Goal: Information Seeking & Learning: Understand process/instructions

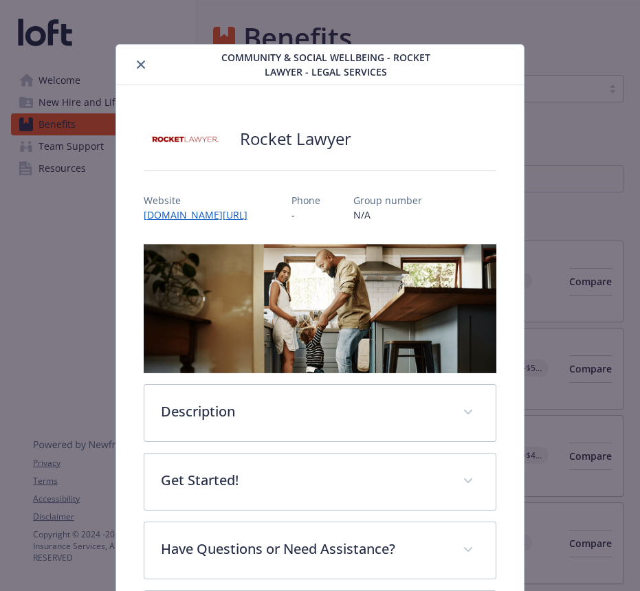
scroll to position [41, 0]
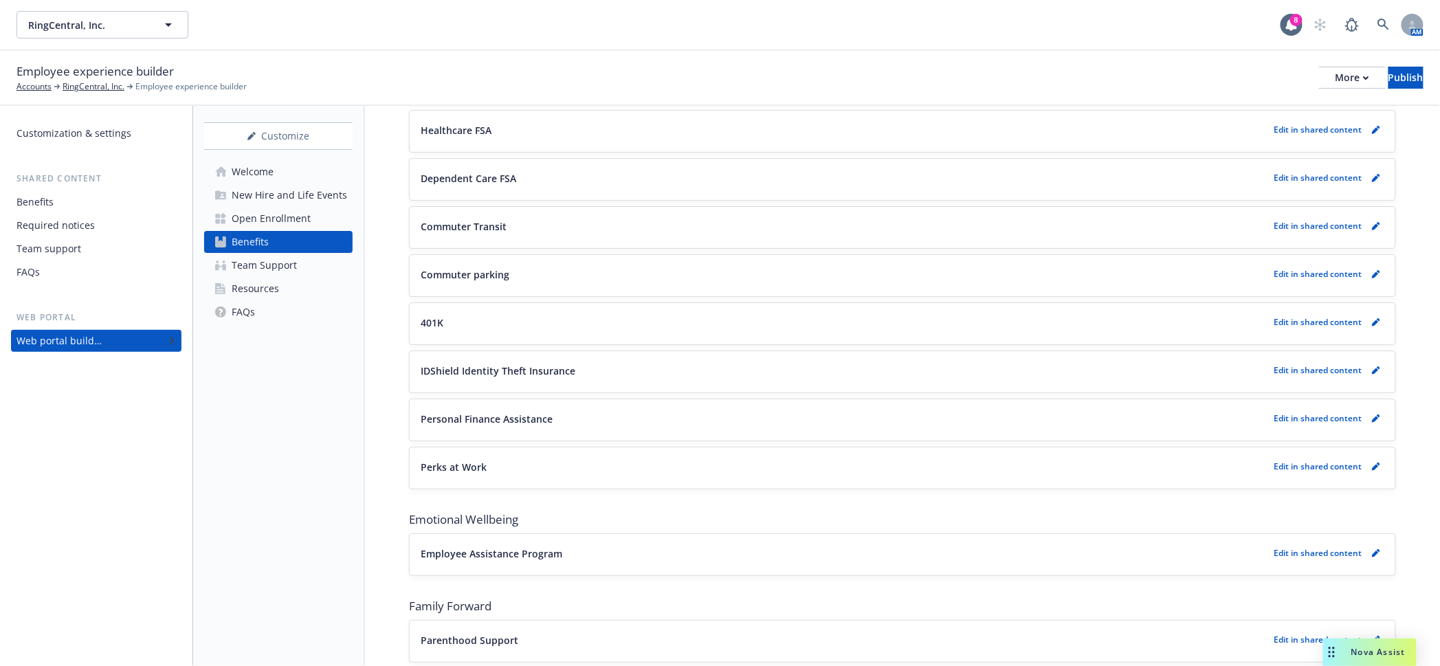
scroll to position [2223, 0]
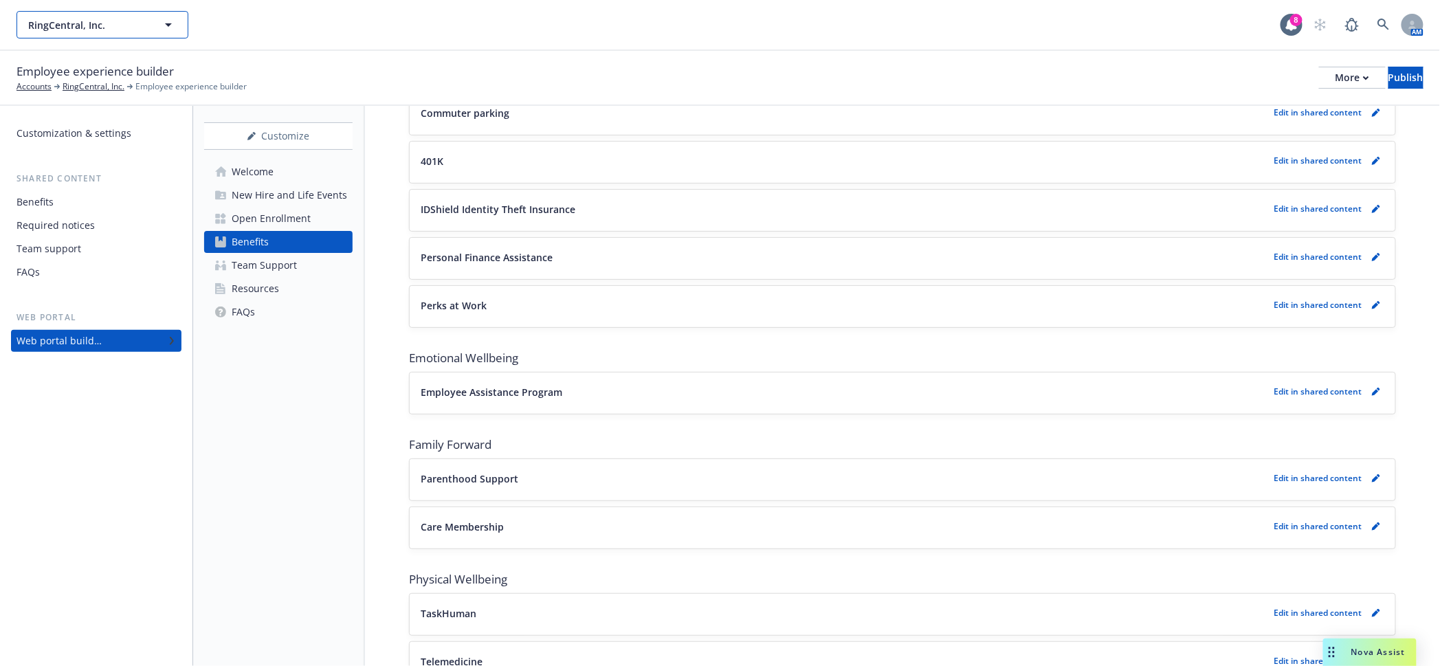
click at [151, 23] on button "RingCentral, Inc." at bounding box center [102, 24] width 172 height 27
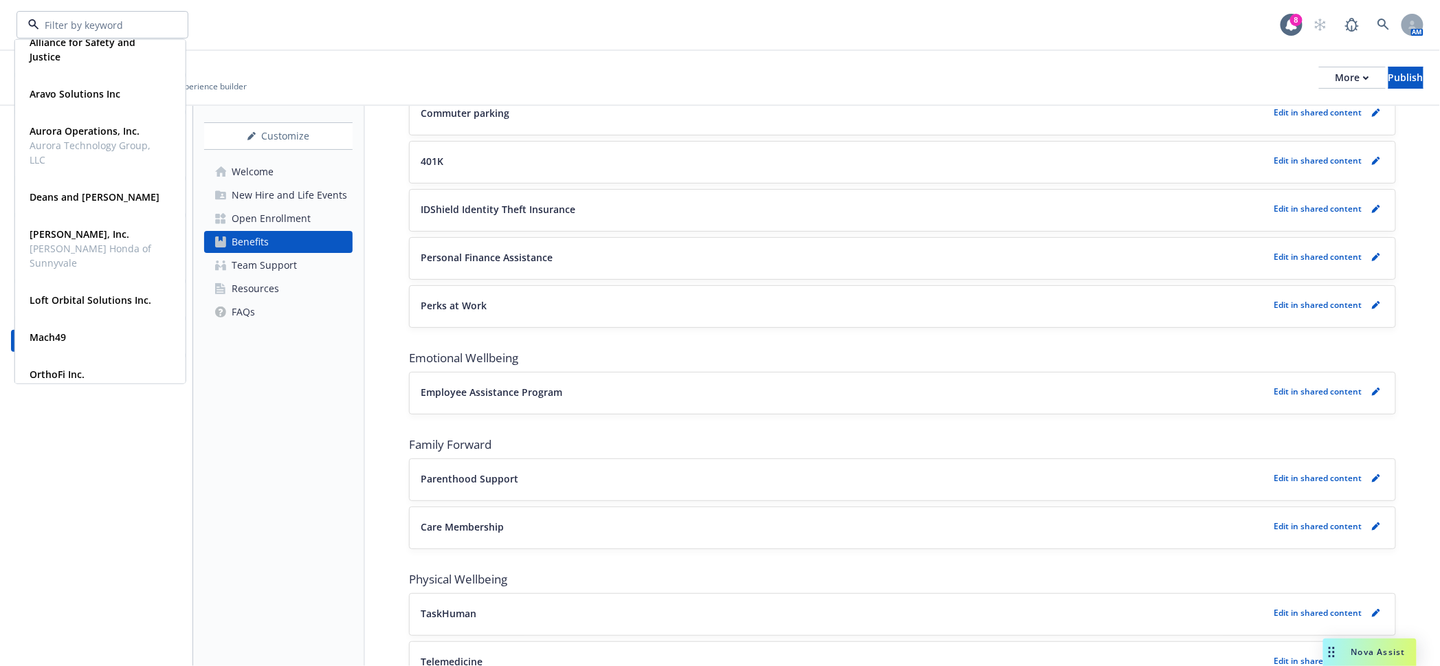
scroll to position [0, 0]
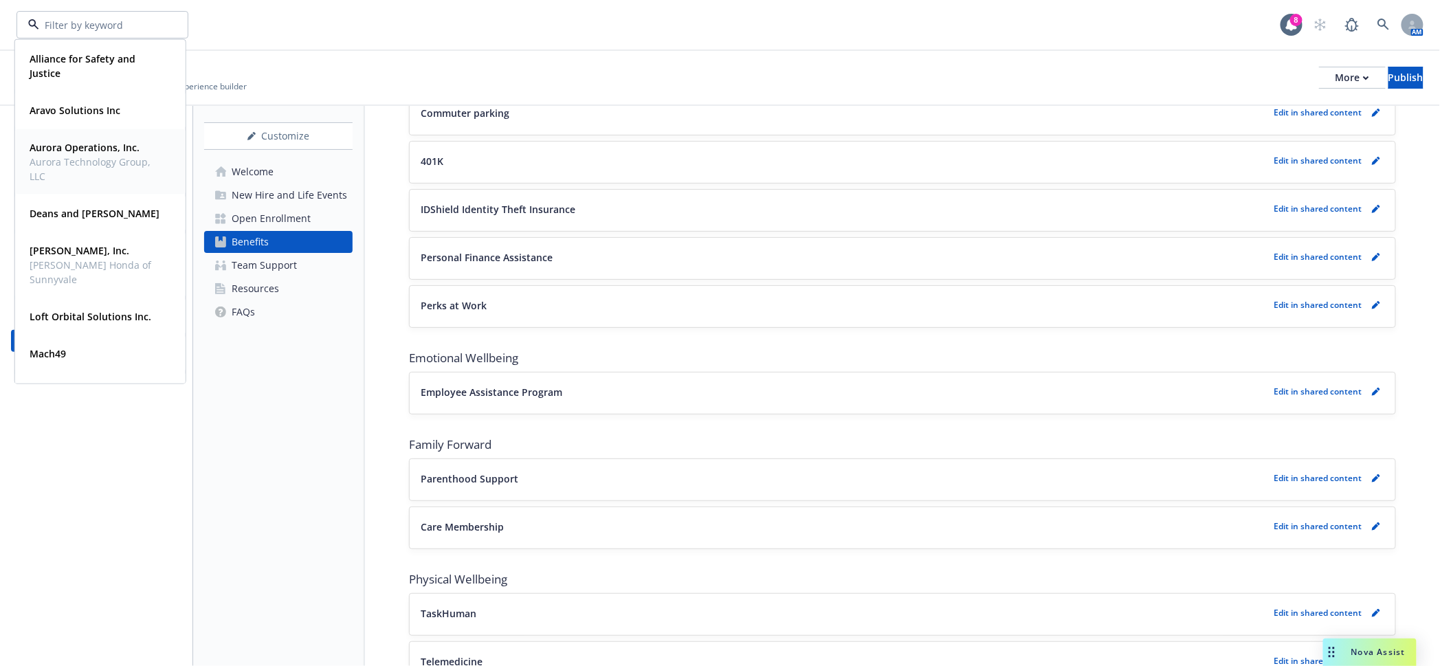
click at [64, 171] on span "Aurora Technology Group, LLC" at bounding box center [99, 169] width 139 height 29
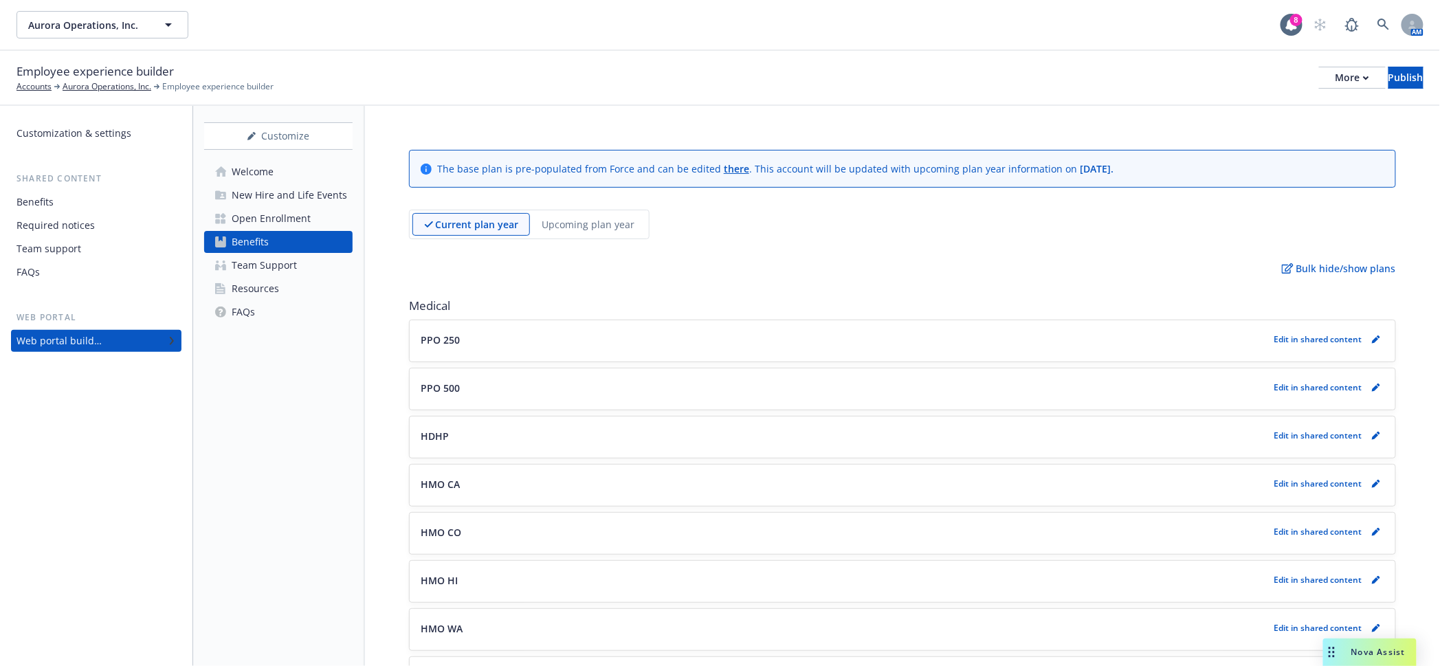
scroll to position [859, 0]
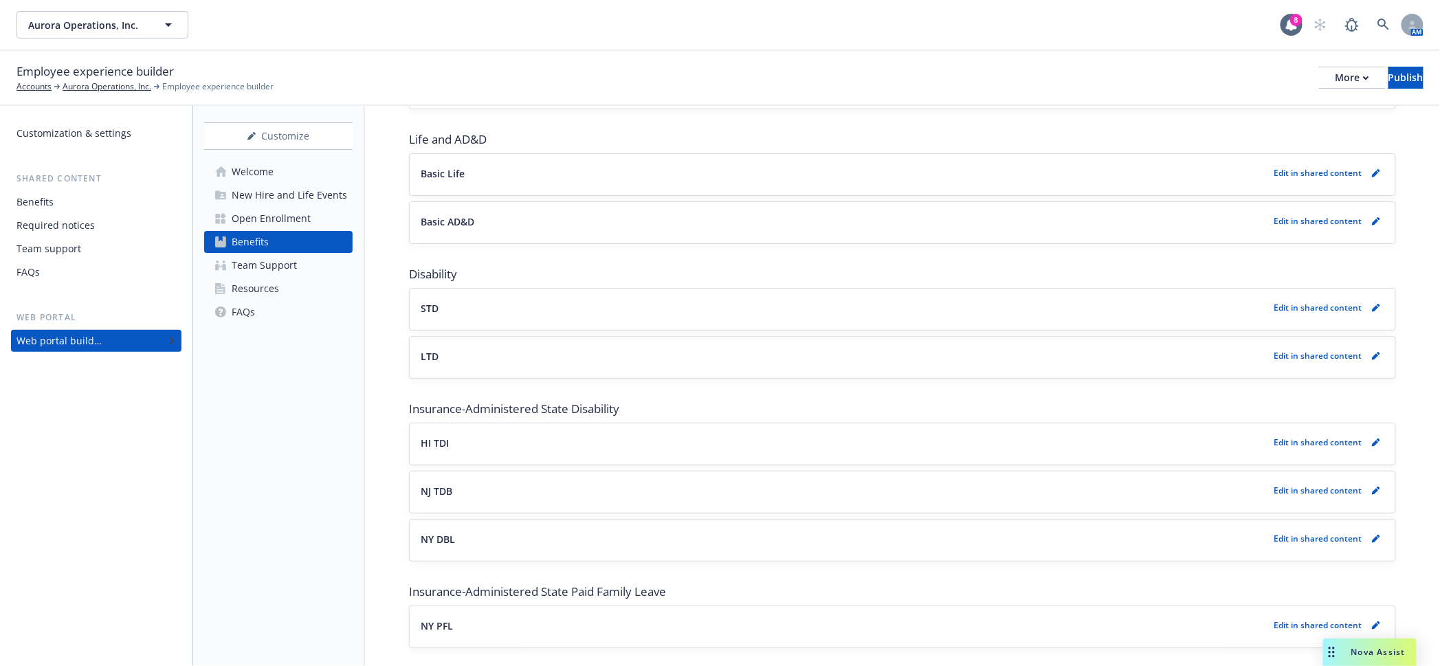
click at [495, 618] on button "NY PFL" at bounding box center [845, 625] width 848 height 14
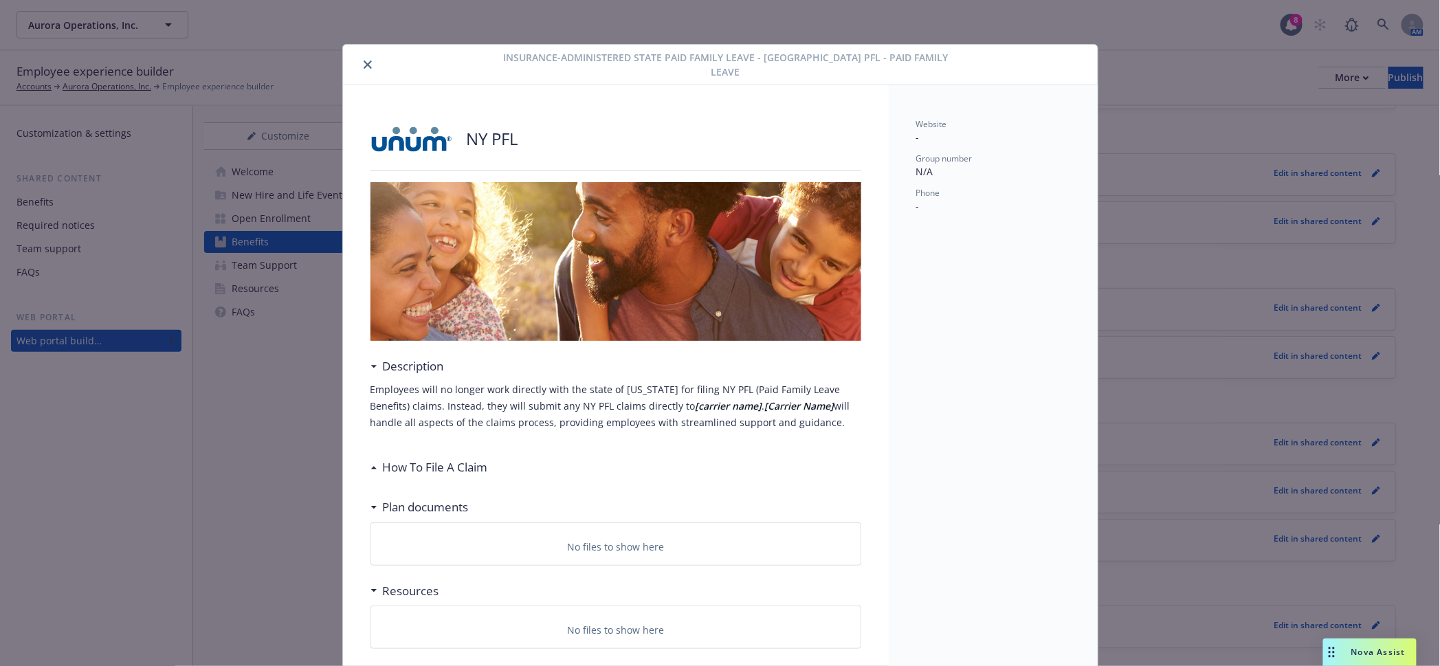
click at [363, 60] on icon "close" at bounding box center [367, 64] width 8 height 8
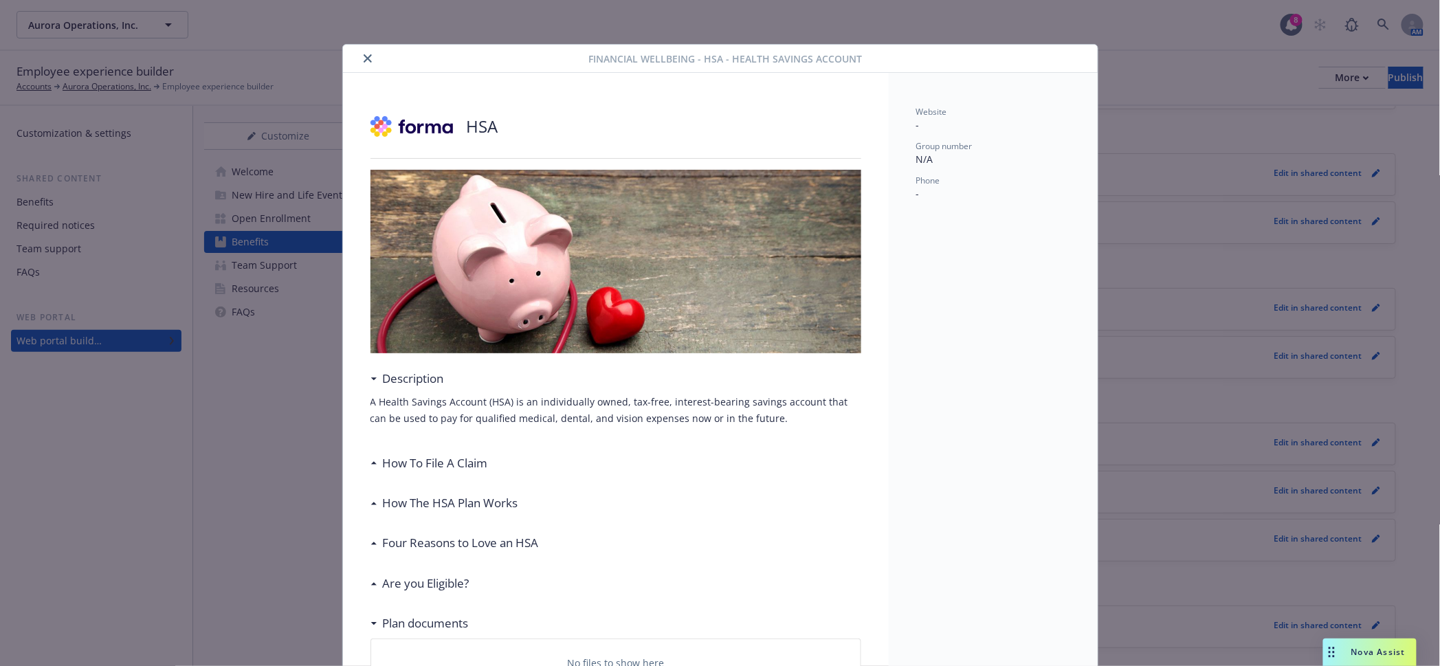
click at [363, 54] on icon "close" at bounding box center [367, 58] width 8 height 8
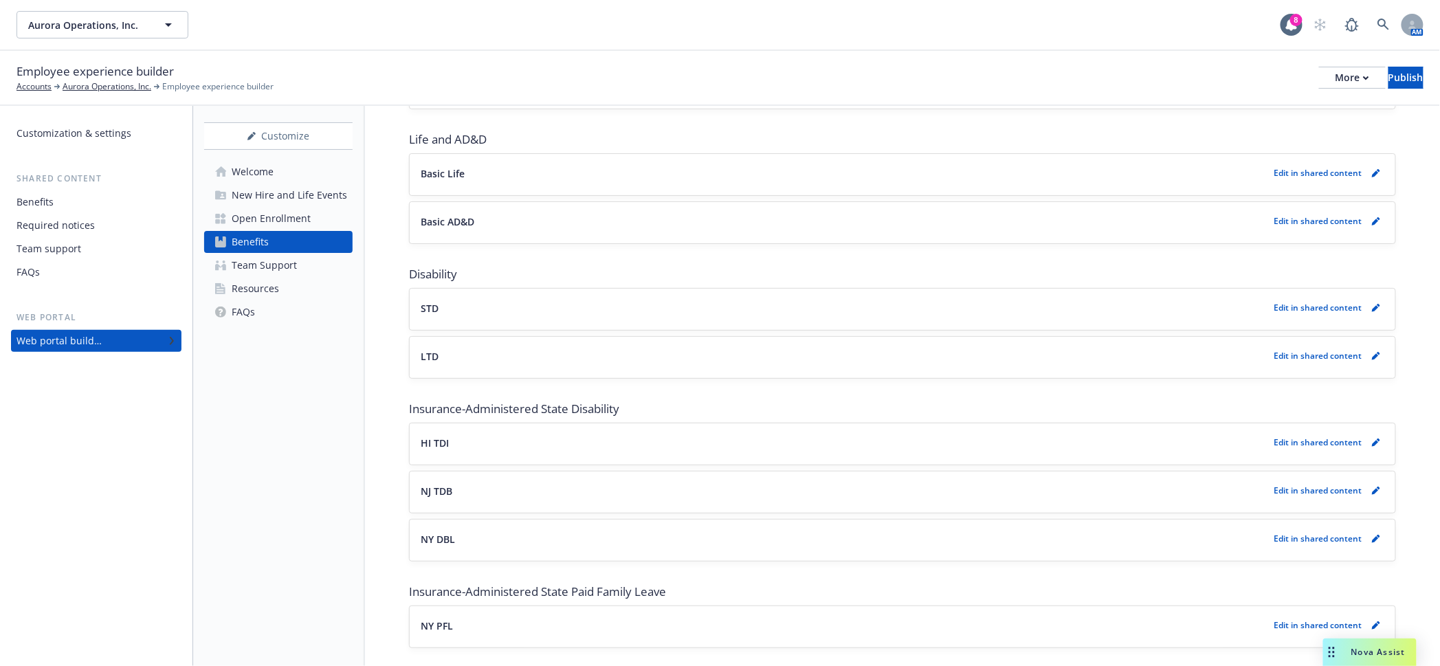
scroll to position [1374, 0]
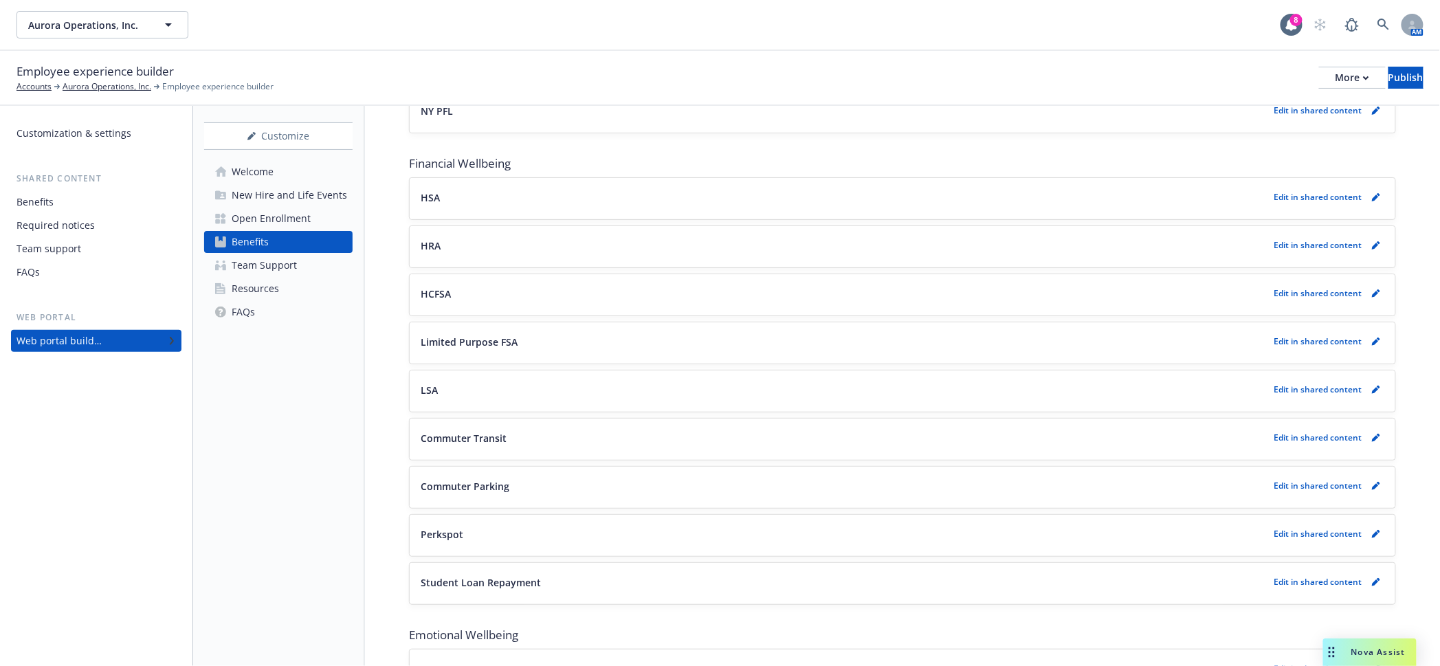
click at [537, 660] on div "EAP Edit in shared content" at bounding box center [902, 669] width 963 height 19
click at [462, 662] on button "EAP" at bounding box center [845, 669] width 848 height 14
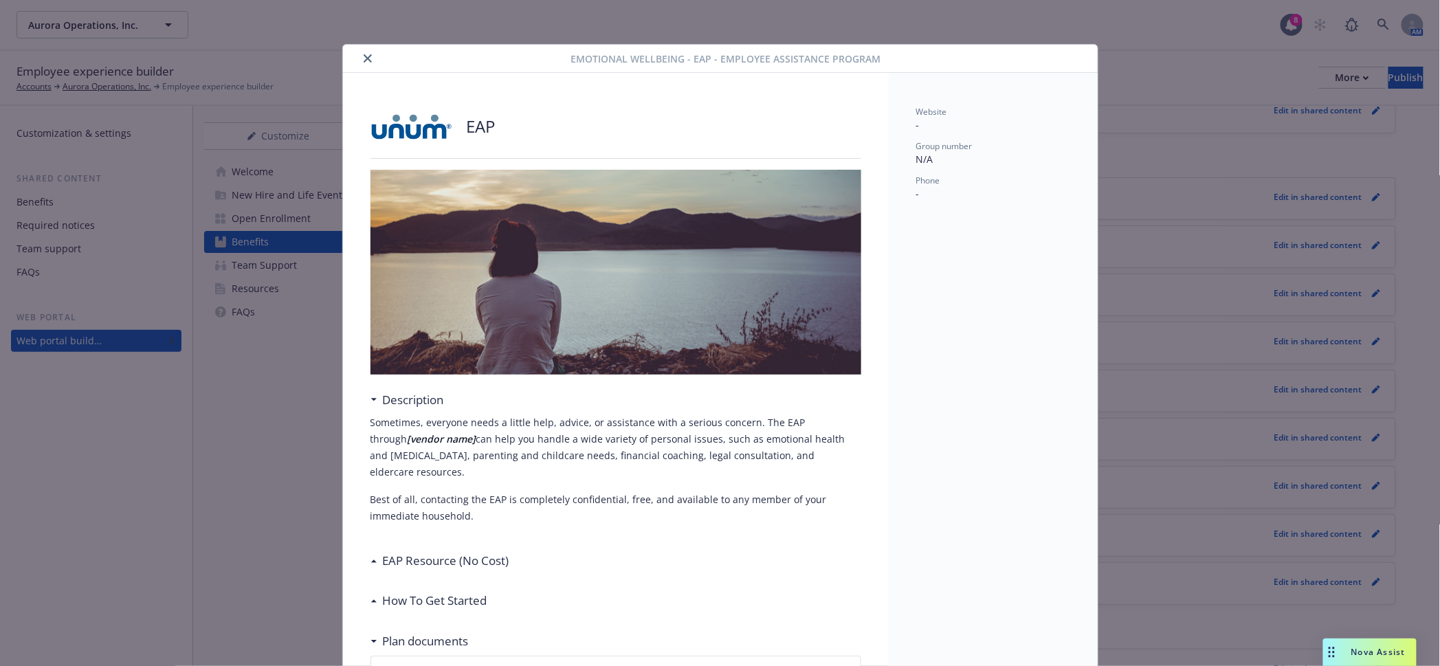
click at [363, 54] on icon "close" at bounding box center [367, 58] width 8 height 8
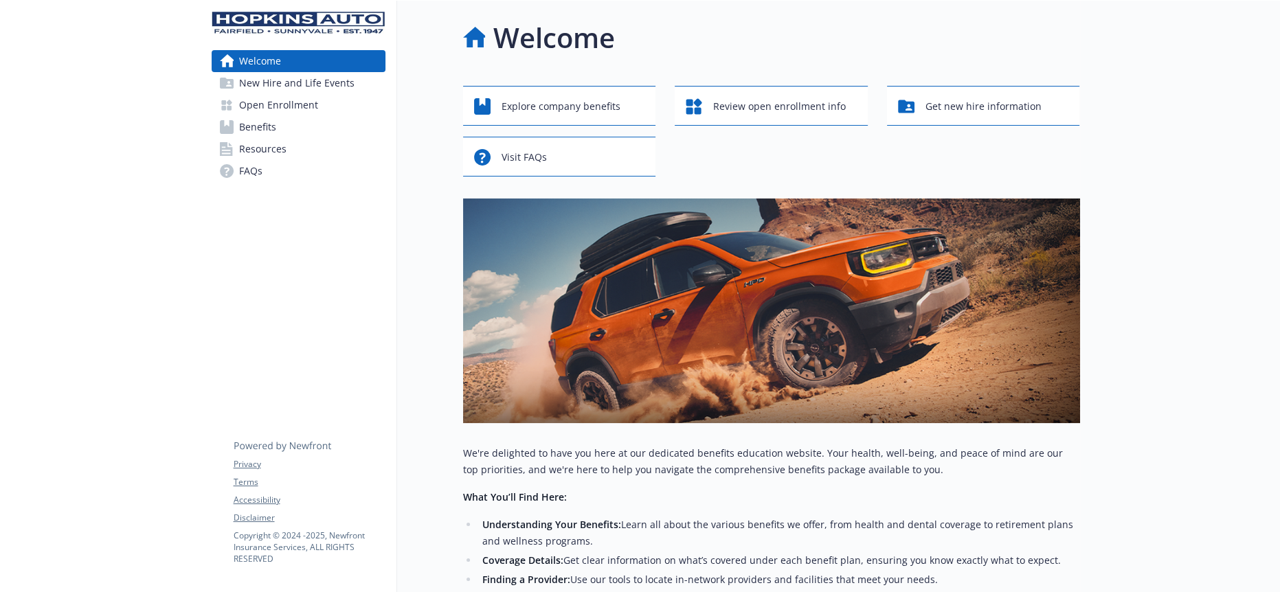
click at [282, 98] on span "Open Enrollment" at bounding box center [278, 105] width 79 height 22
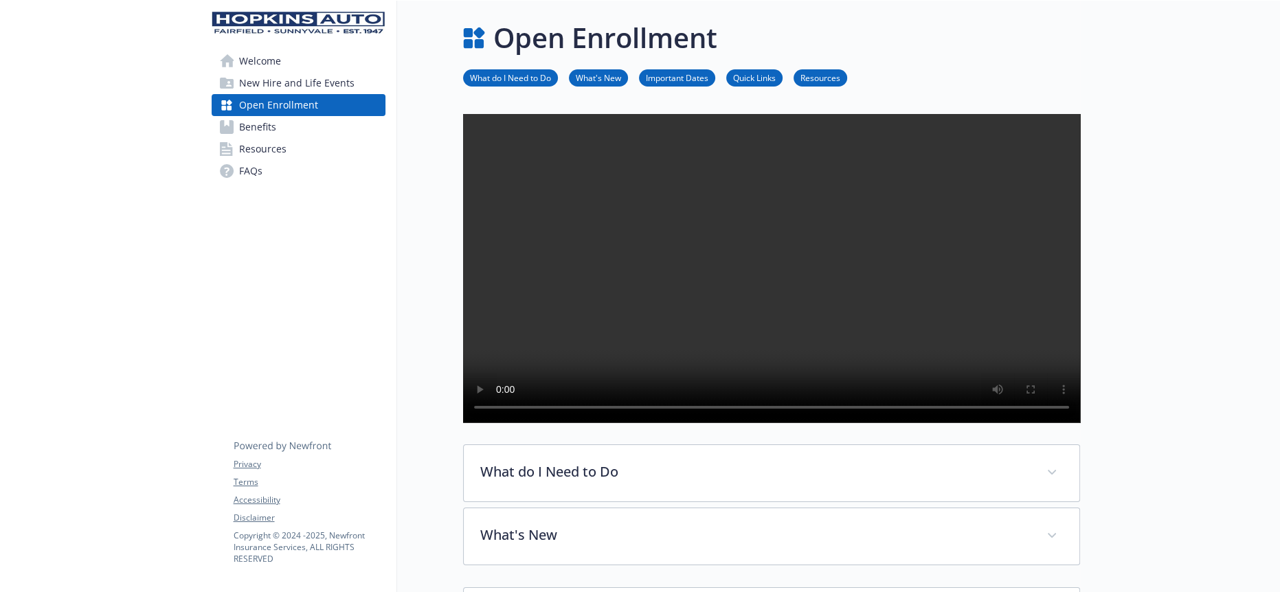
click at [241, 116] on span "Benefits" at bounding box center [257, 127] width 37 height 22
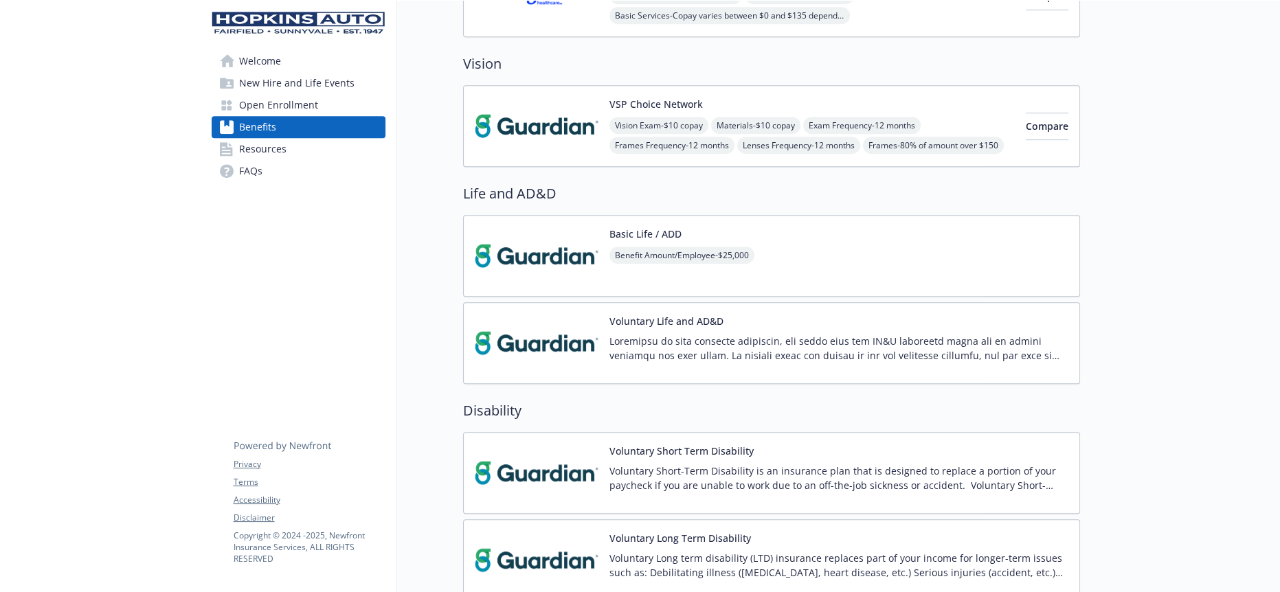
scroll to position [839, 0]
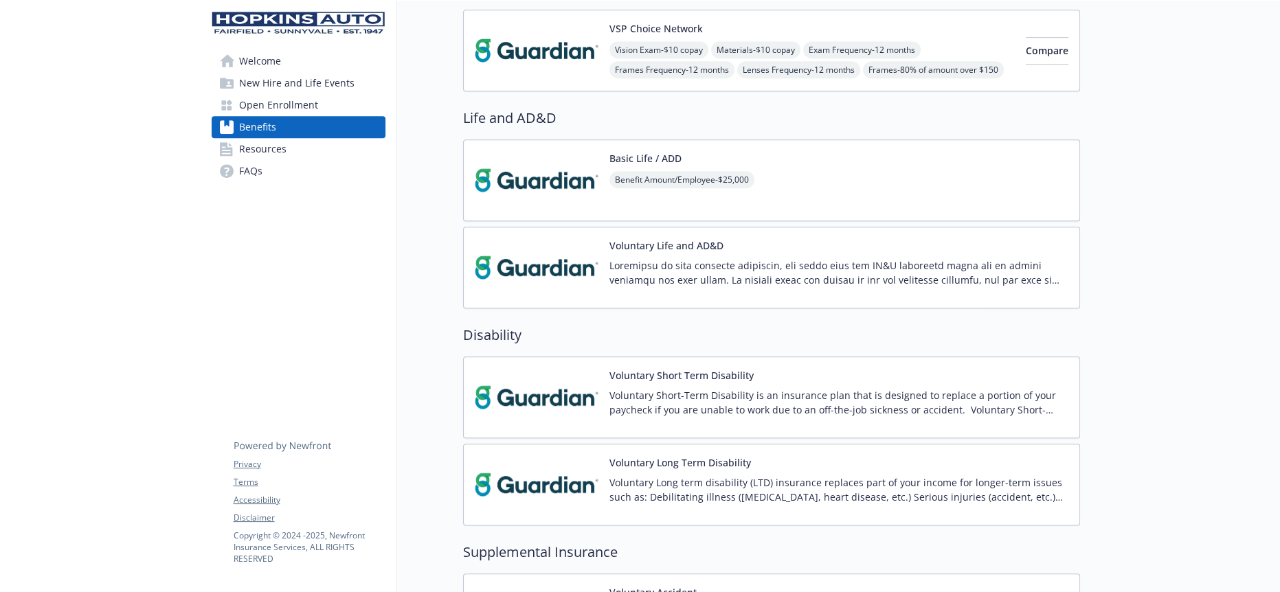
click at [662, 357] on div "Voluntary Short Term Disability Voluntary Short-Term Disability is an insurance…" at bounding box center [771, 398] width 617 height 82
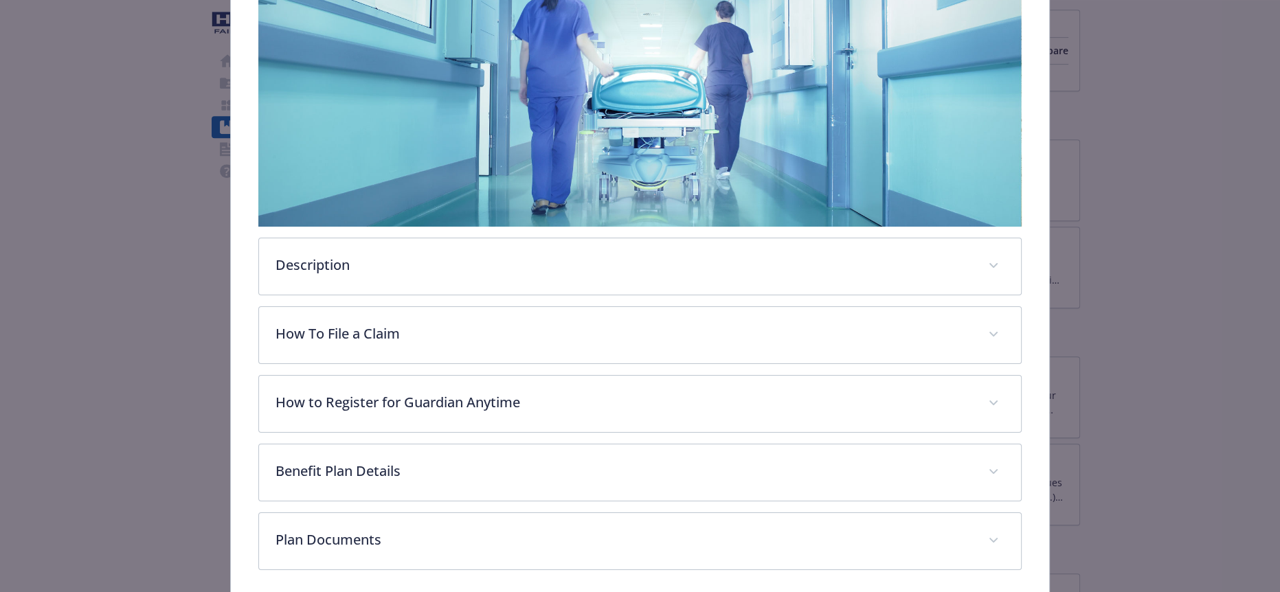
scroll to position [244, 0]
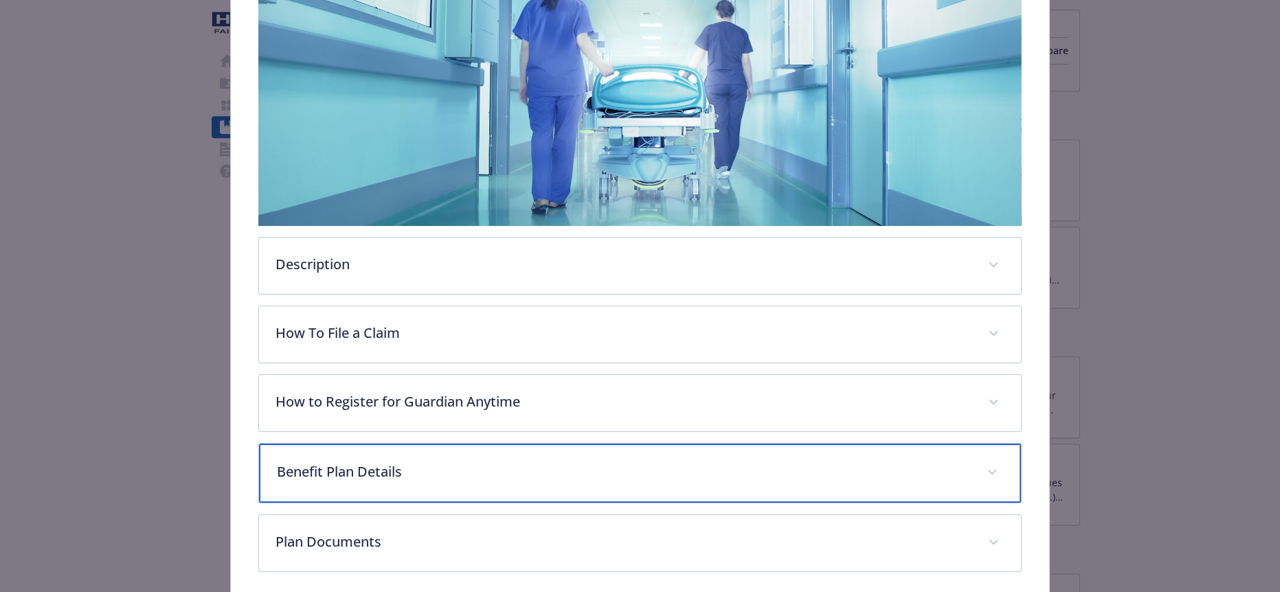
click at [397, 444] on div "Benefit Plan Details" at bounding box center [639, 473] width 761 height 59
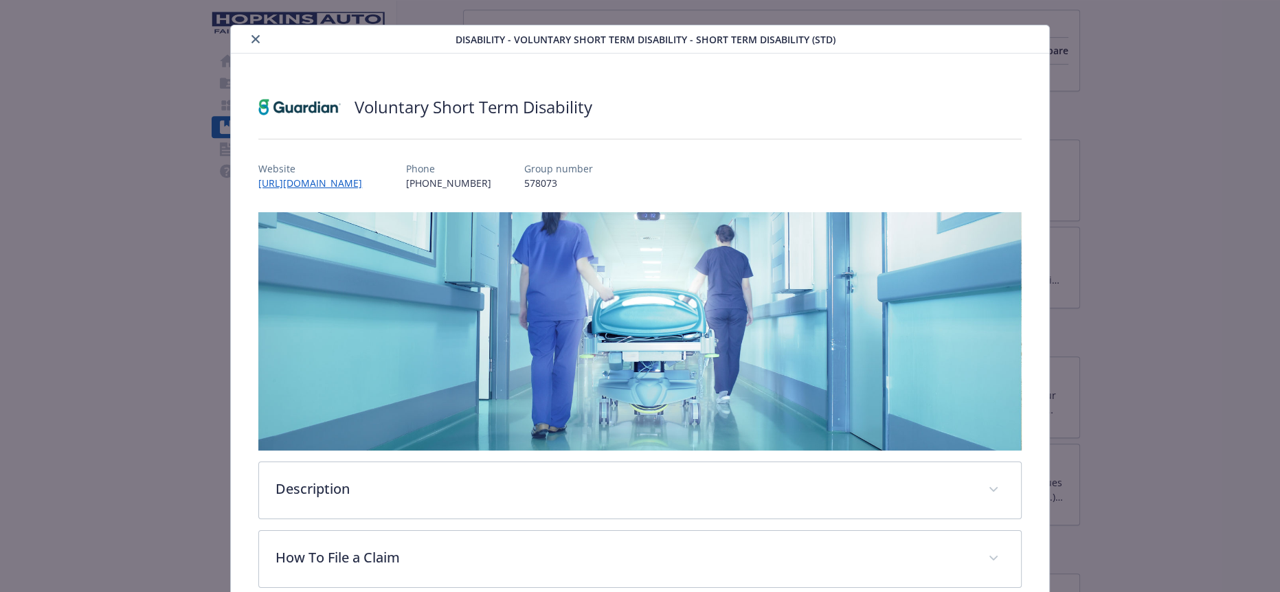
scroll to position [0, 0]
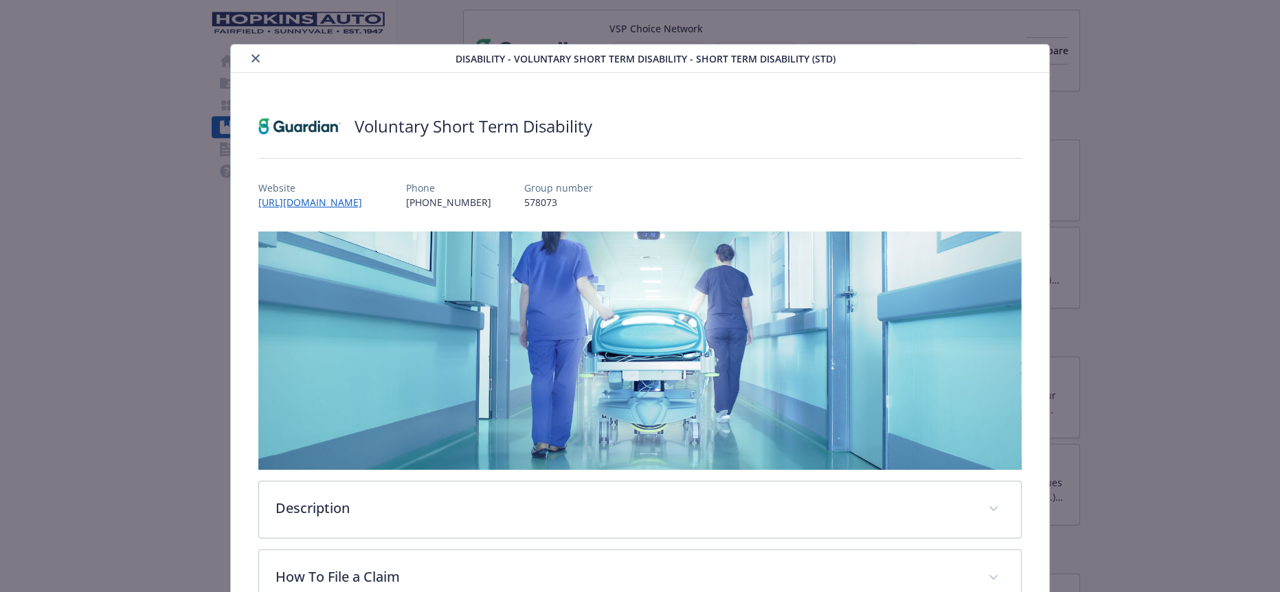
drag, startPoint x: 251, startPoint y: 52, endPoint x: 287, endPoint y: 72, distance: 40.7
click at [251, 54] on icon "close" at bounding box center [255, 58] width 8 height 8
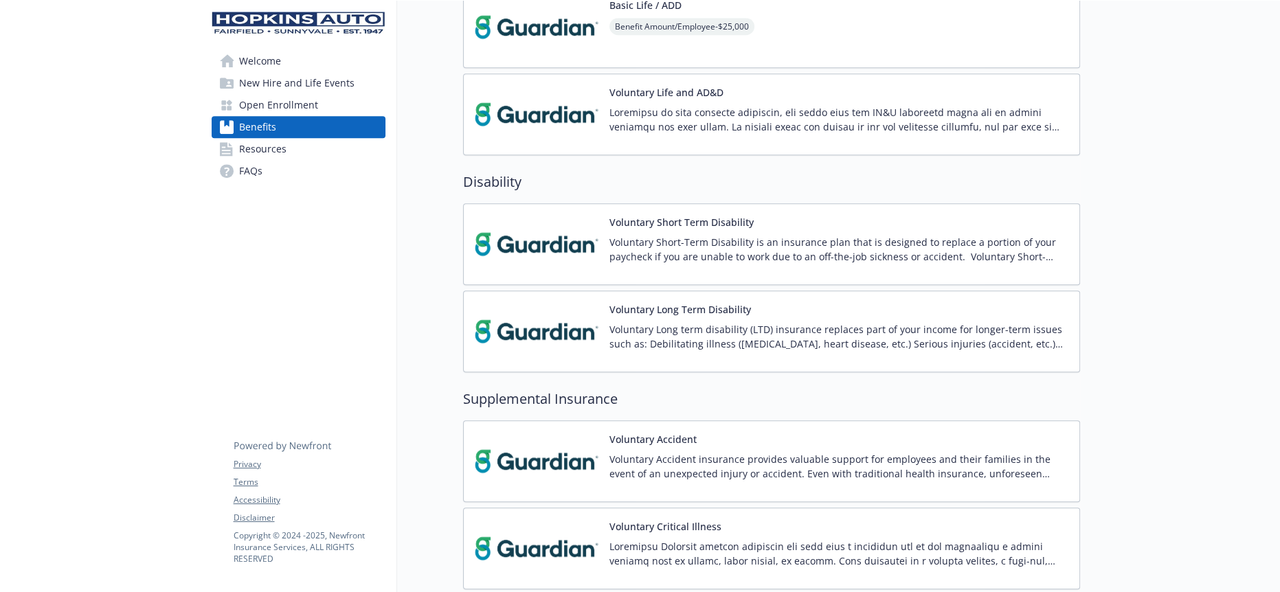
scroll to position [305, 0]
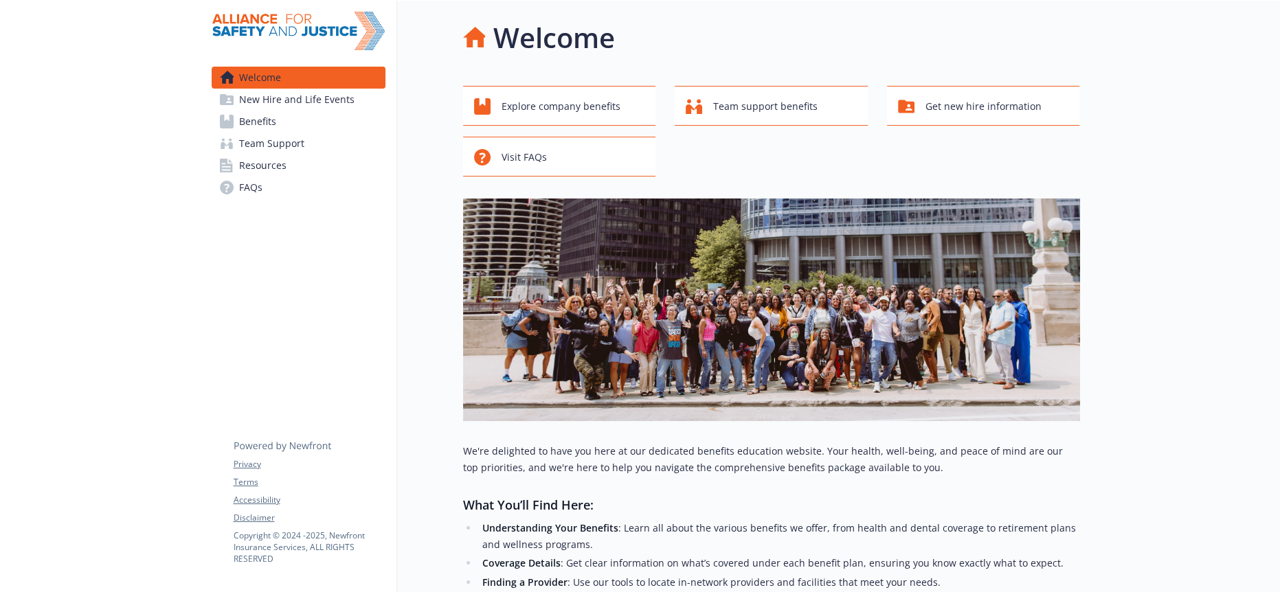
click at [361, 114] on link "Benefits" at bounding box center [299, 122] width 174 height 22
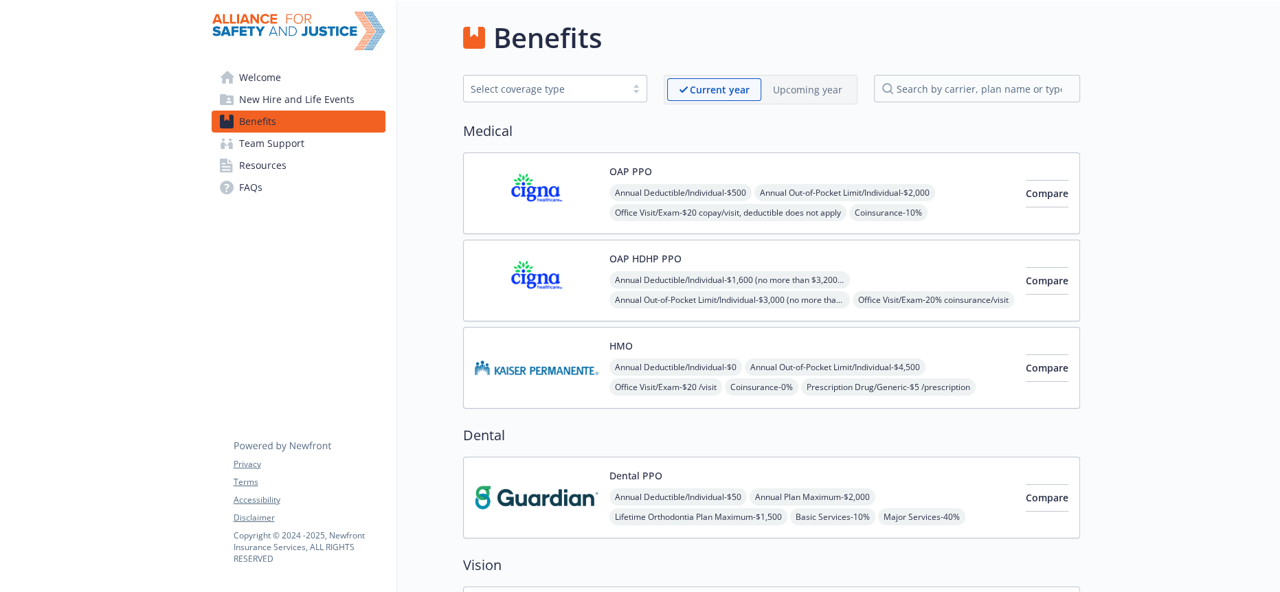
click at [321, 155] on link "Resources" at bounding box center [299, 166] width 174 height 22
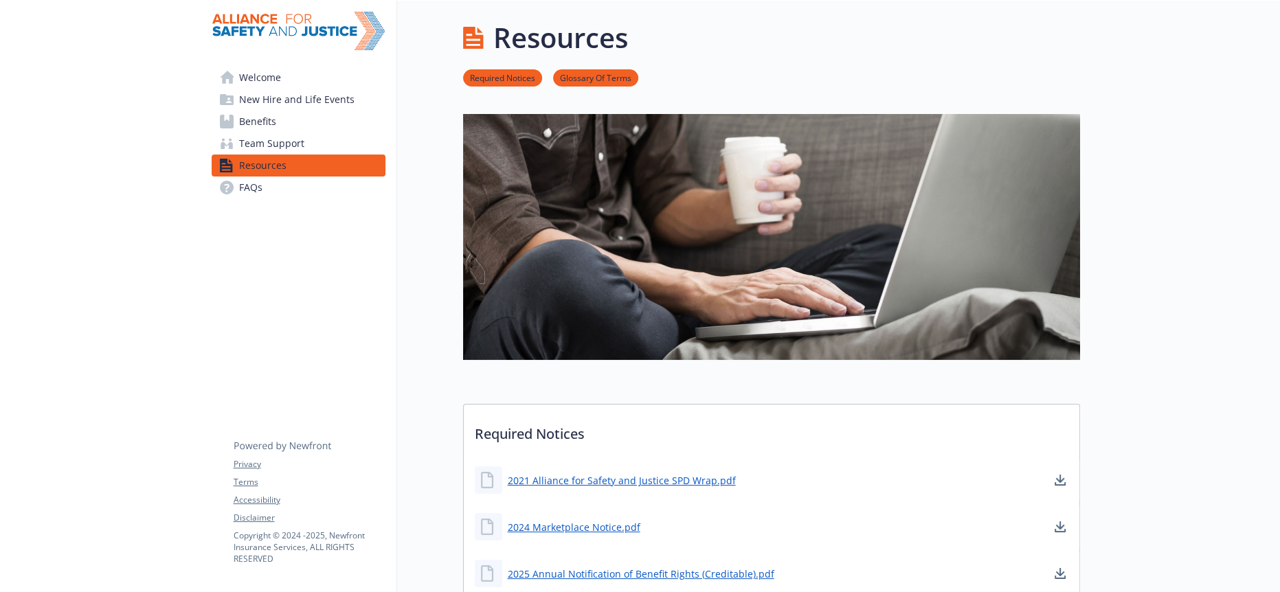
scroll to position [229, 0]
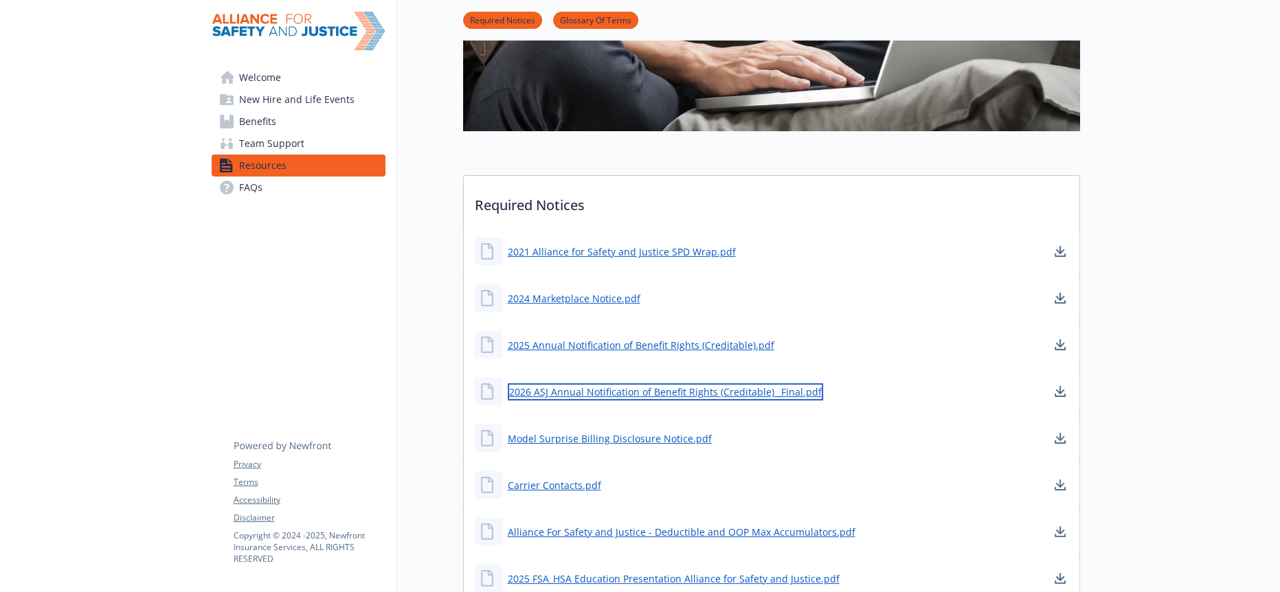
click at [544, 383] on link "2026 ASJ Annual Notification of Benefit Rights (Creditable) _Final.pdf" at bounding box center [665, 391] width 315 height 17
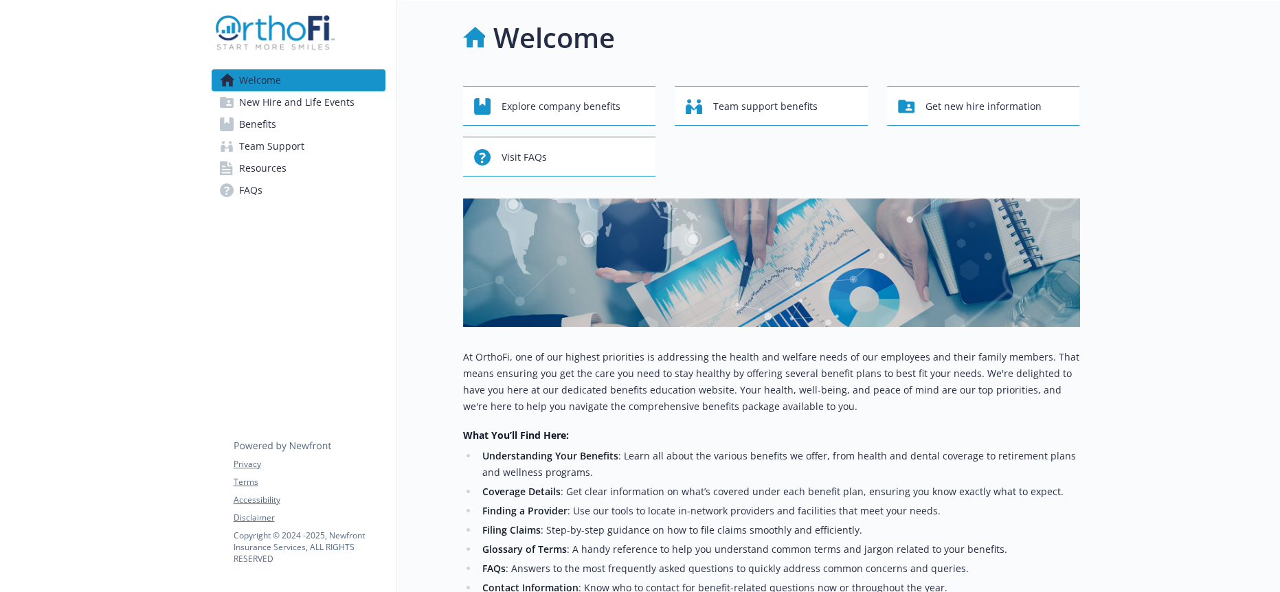
click at [286, 157] on link "Resources" at bounding box center [299, 168] width 174 height 22
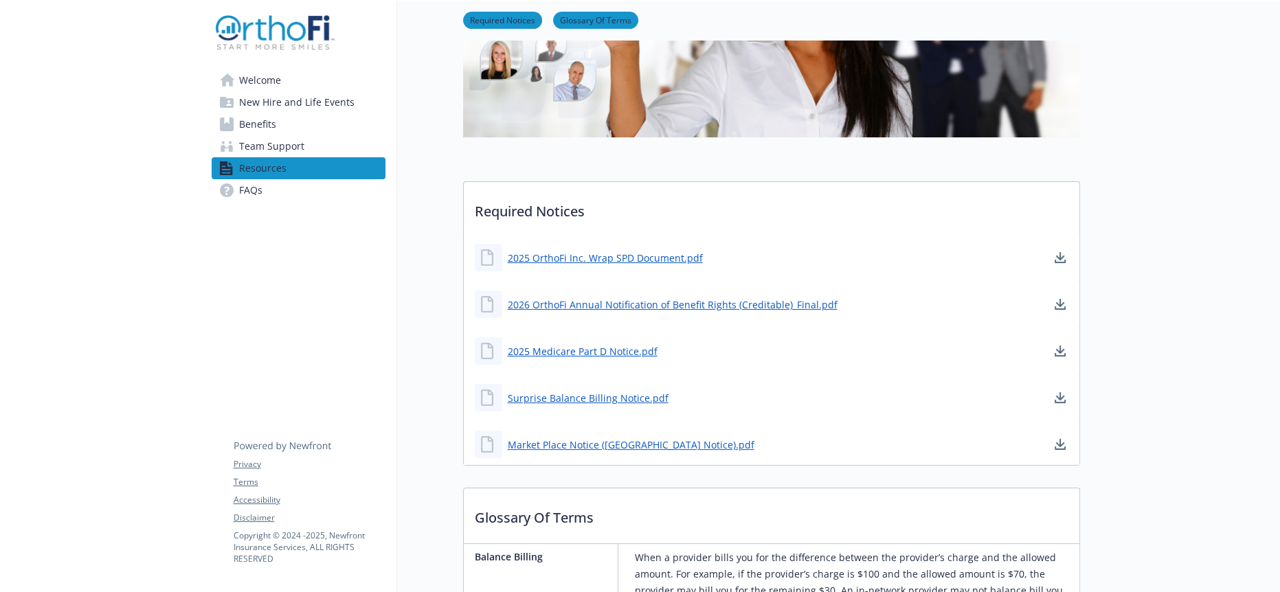
scroll to position [229, 0]
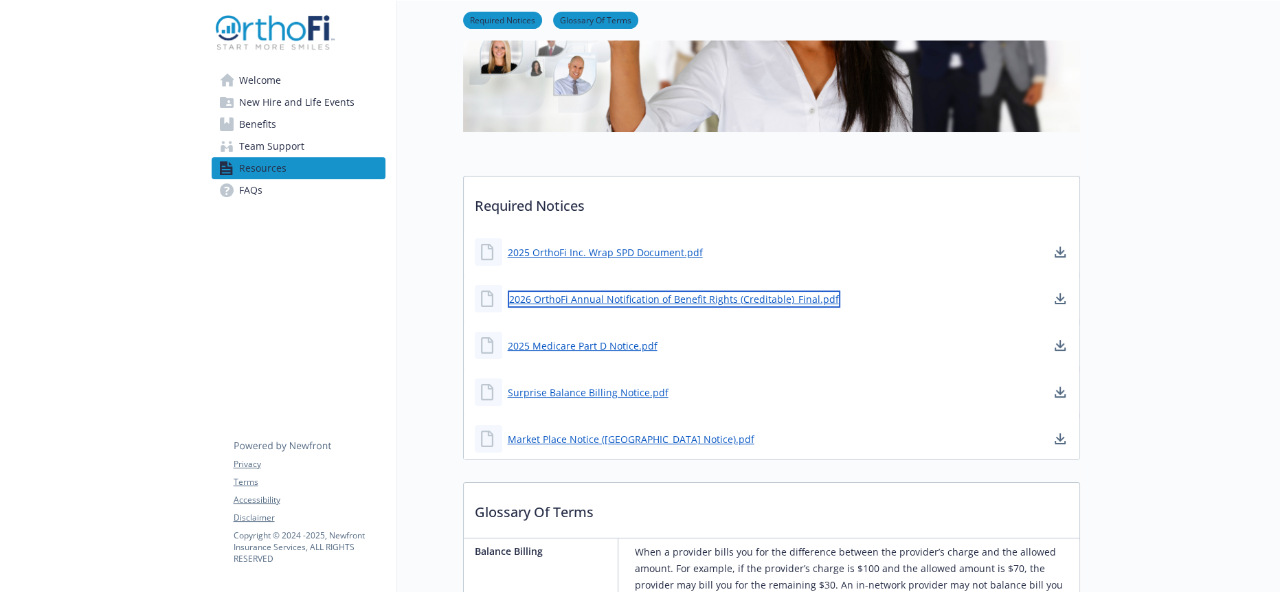
click at [576, 291] on link "2026 OrthoFi Annual Notification of Benefit Rights (Creditable)_Final.pdf" at bounding box center [674, 299] width 333 height 17
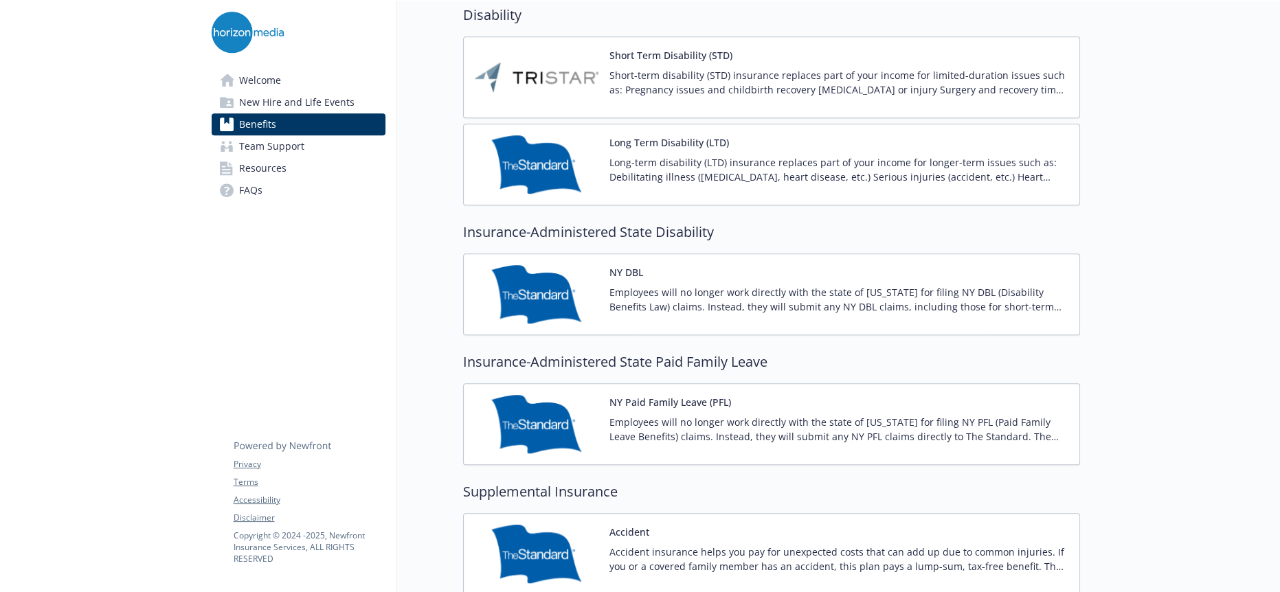
scroll to position [1068, 0]
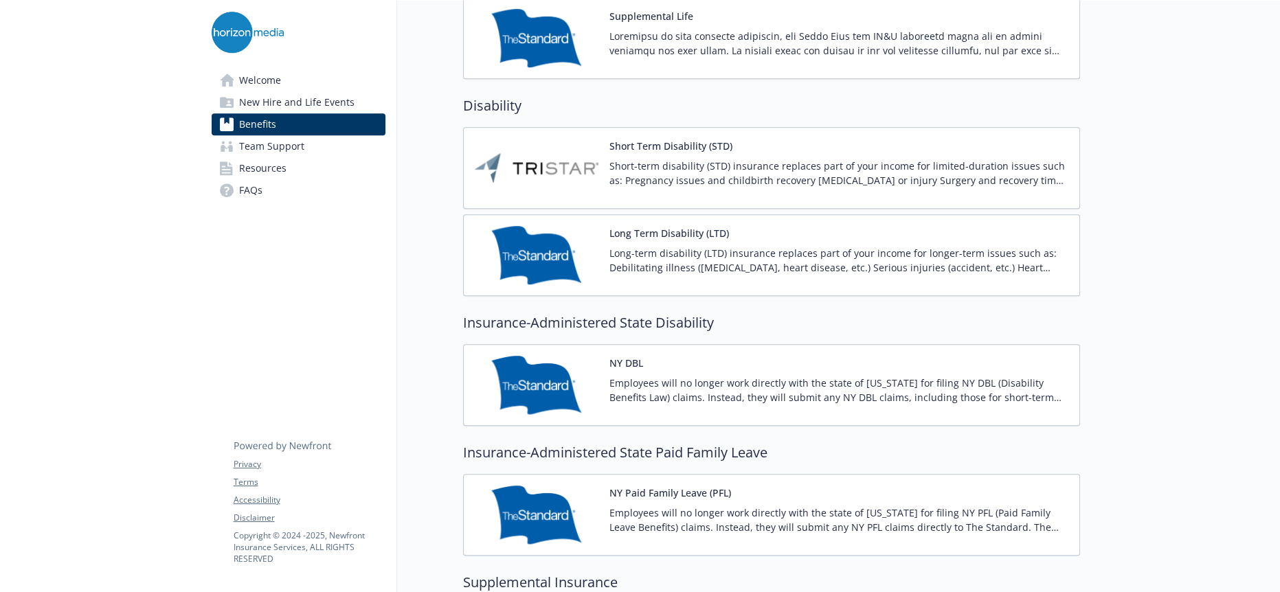
click at [636, 376] on p "Employees will no longer work directly with the state of [US_STATE] for filing …" at bounding box center [838, 390] width 459 height 29
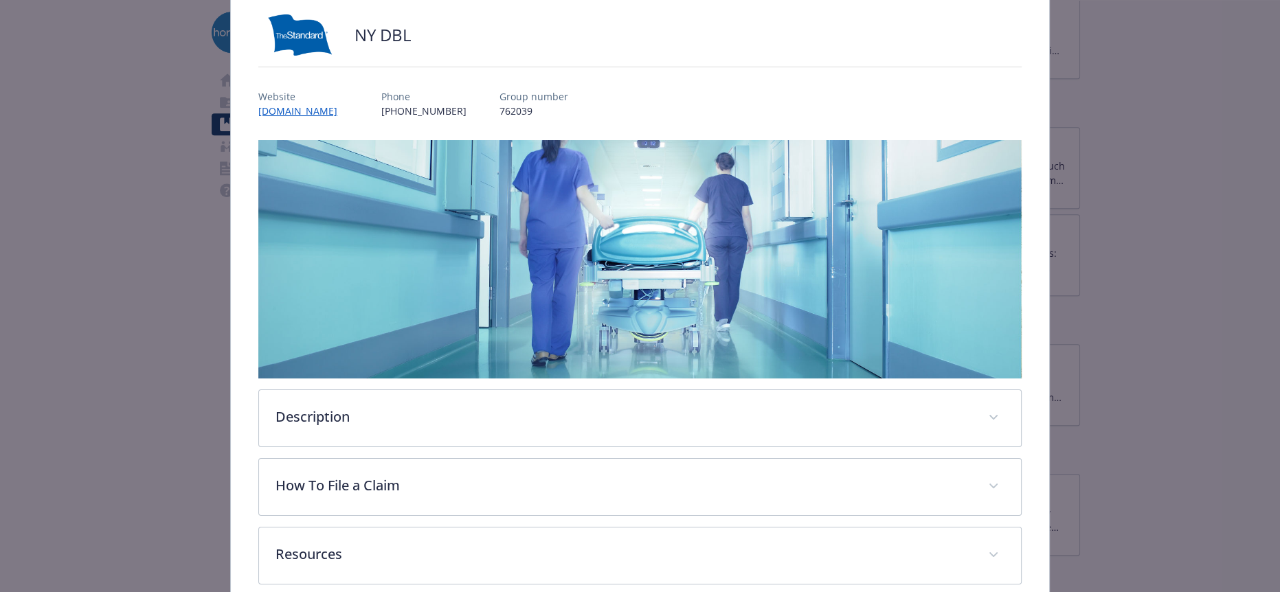
scroll to position [124, 0]
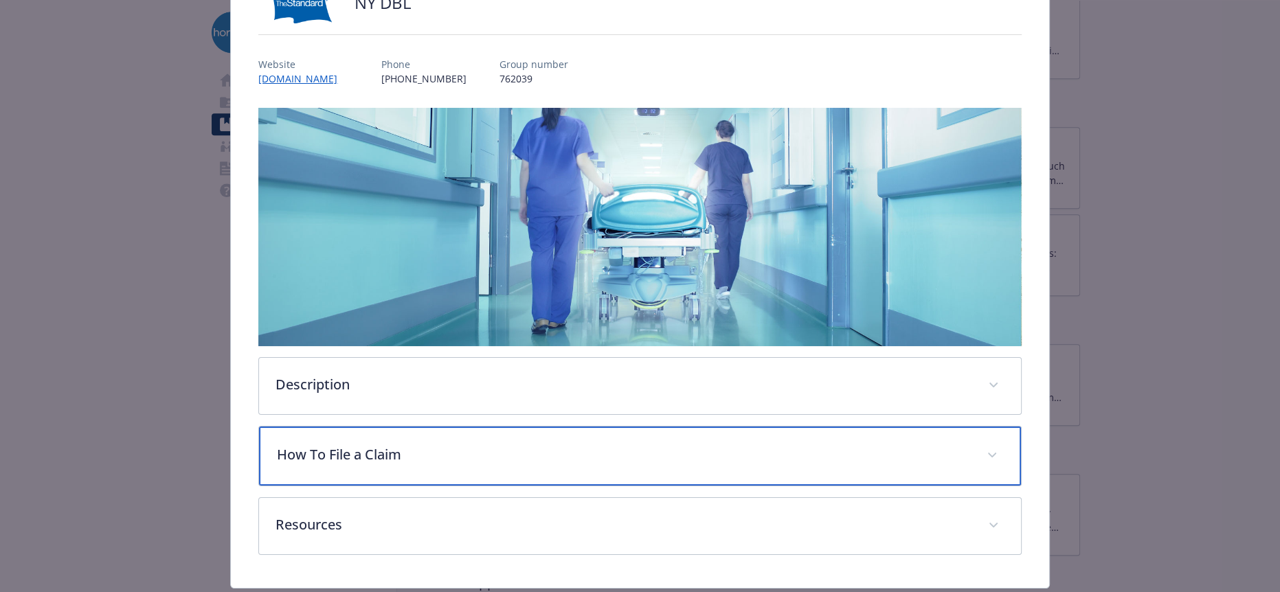
click at [416, 445] on p "How To File a Claim" at bounding box center [623, 455] width 693 height 21
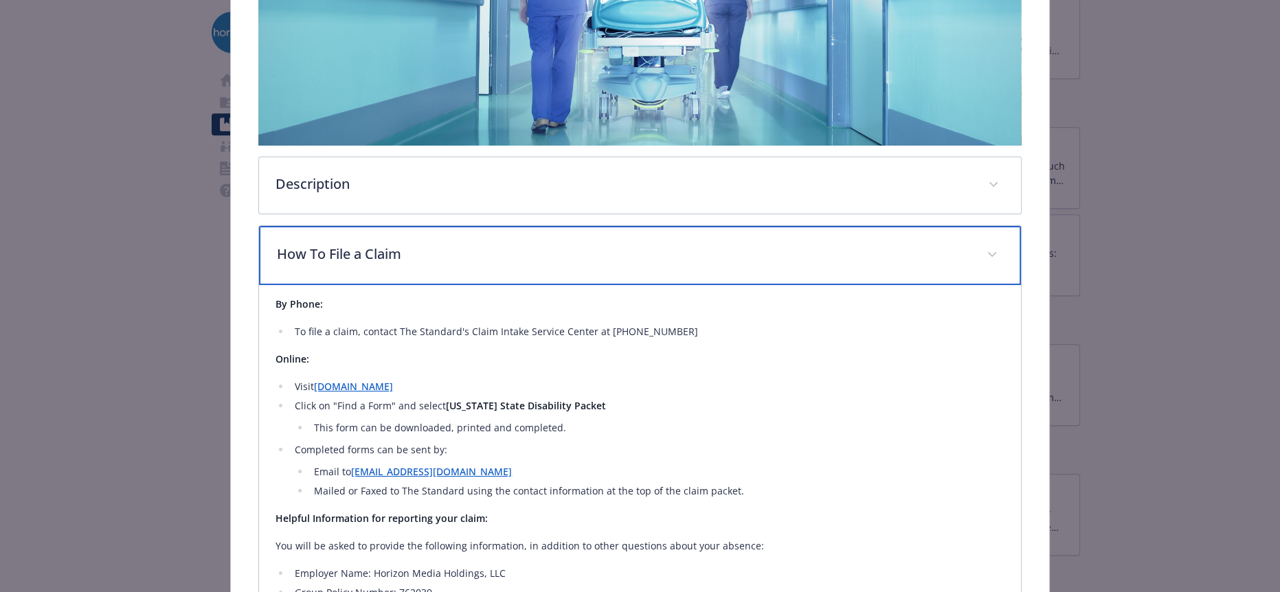
scroll to position [276, 0]
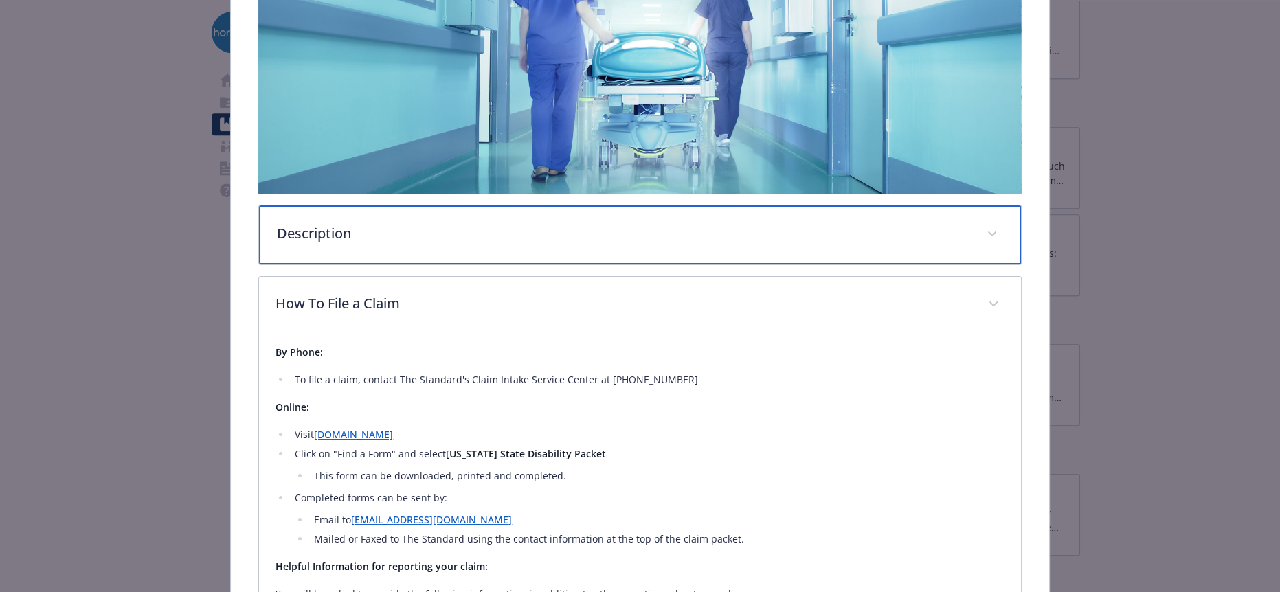
click at [364, 223] on p "Description" at bounding box center [623, 233] width 693 height 21
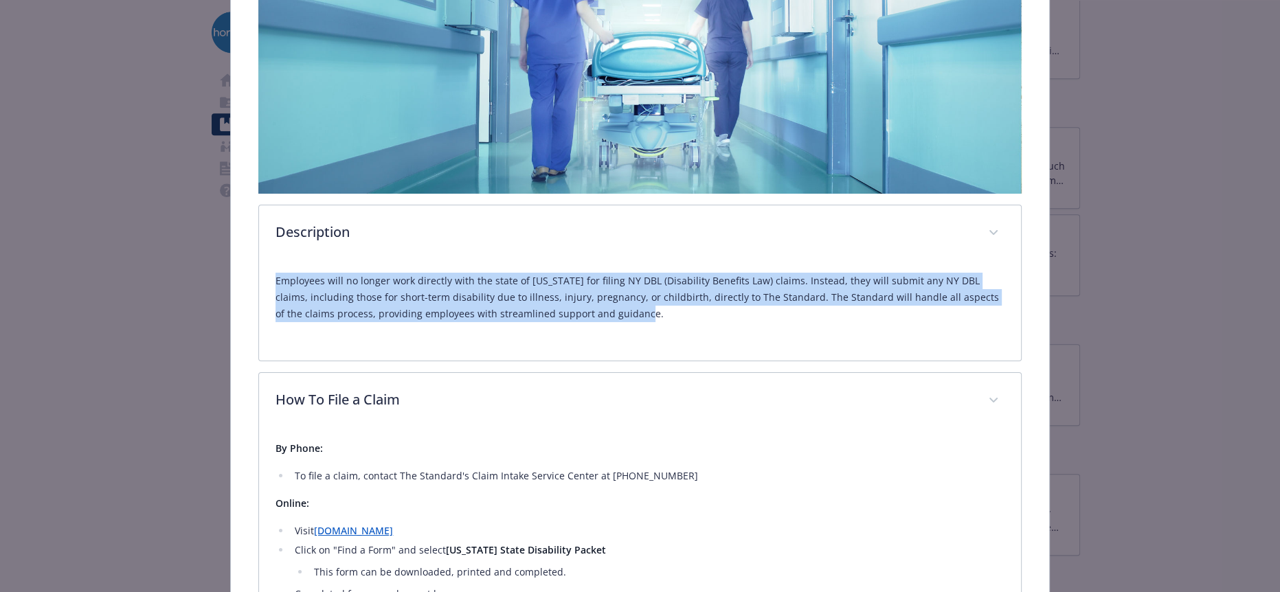
drag, startPoint x: 389, startPoint y: 292, endPoint x: 271, endPoint y: 253, distance: 124.5
click at [271, 262] on div "Employees will no longer work directly with the state of New York for filing NY…" at bounding box center [639, 311] width 761 height 99
click at [469, 303] on div "Employees will no longer work directly with the state of New York for filing NY…" at bounding box center [640, 303] width 728 height 82
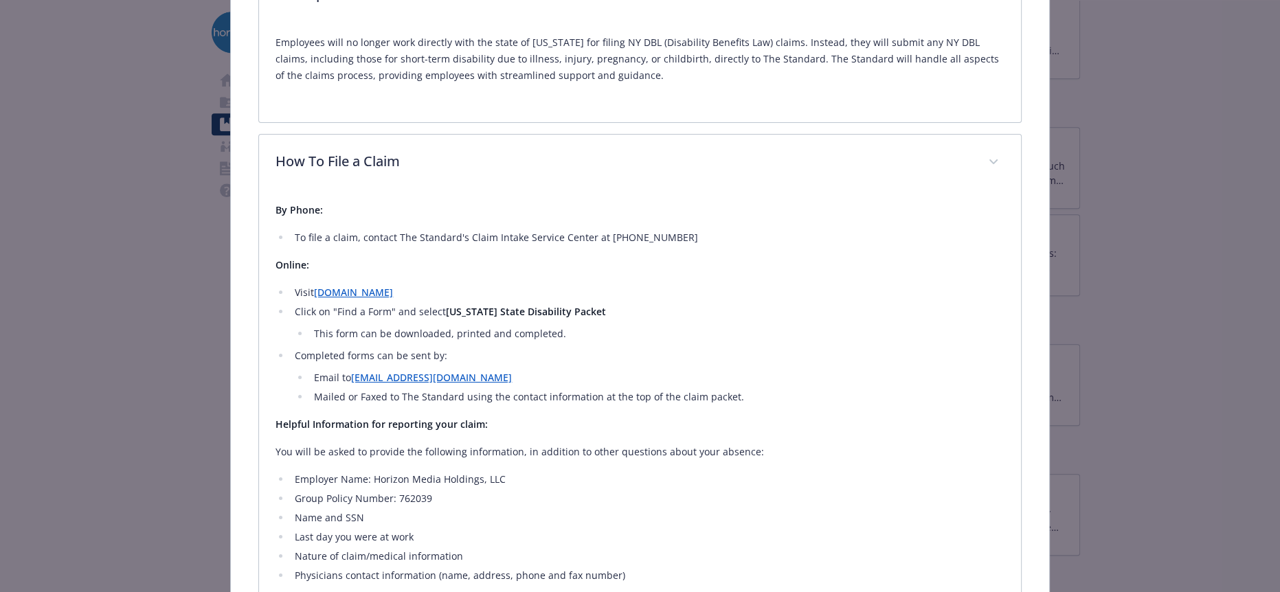
scroll to position [592, 0]
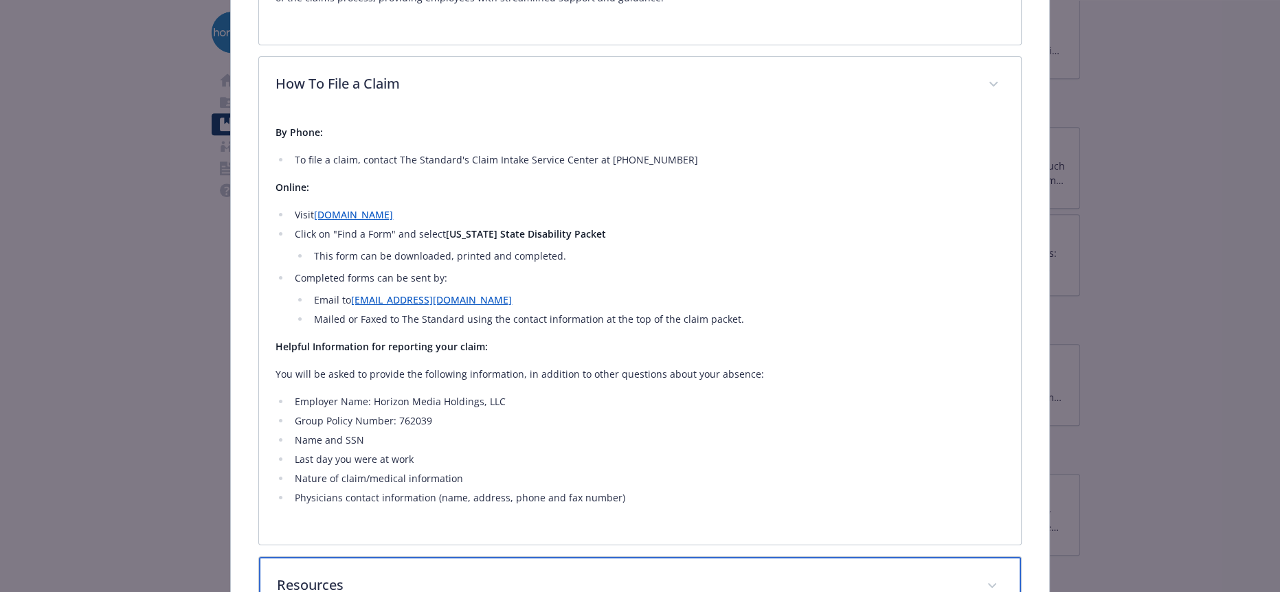
click at [424, 557] on div "Resources" at bounding box center [639, 586] width 761 height 59
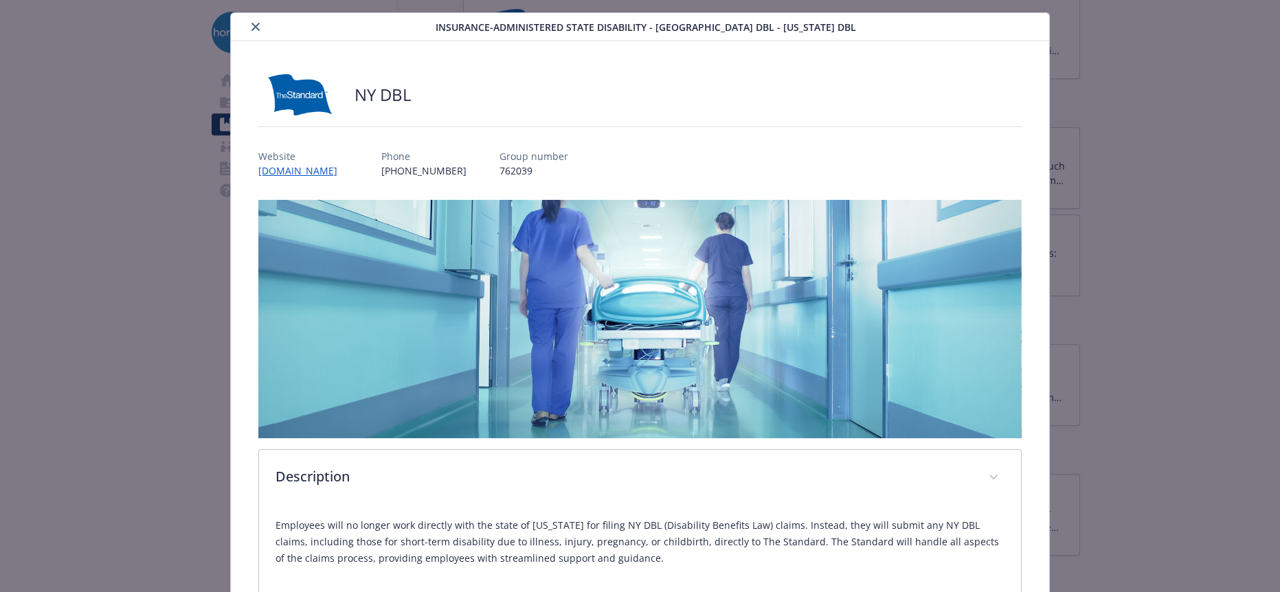
scroll to position [0, 0]
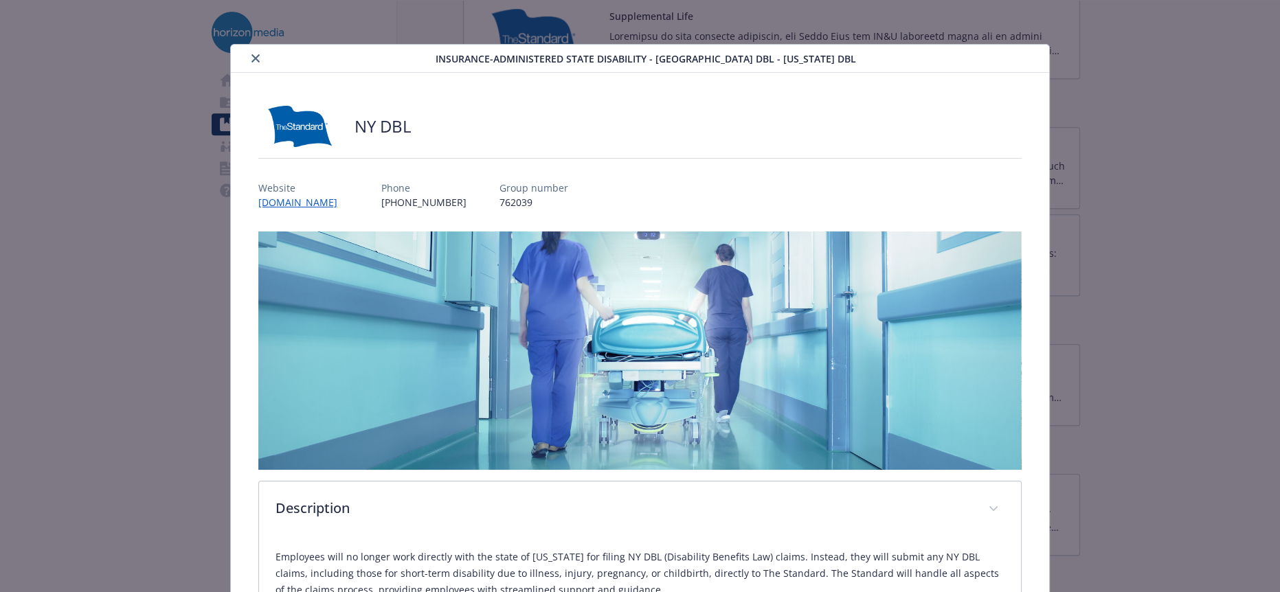
click at [247, 59] on button "close" at bounding box center [255, 58] width 16 height 16
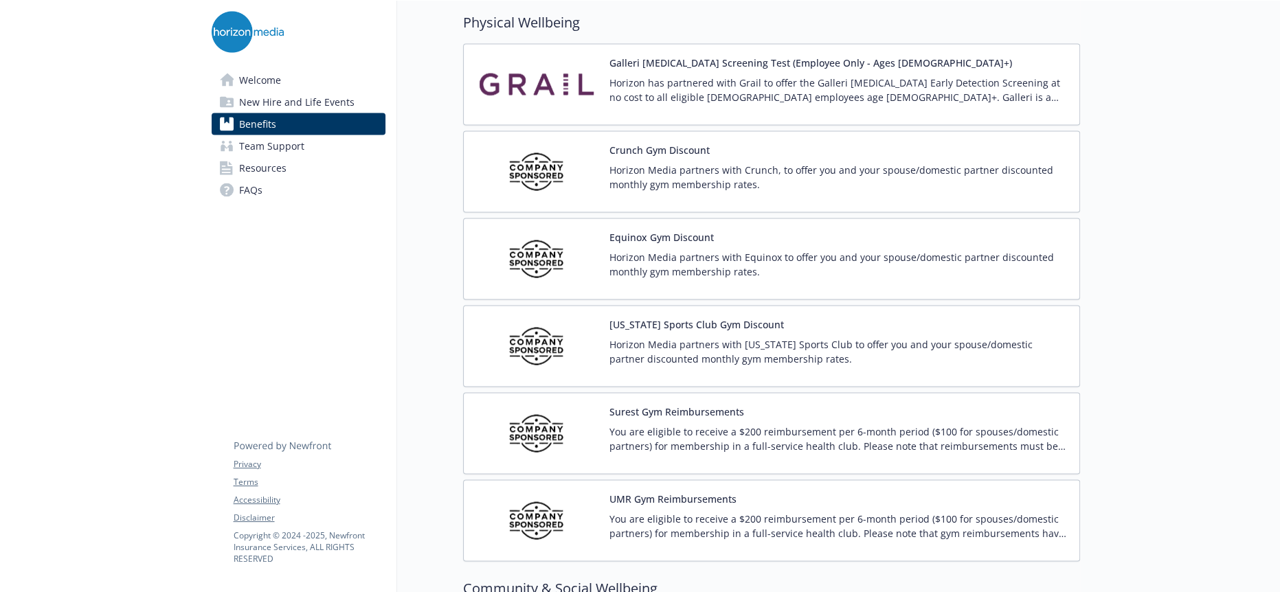
scroll to position [3109, 0]
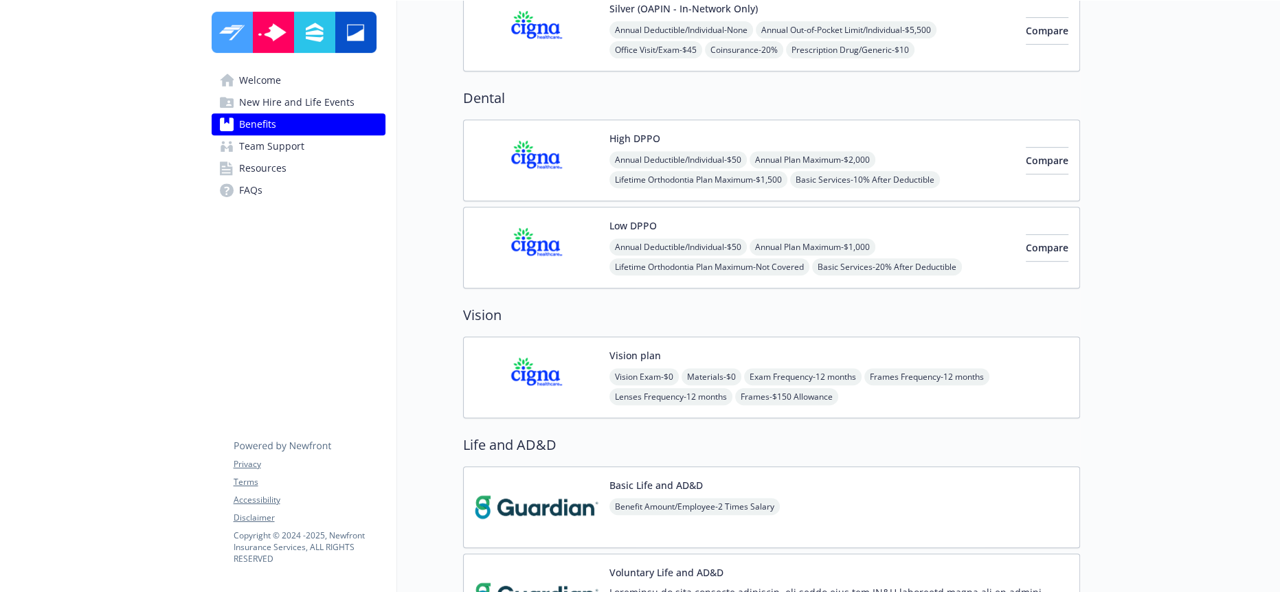
scroll to position [1221, 0]
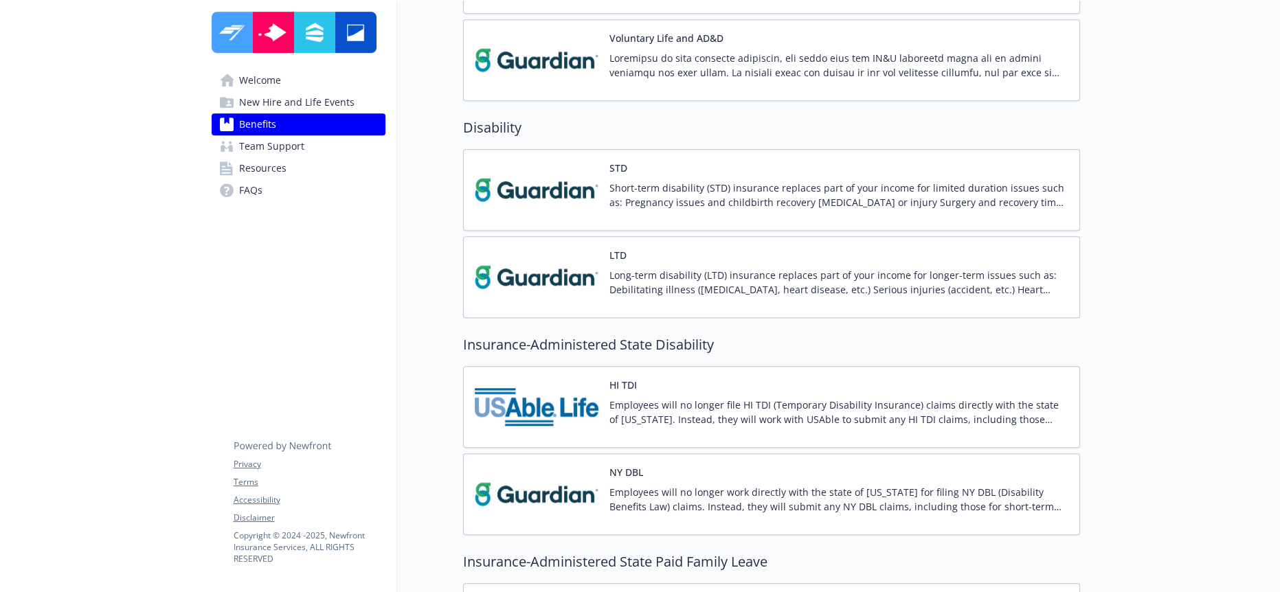
click at [677, 398] on p "Employees will no longer file HI TDI (Temporary Disability Insurance) claims di…" at bounding box center [838, 412] width 459 height 29
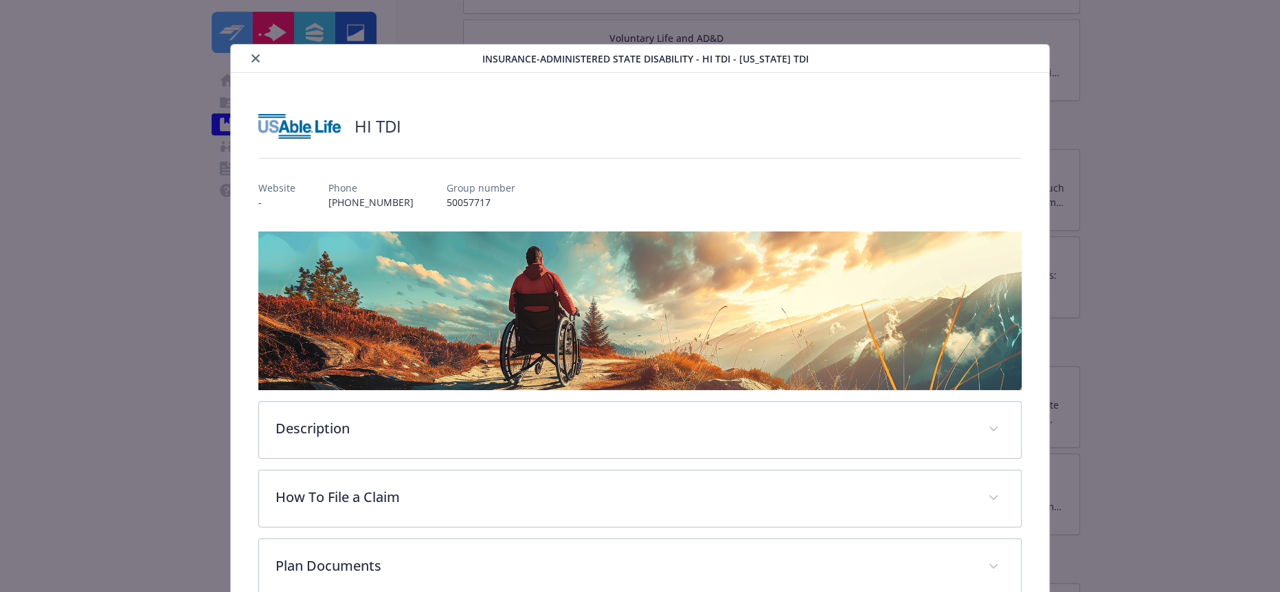
click at [251, 54] on icon "close" at bounding box center [255, 58] width 8 height 8
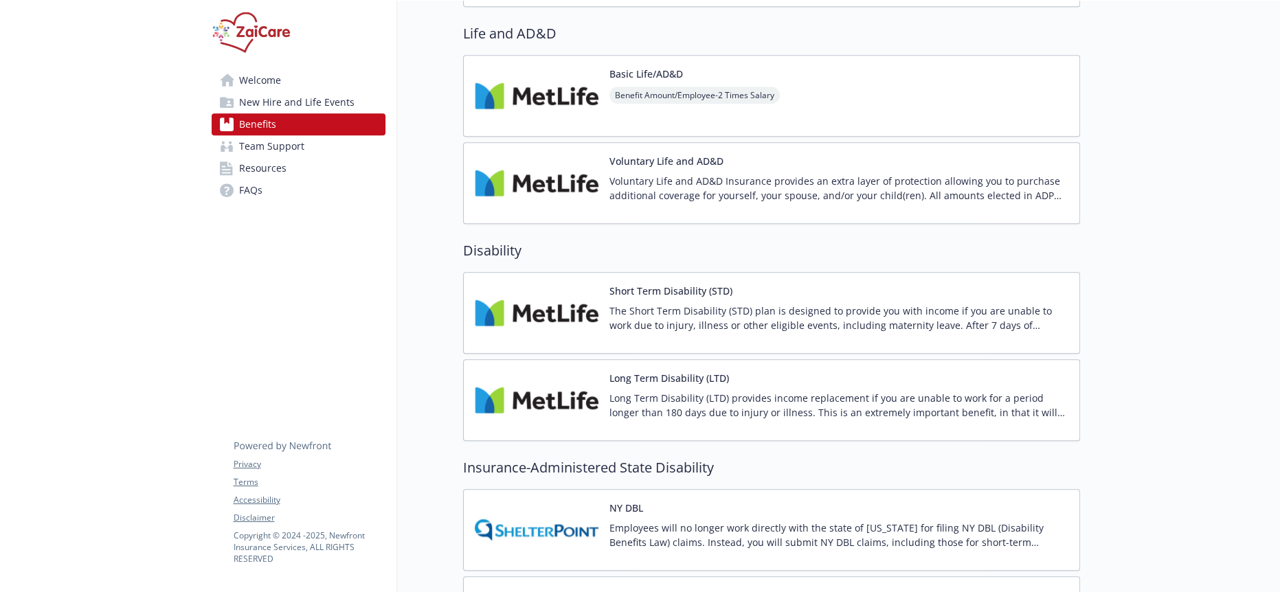
scroll to position [839, 0]
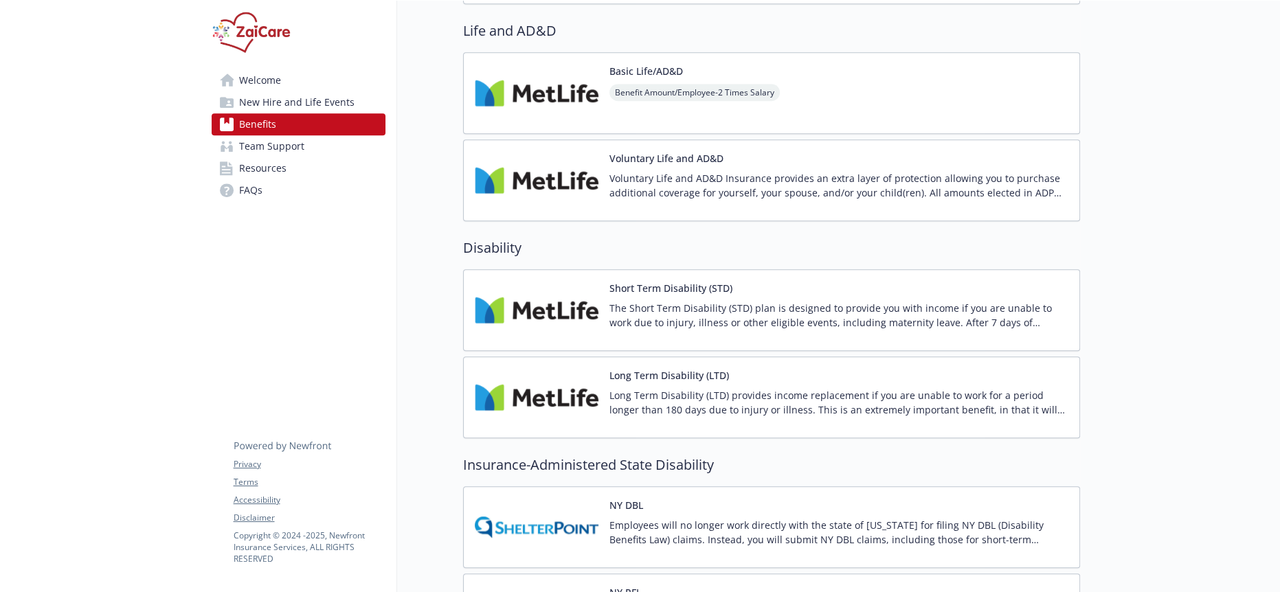
click at [592, 498] on div "NY DBL Employees will no longer work directly with the state of New York for fi…" at bounding box center [772, 527] width 594 height 58
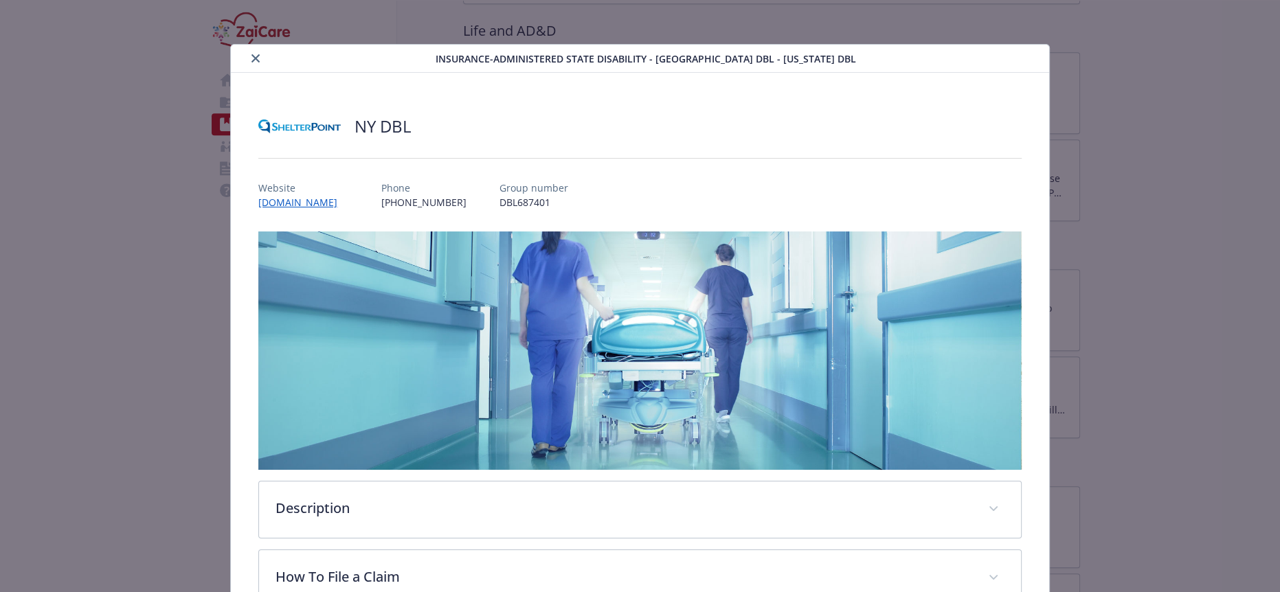
scroll to position [124, 0]
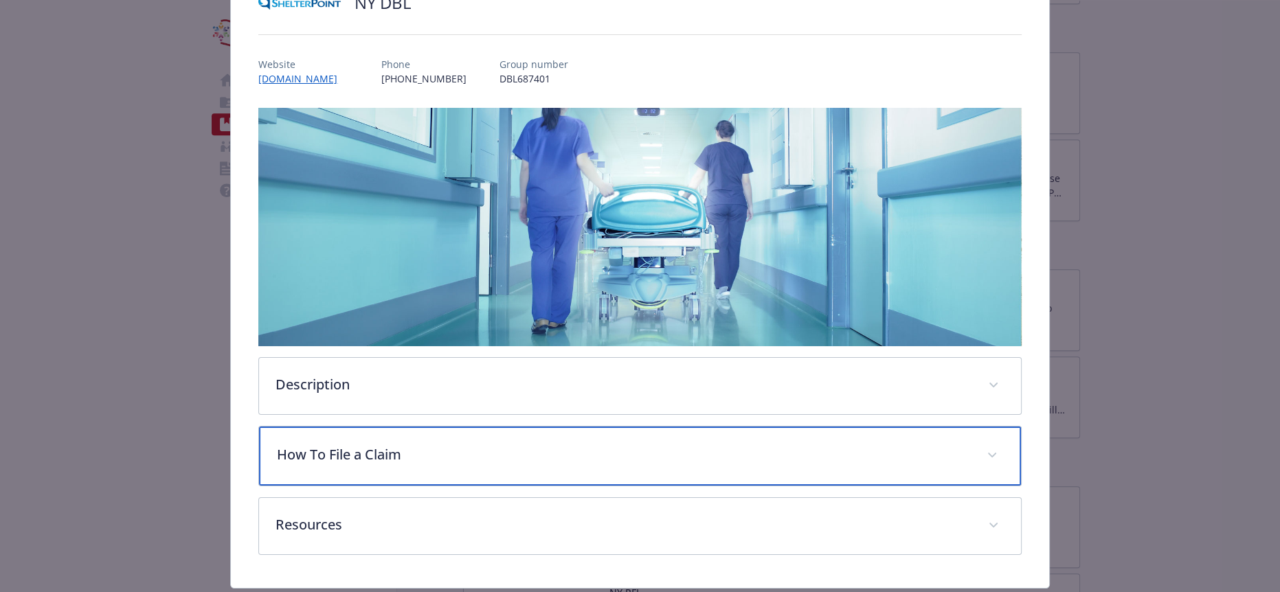
click at [389, 445] on p "How To File a Claim" at bounding box center [623, 455] width 693 height 21
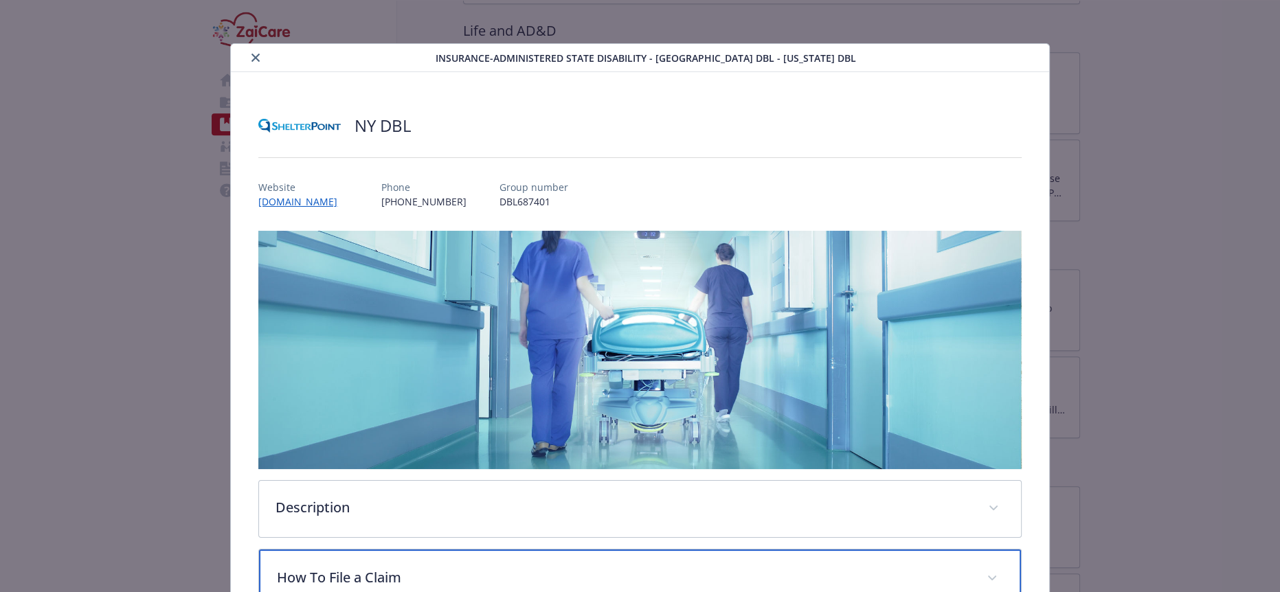
scroll to position [0, 0]
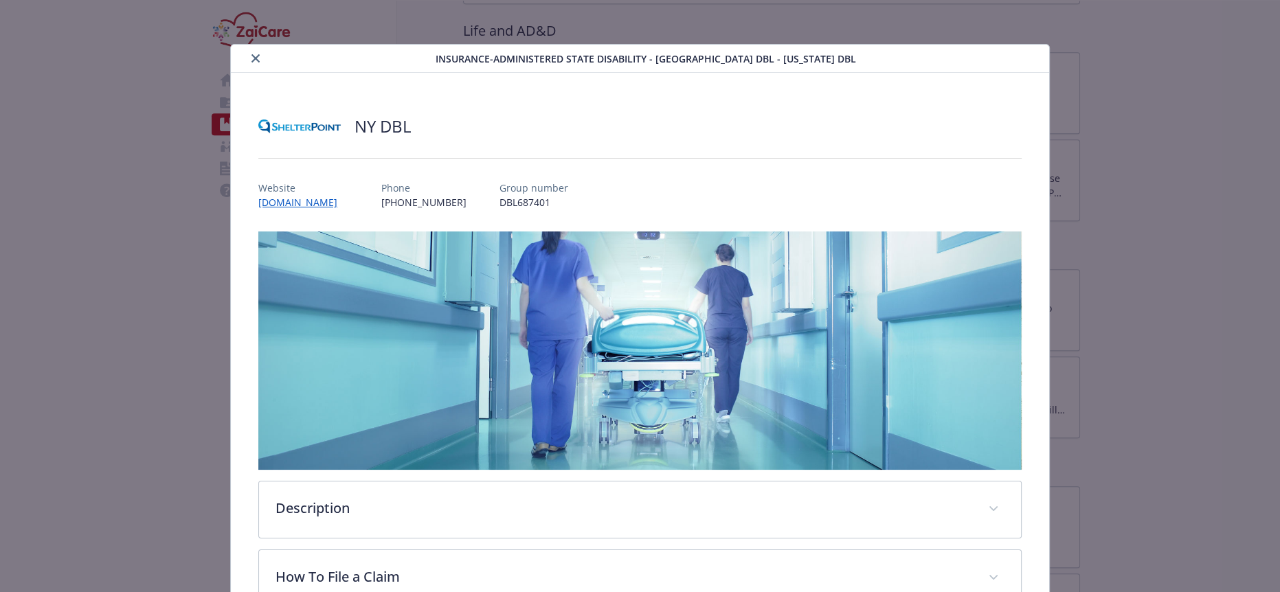
click at [251, 51] on button "close" at bounding box center [255, 58] width 16 height 16
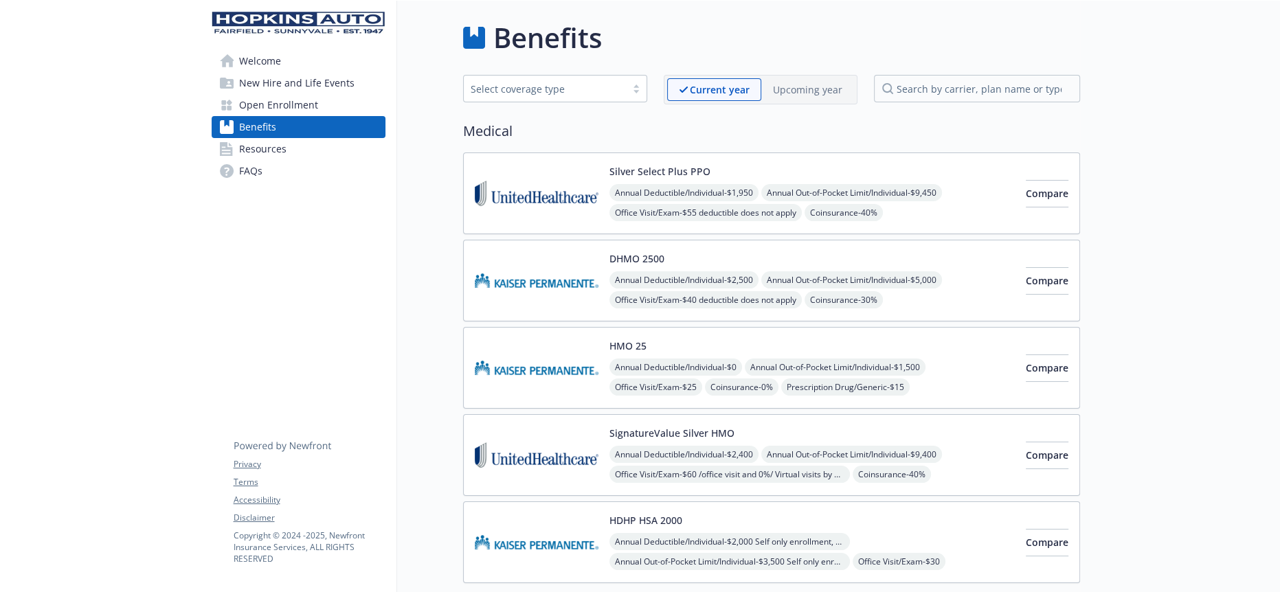
scroll to position [305, 0]
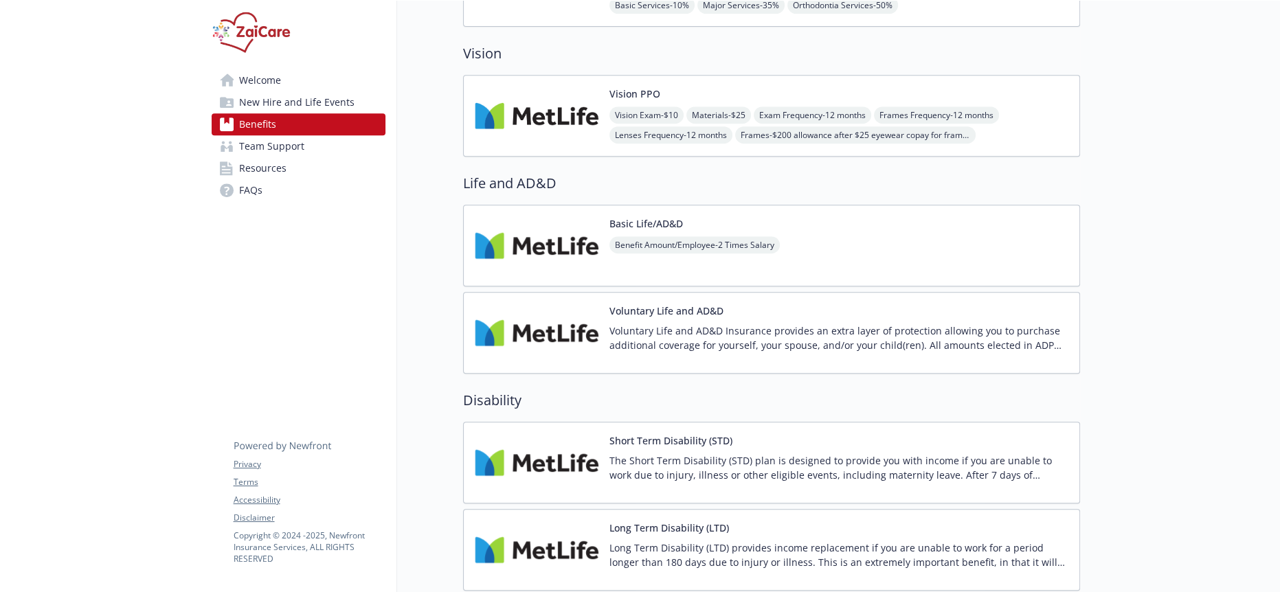
scroll to position [839, 0]
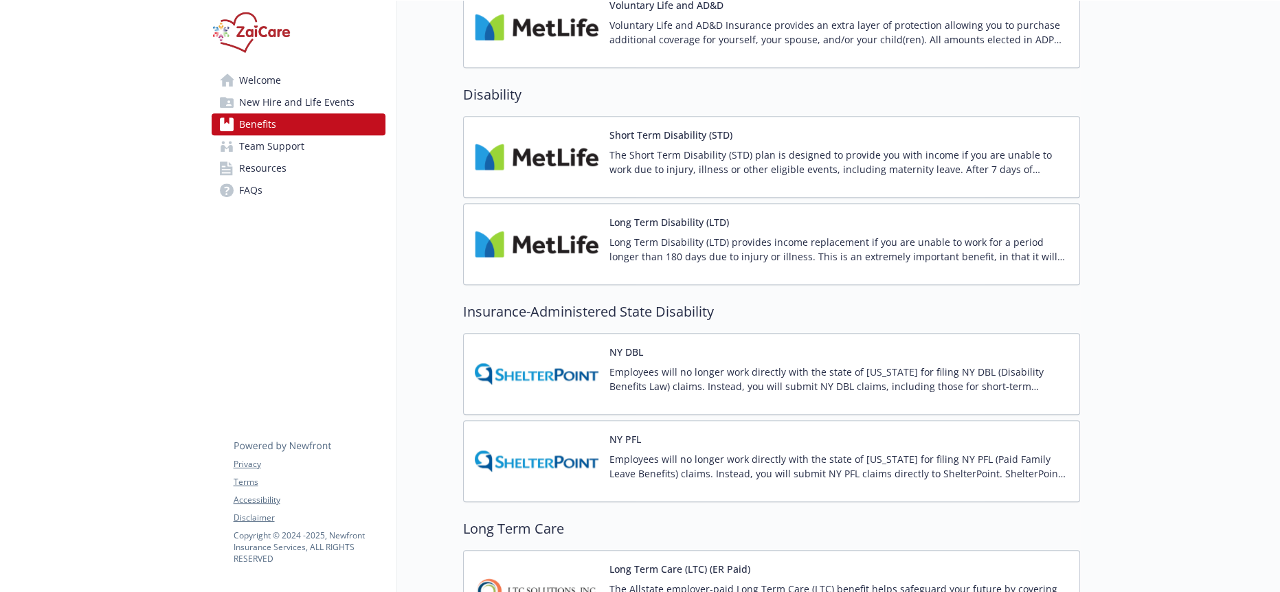
click at [557, 215] on img at bounding box center [537, 244] width 124 height 58
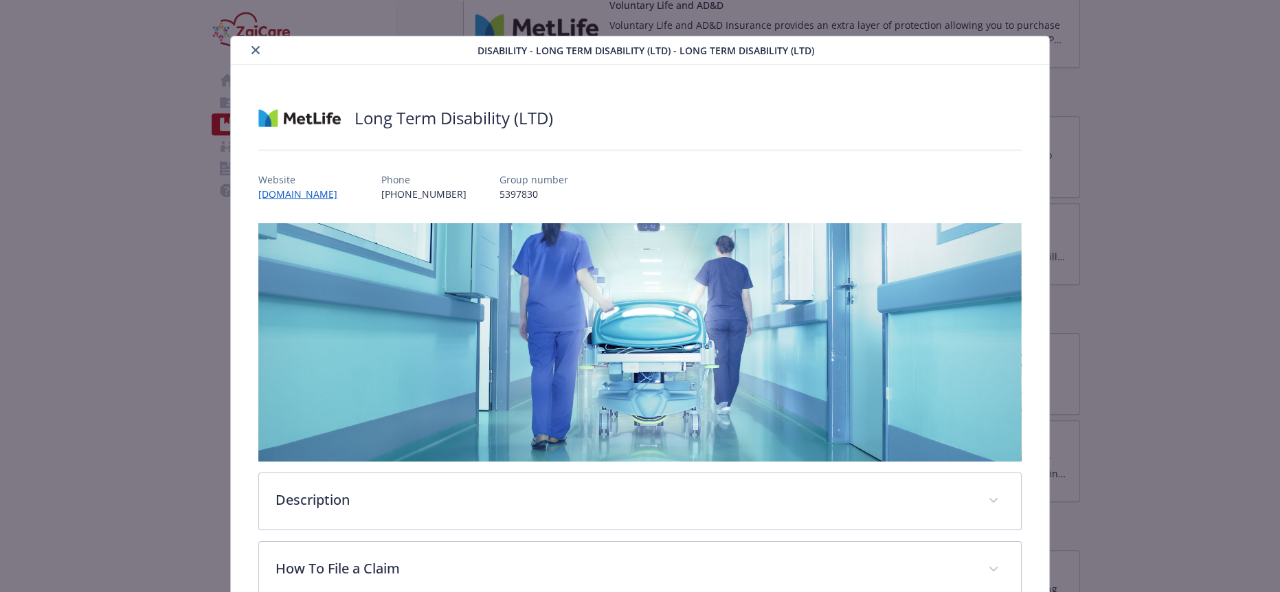
scroll to position [244, 0]
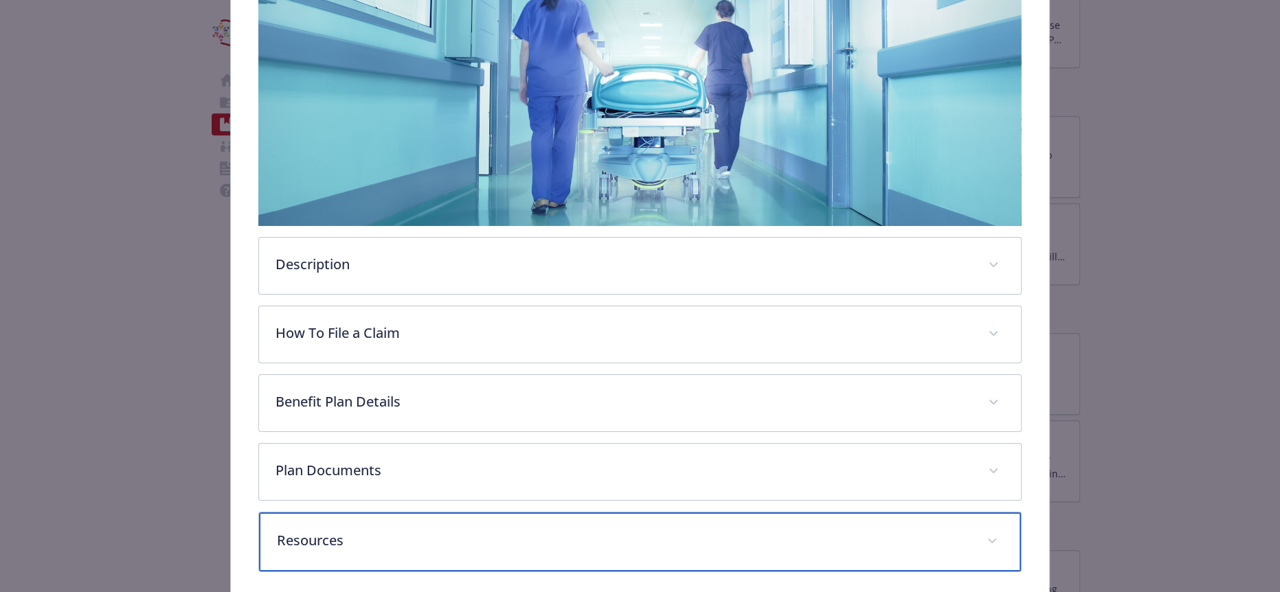
click at [379, 513] on div "Resources" at bounding box center [639, 542] width 761 height 59
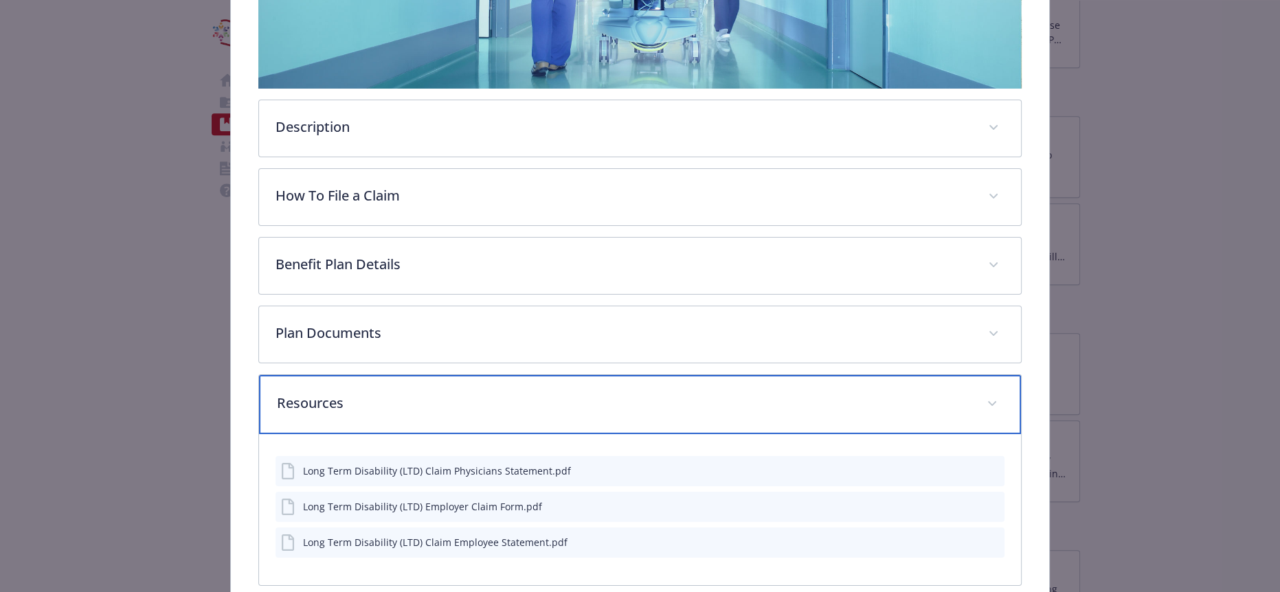
scroll to position [0, 0]
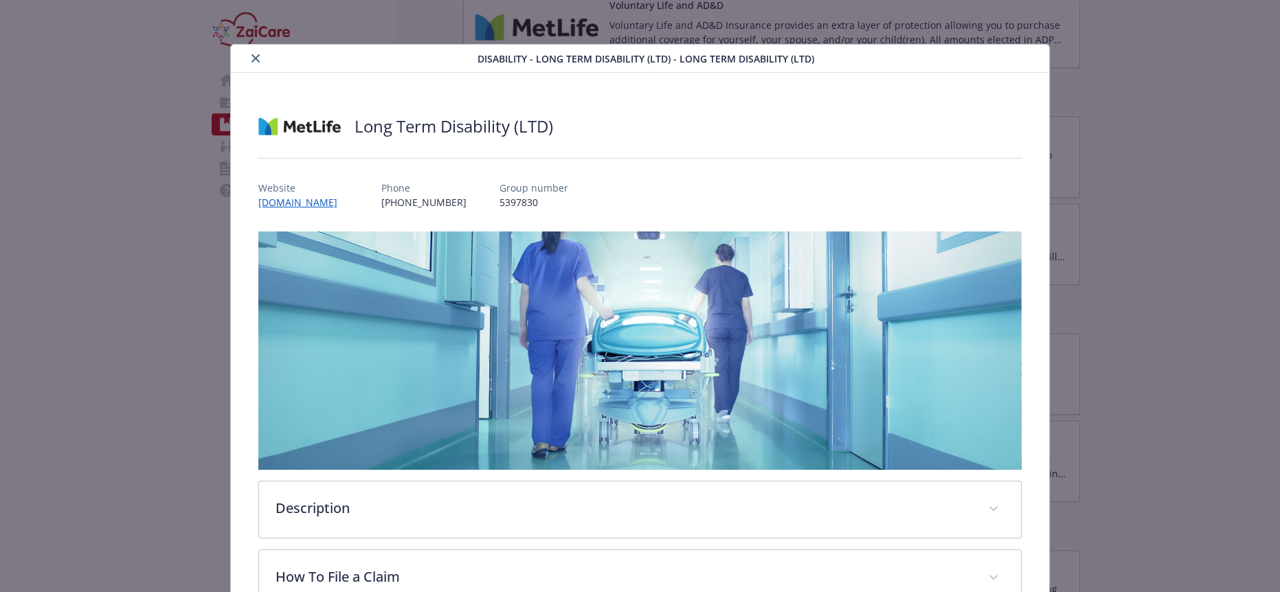
click at [251, 58] on icon "close" at bounding box center [255, 58] width 8 height 8
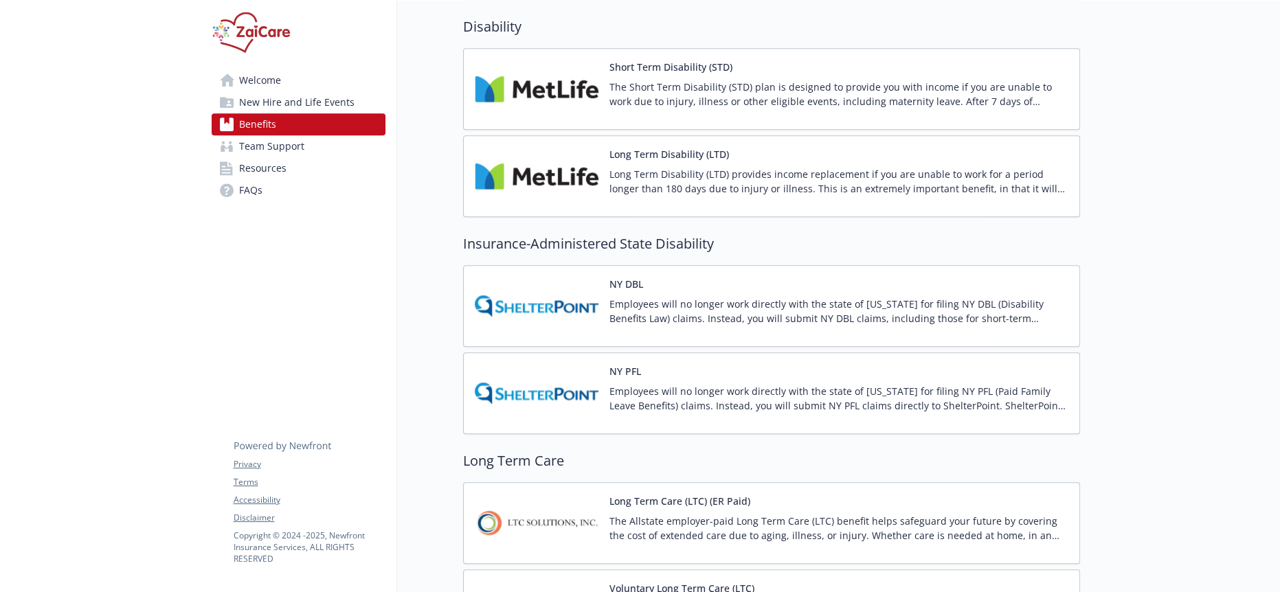
scroll to position [1068, 0]
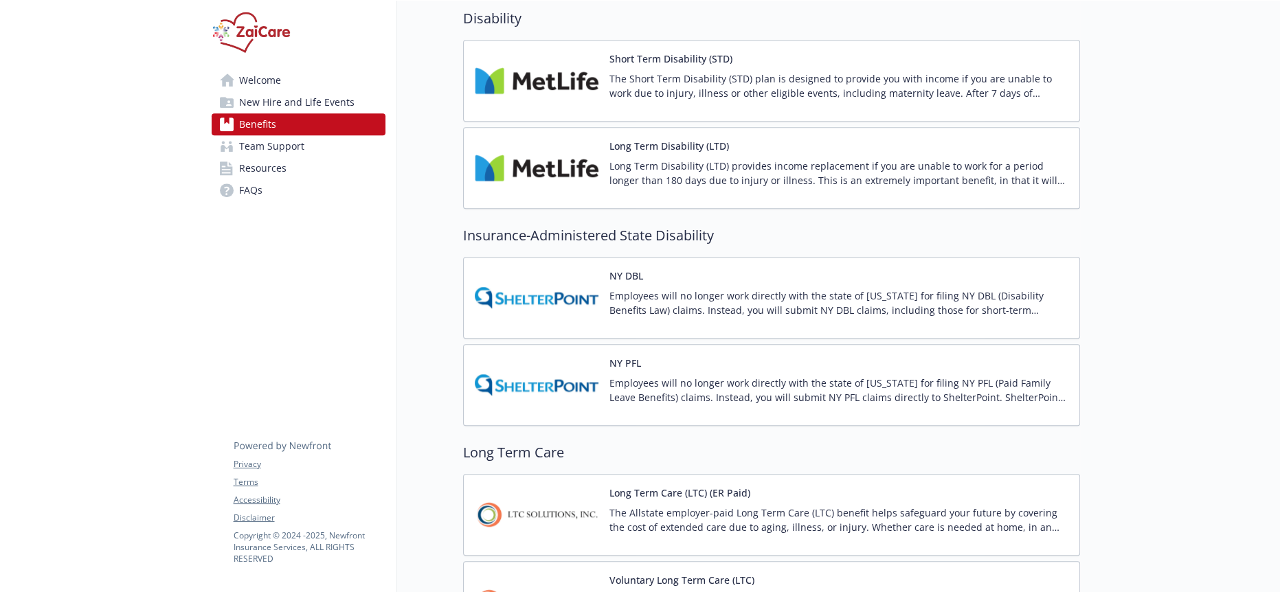
click at [664, 289] on p "Employees will no longer work directly with the state of [US_STATE] for filing …" at bounding box center [838, 303] width 459 height 29
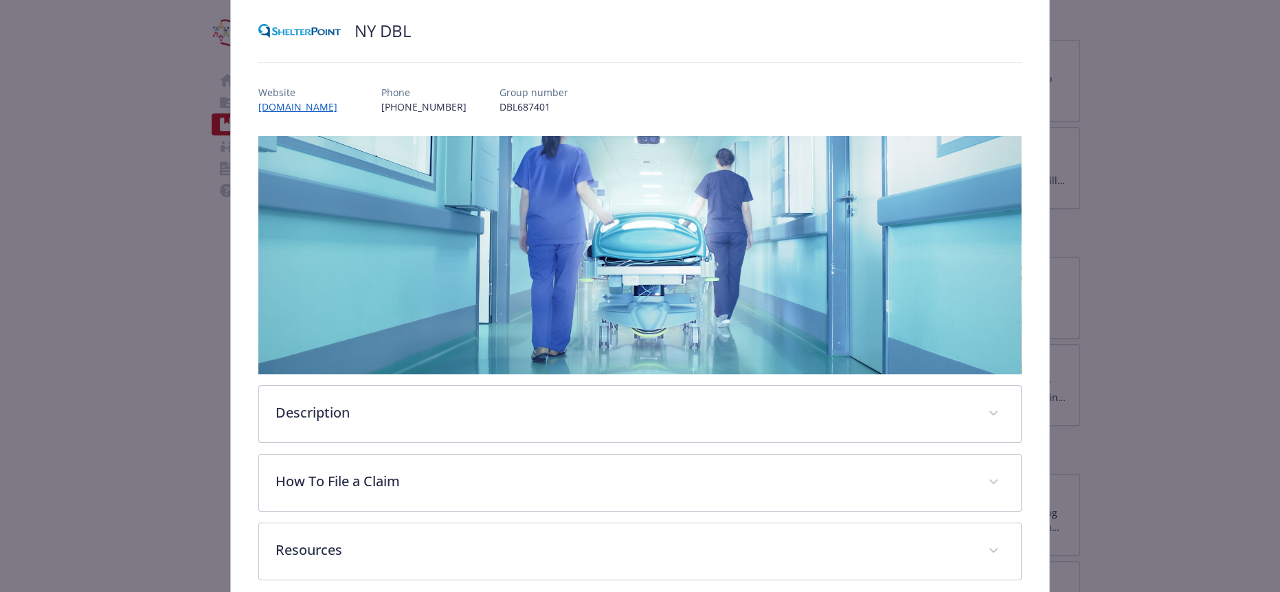
scroll to position [124, 0]
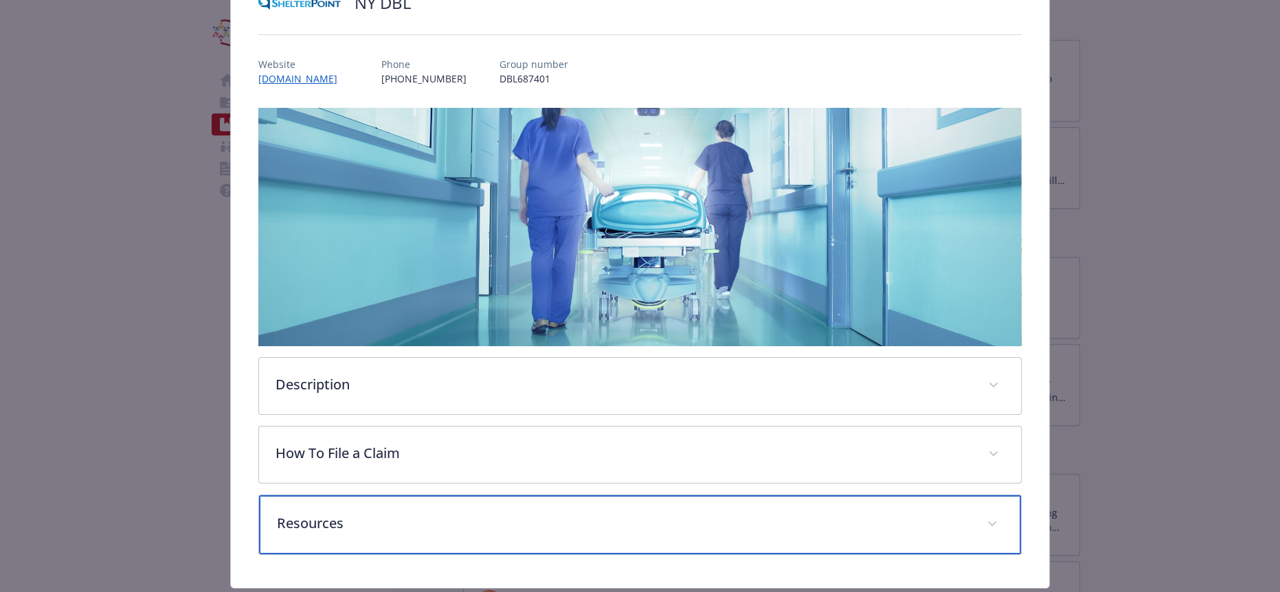
click at [306, 513] on p "Resources" at bounding box center [623, 523] width 693 height 21
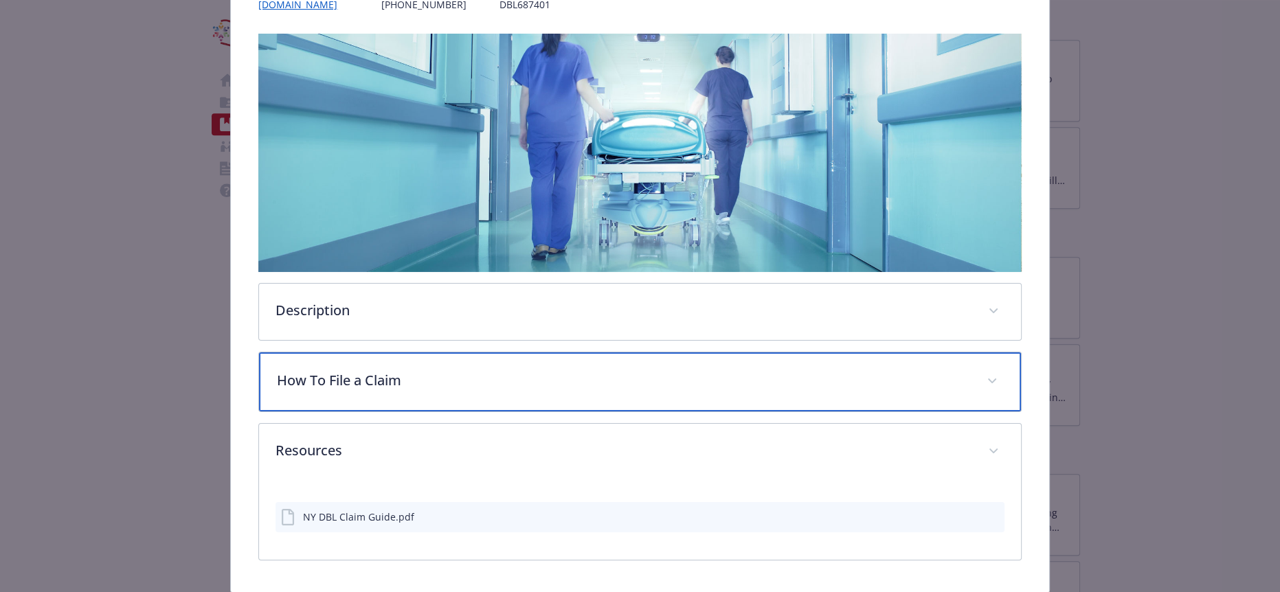
click at [346, 370] on p "How To File a Claim" at bounding box center [623, 380] width 693 height 21
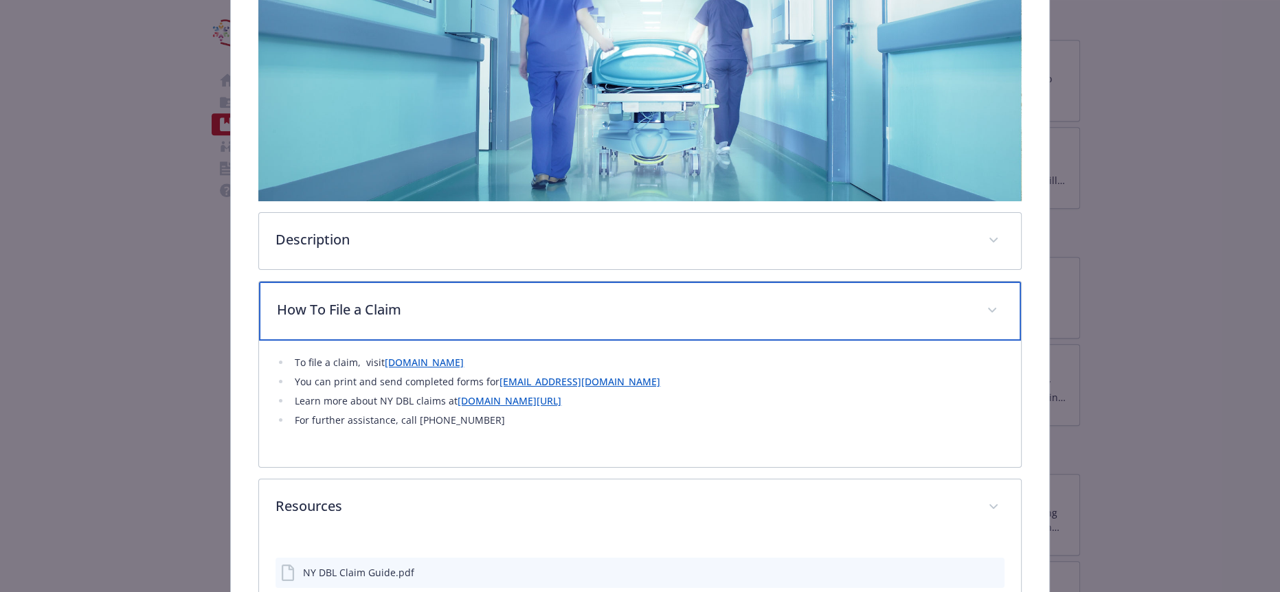
scroll to position [311, 0]
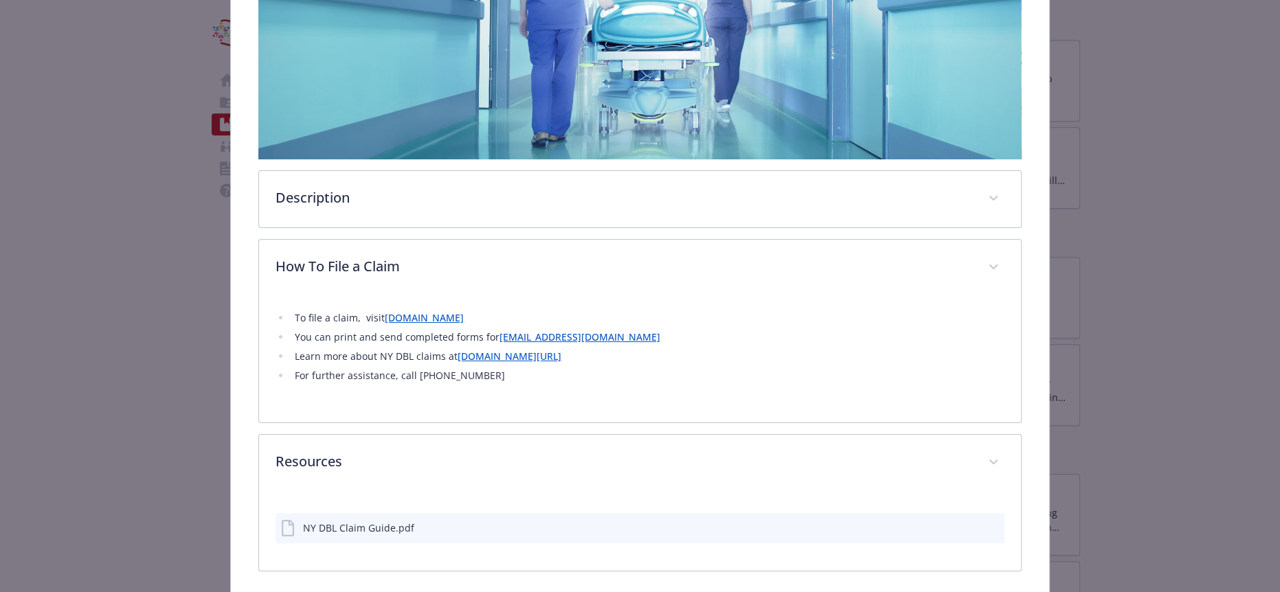
click at [963, 522] on icon "download file" at bounding box center [968, 527] width 11 height 11
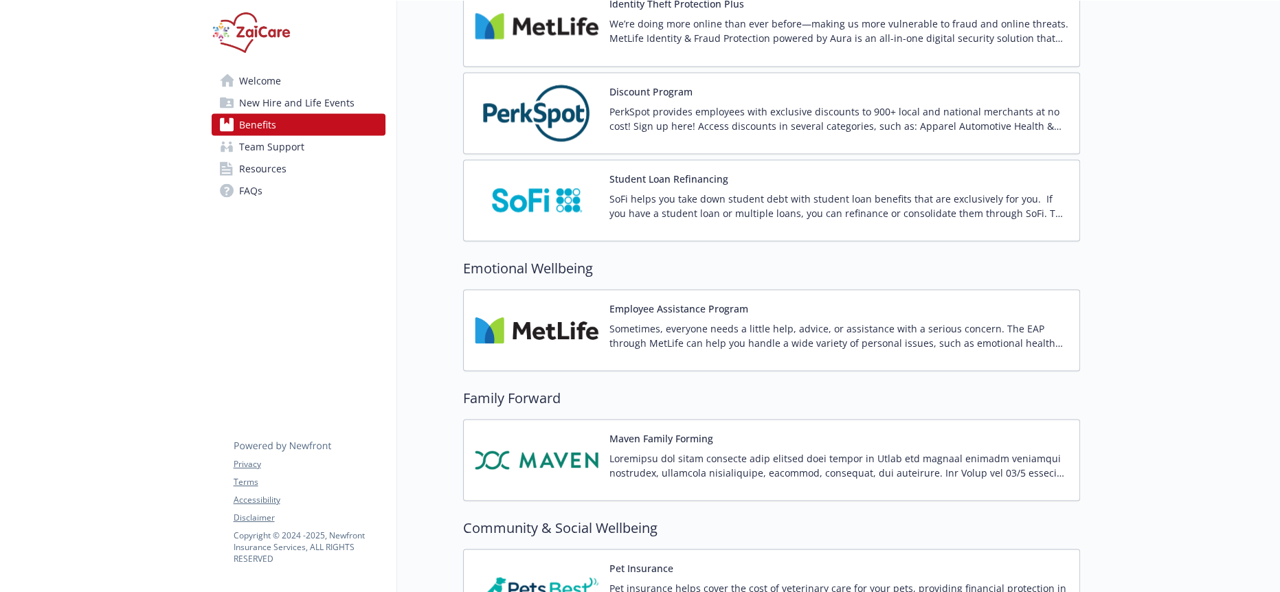
scroll to position [2494, 0]
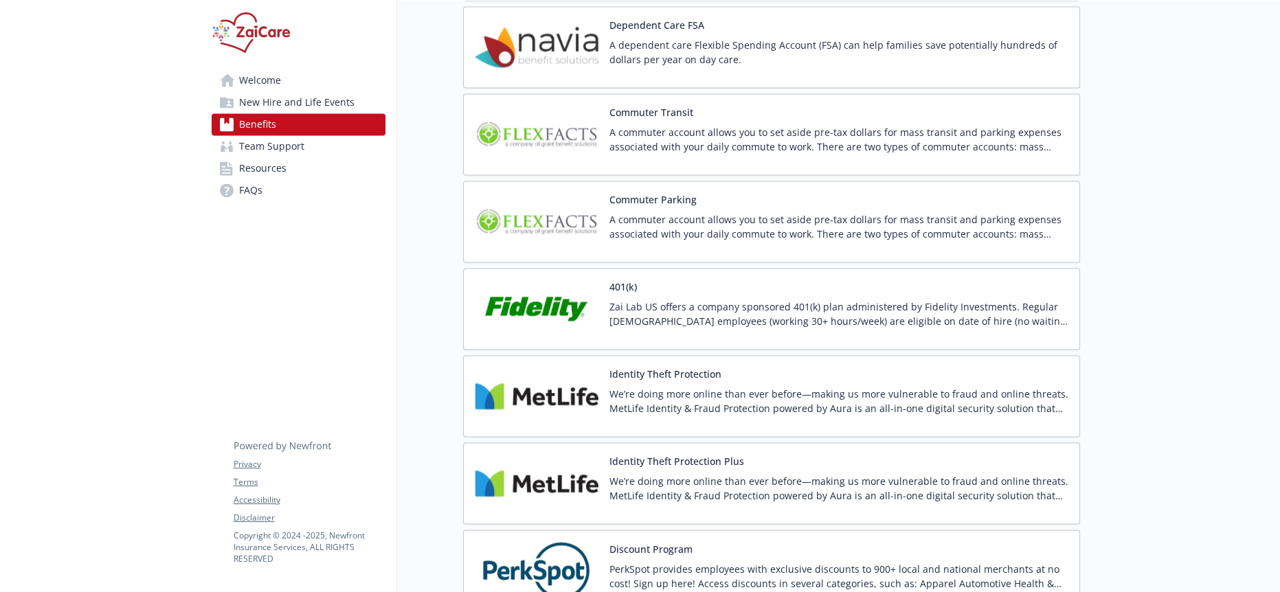
click at [640, 530] on div "Discount Program PerkSpot provides employees with exclusive discounts to 900+ l…" at bounding box center [771, 571] width 617 height 82
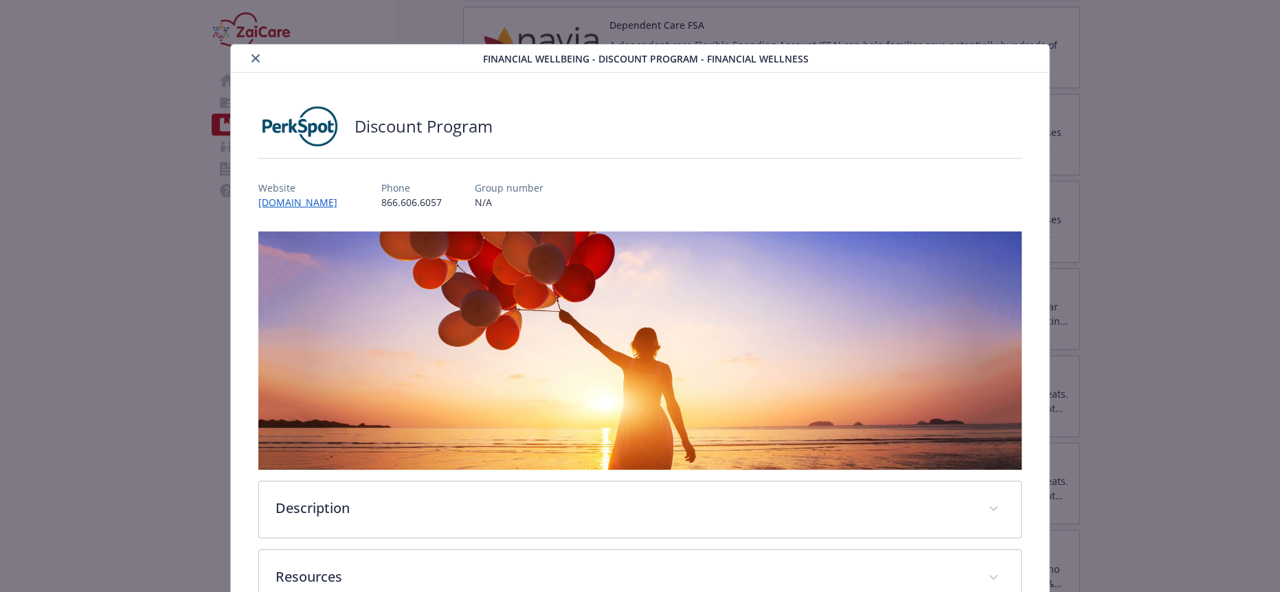
click at [251, 52] on button "close" at bounding box center [255, 58] width 16 height 16
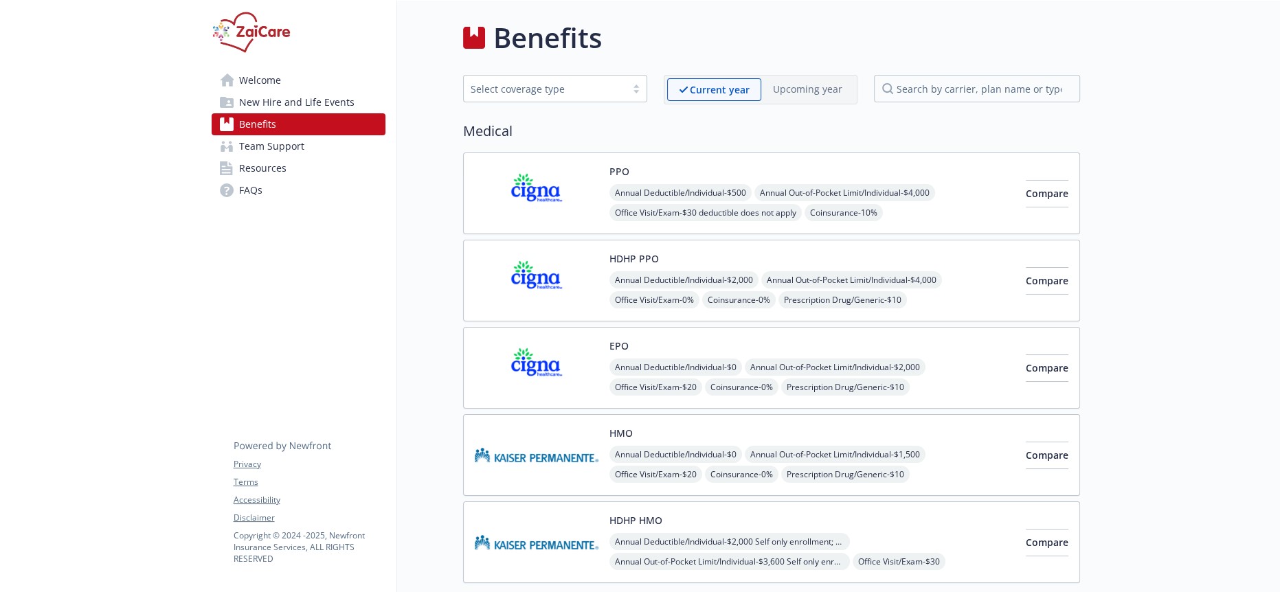
scroll to position [839, 0]
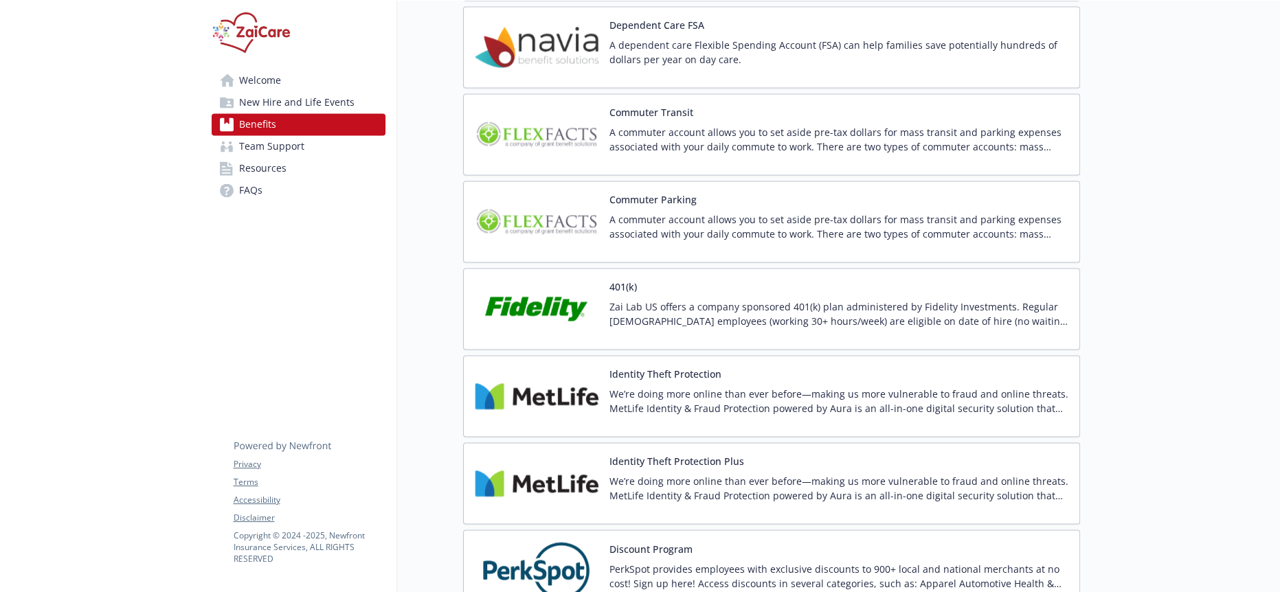
click at [267, 157] on span "Resources" at bounding box center [262, 168] width 47 height 22
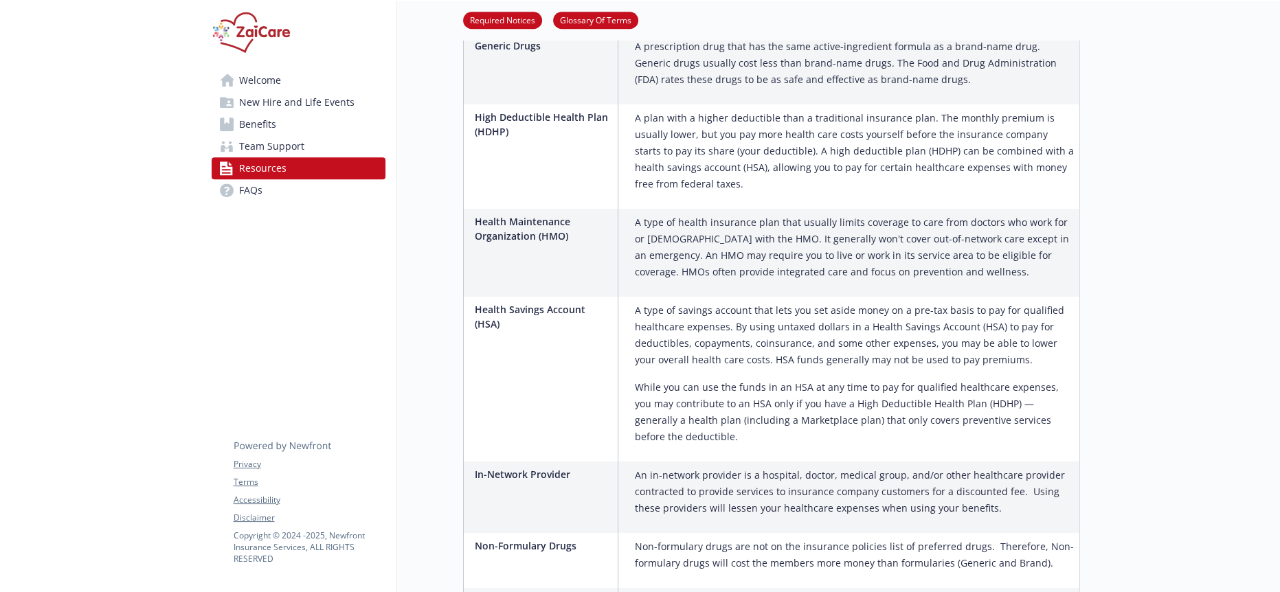
click at [302, 135] on link "Team Support" at bounding box center [299, 146] width 174 height 22
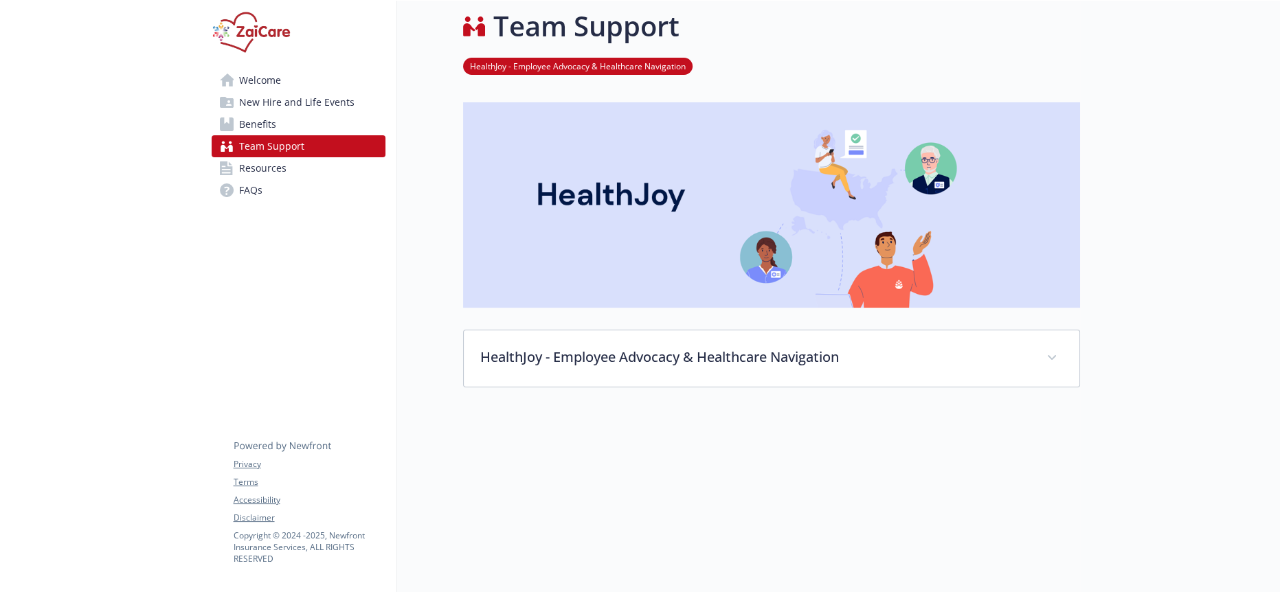
scroll to position [74, 0]
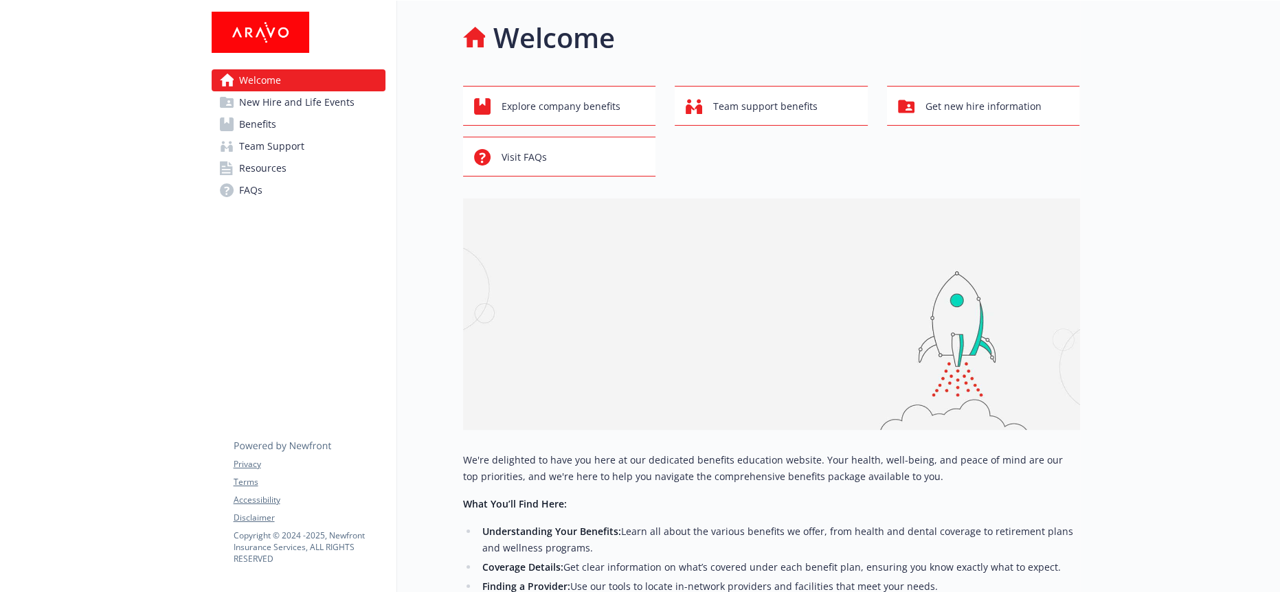
click at [282, 135] on span "Team Support" at bounding box center [271, 146] width 65 height 22
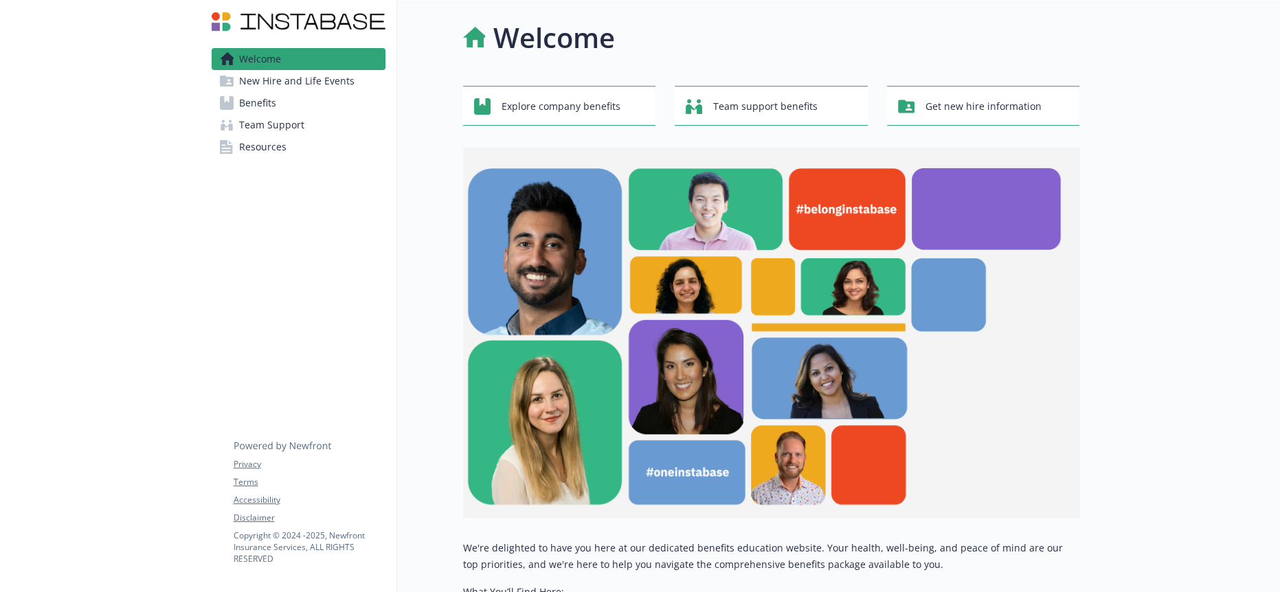
click at [276, 117] on span "Team Support" at bounding box center [271, 125] width 65 height 22
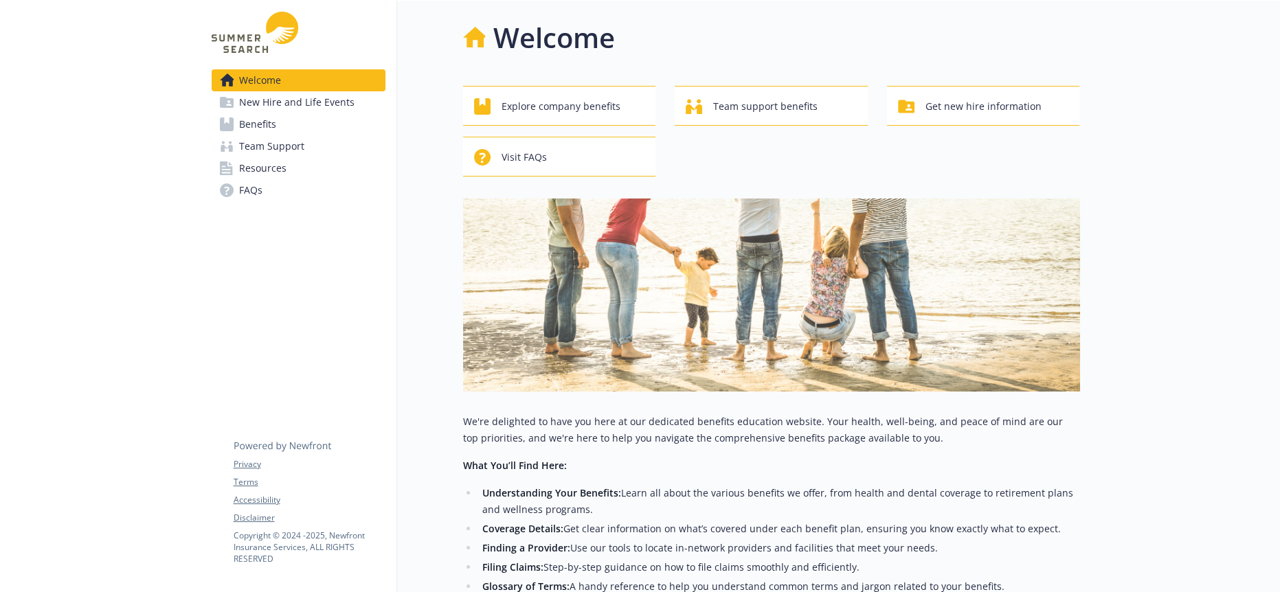
click at [273, 136] on span "Team Support" at bounding box center [271, 146] width 65 height 22
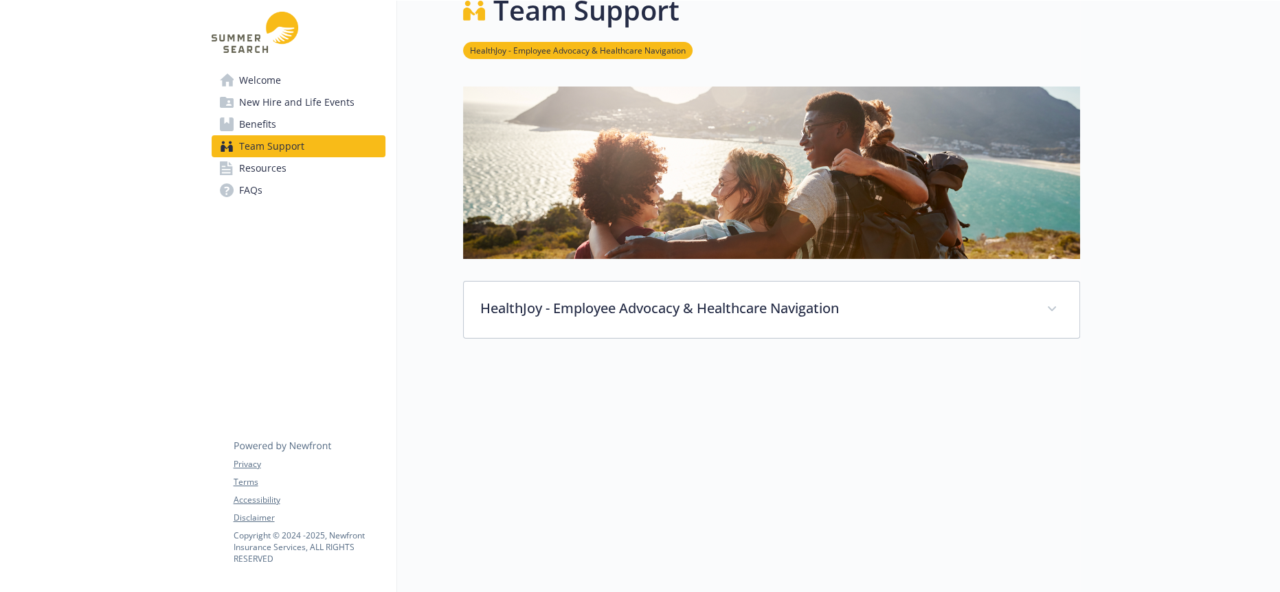
scroll to position [41, 0]
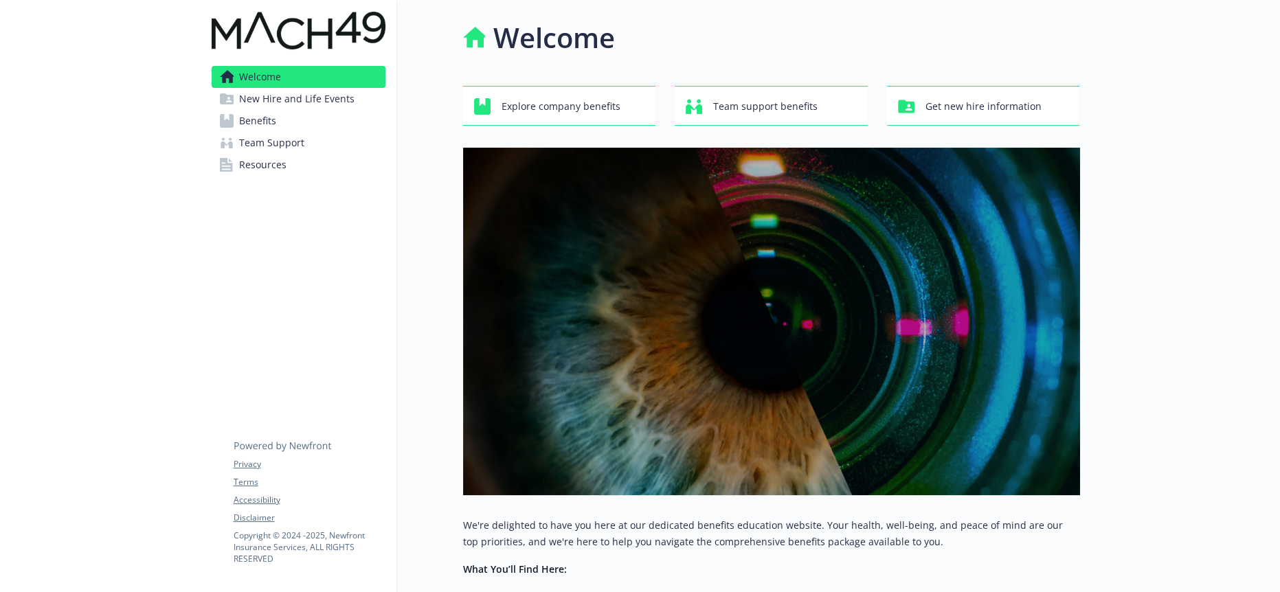
click at [297, 132] on span "Team Support" at bounding box center [271, 143] width 65 height 22
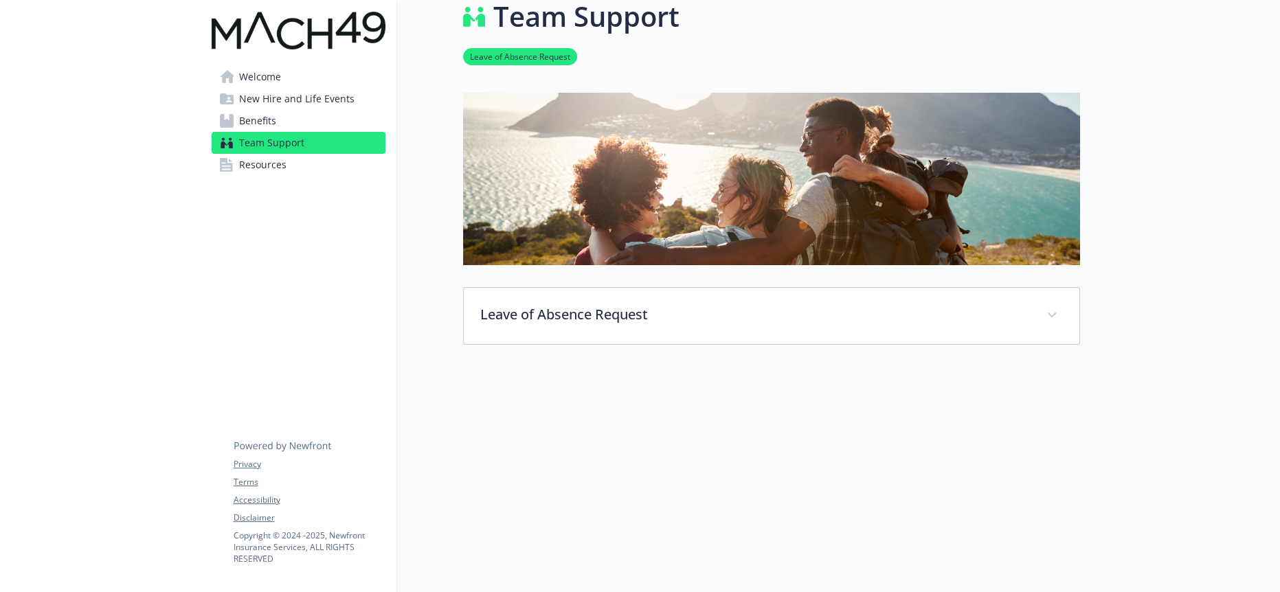
scroll to position [41, 0]
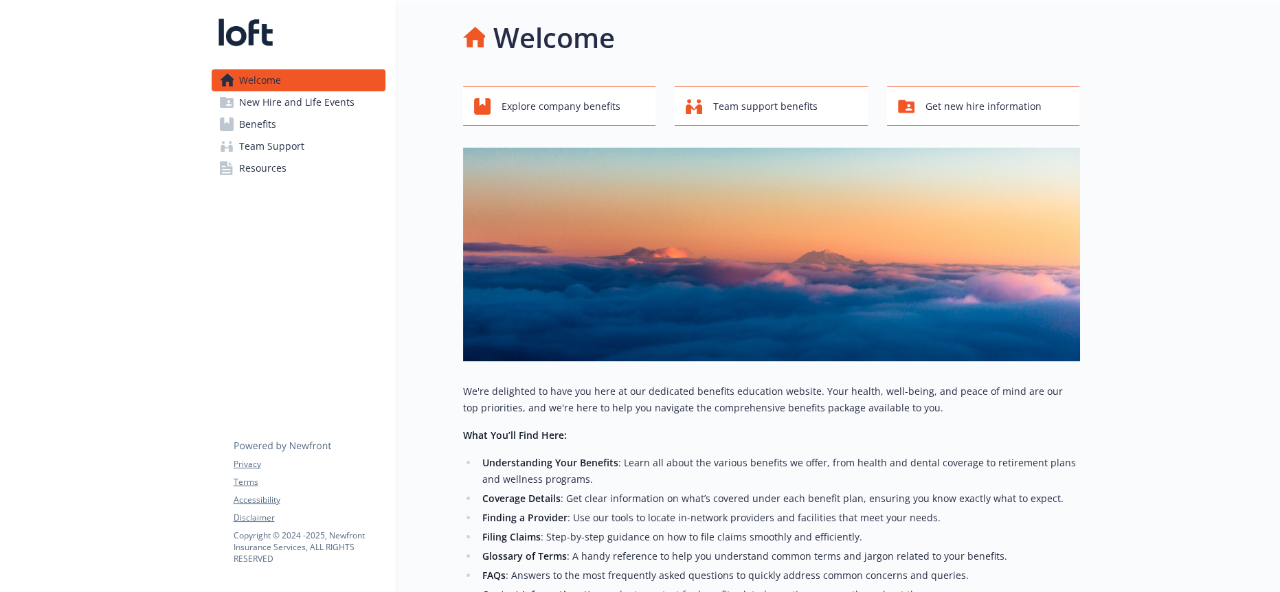
click at [269, 135] on span "Team Support" at bounding box center [271, 146] width 65 height 22
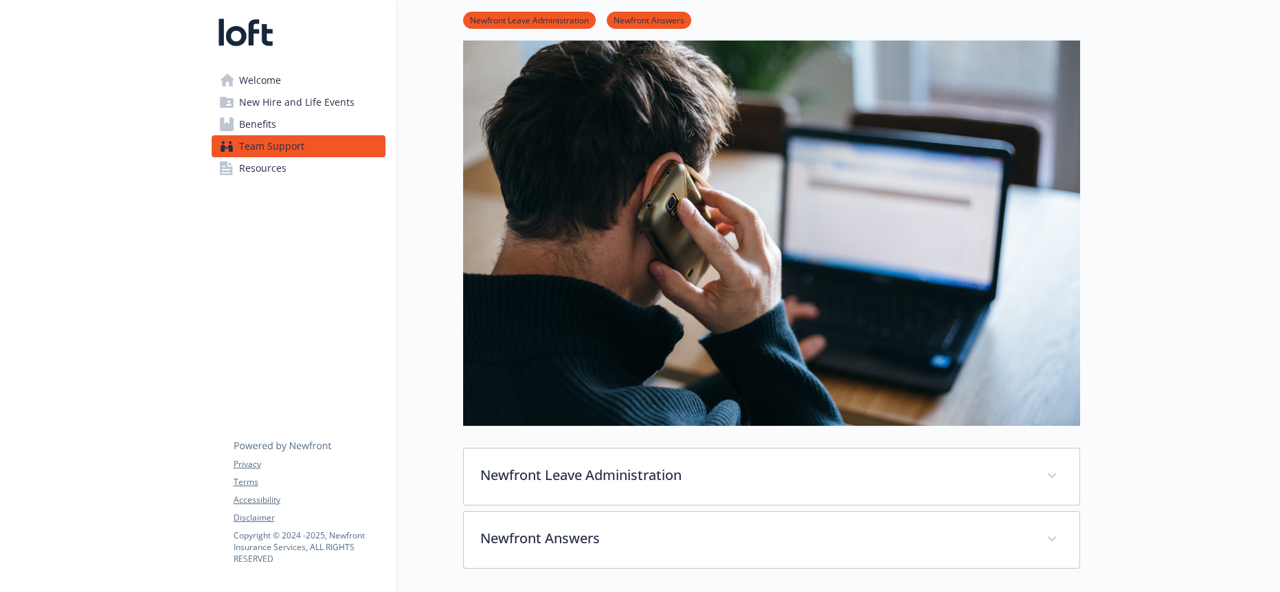
scroll to position [153, 0]
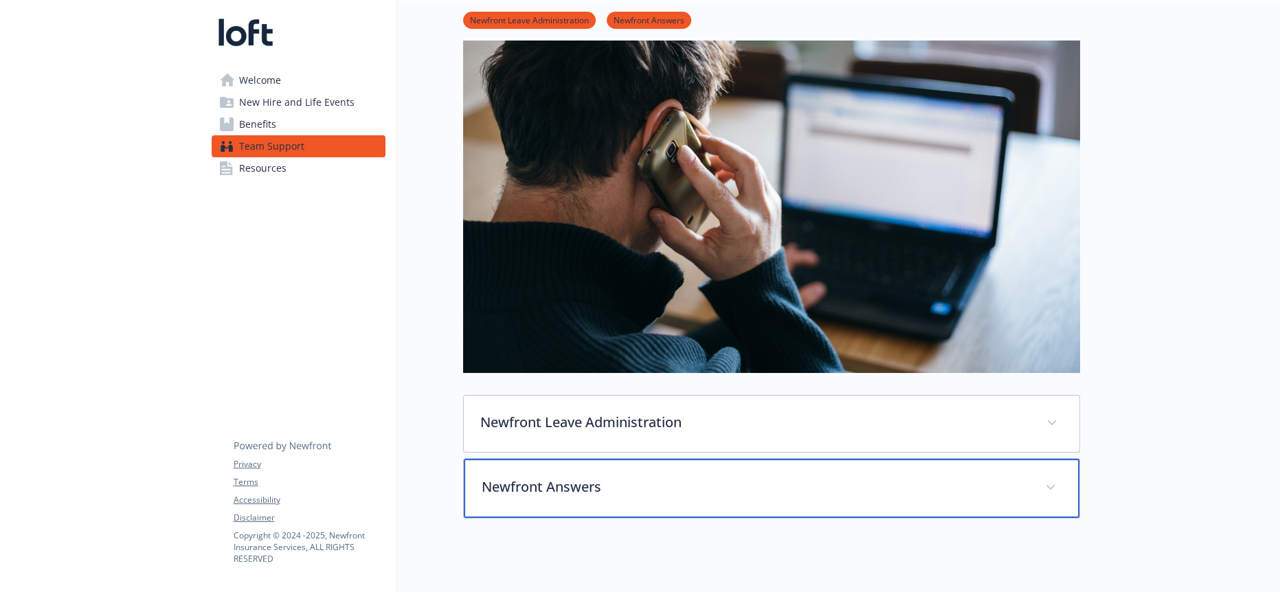
click at [511, 462] on div "Newfront Answers" at bounding box center [772, 488] width 616 height 59
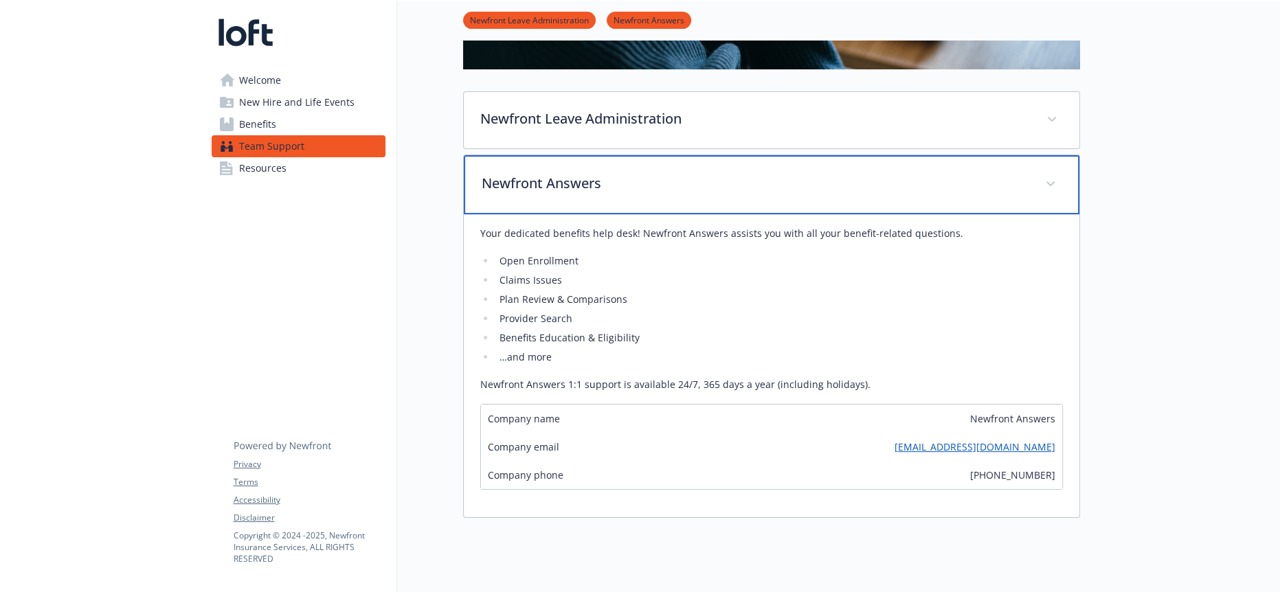
scroll to position [458, 0]
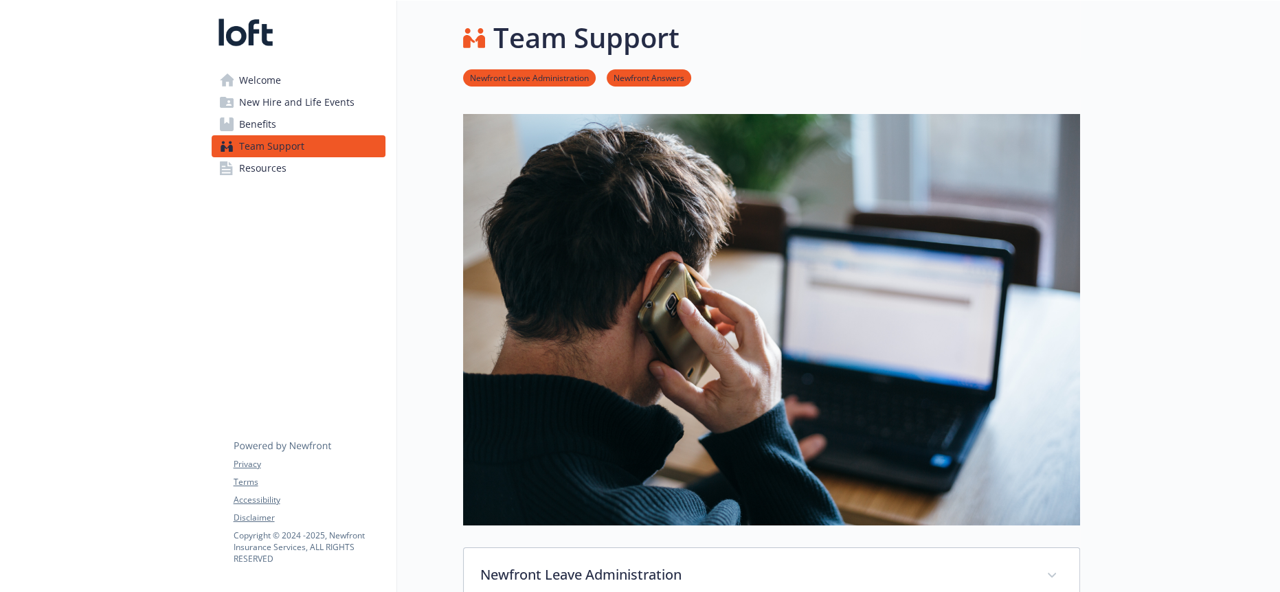
scroll to position [458, 0]
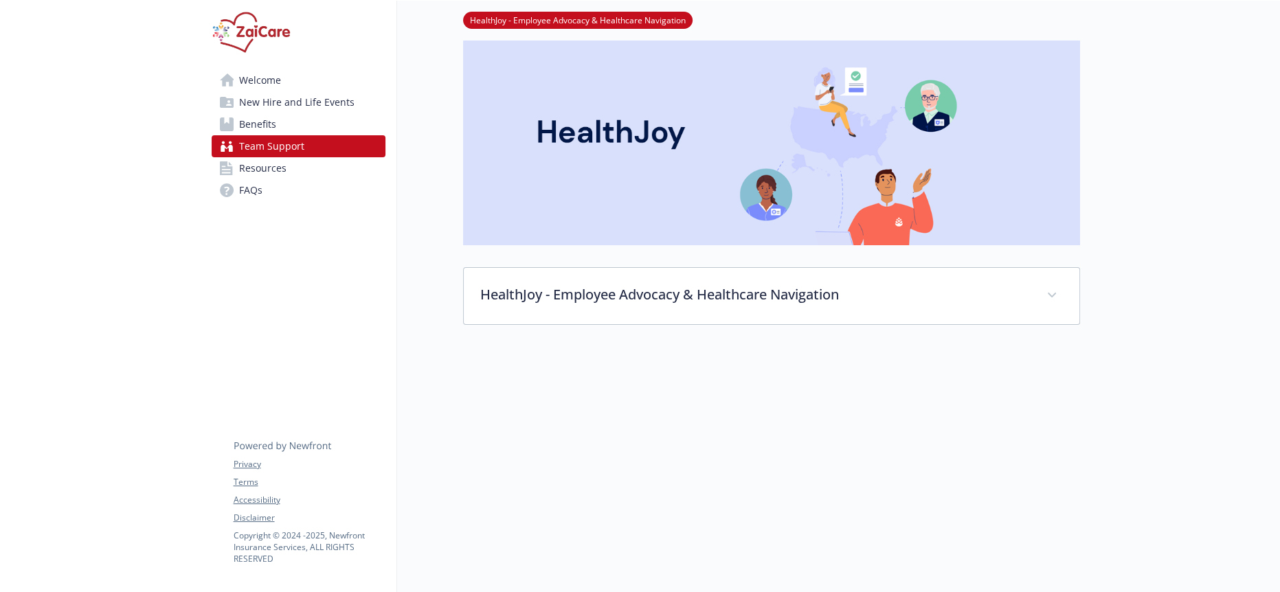
click at [333, 179] on link "FAQs" at bounding box center [299, 190] width 174 height 22
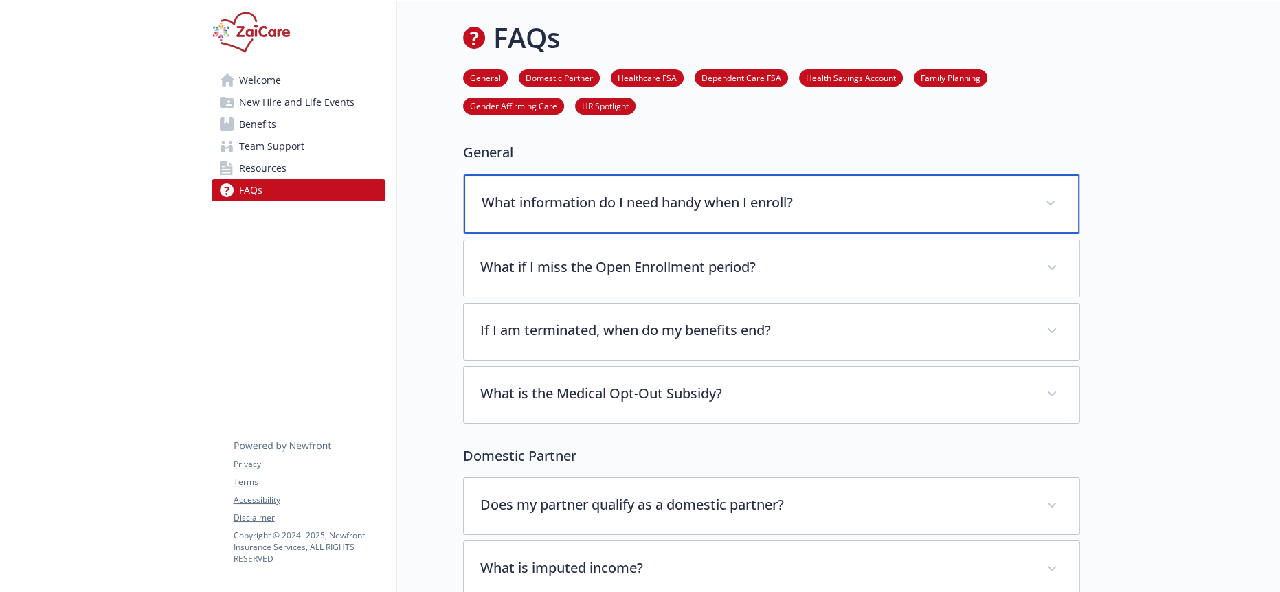
click at [607, 208] on div "What information do I need handy when I enroll?" at bounding box center [772, 204] width 616 height 59
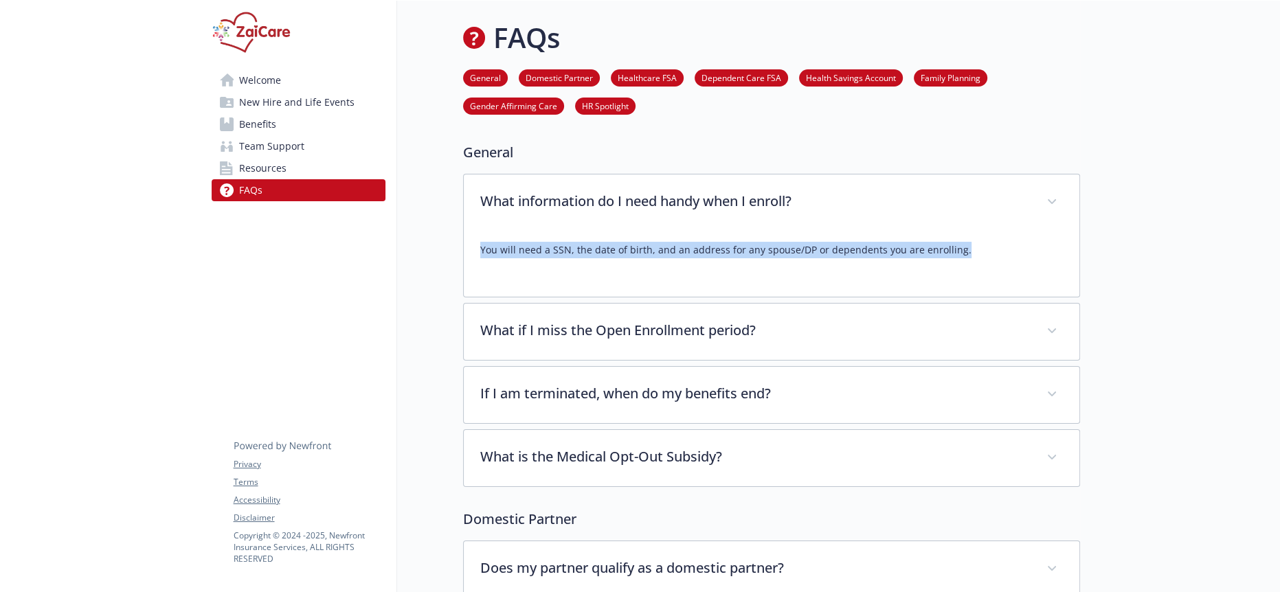
drag, startPoint x: 915, startPoint y: 247, endPoint x: 405, endPoint y: 241, distance: 509.2
copy p "You will need a SSN, the date of birth, and an address for any spouse/DP or dep…"
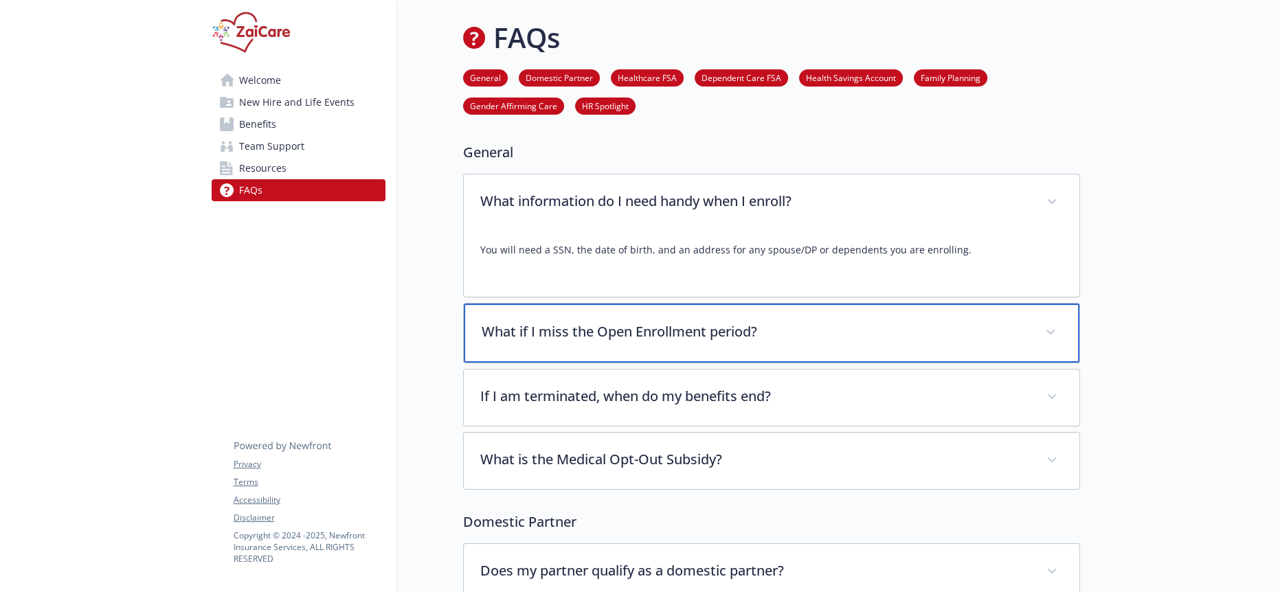
click at [515, 322] on p "What if I miss the Open Enrollment period?" at bounding box center [755, 332] width 547 height 21
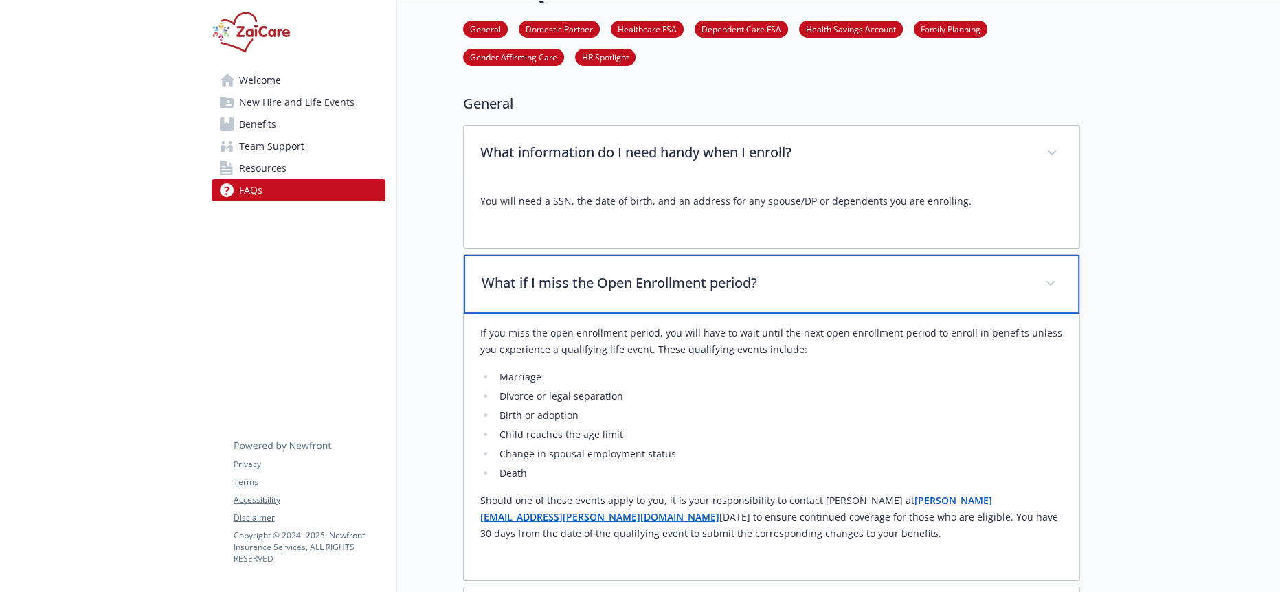
scroll to position [76, 0]
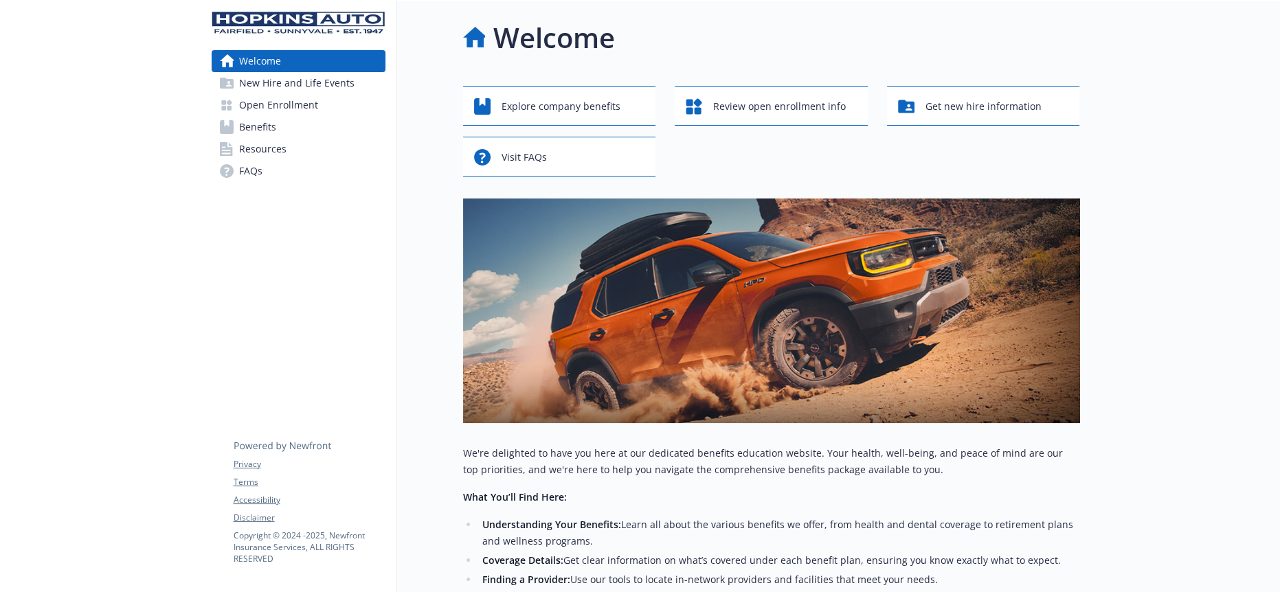
click at [322, 116] on link "Benefits" at bounding box center [299, 127] width 174 height 22
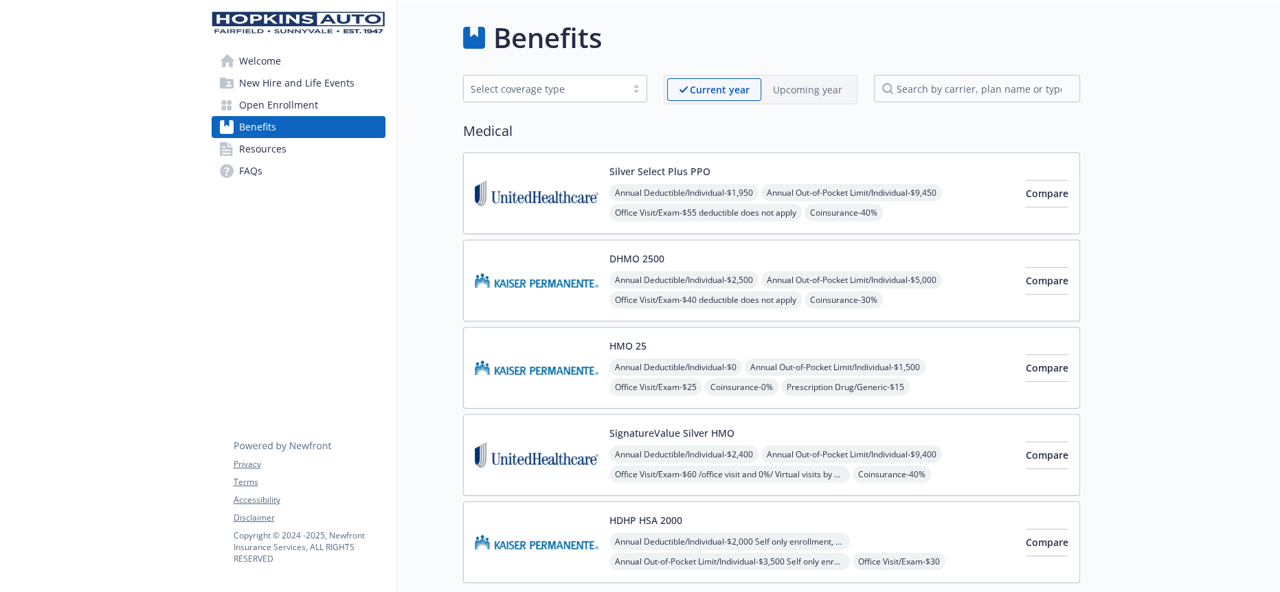
click at [319, 96] on link "Open Enrollment" at bounding box center [299, 105] width 174 height 22
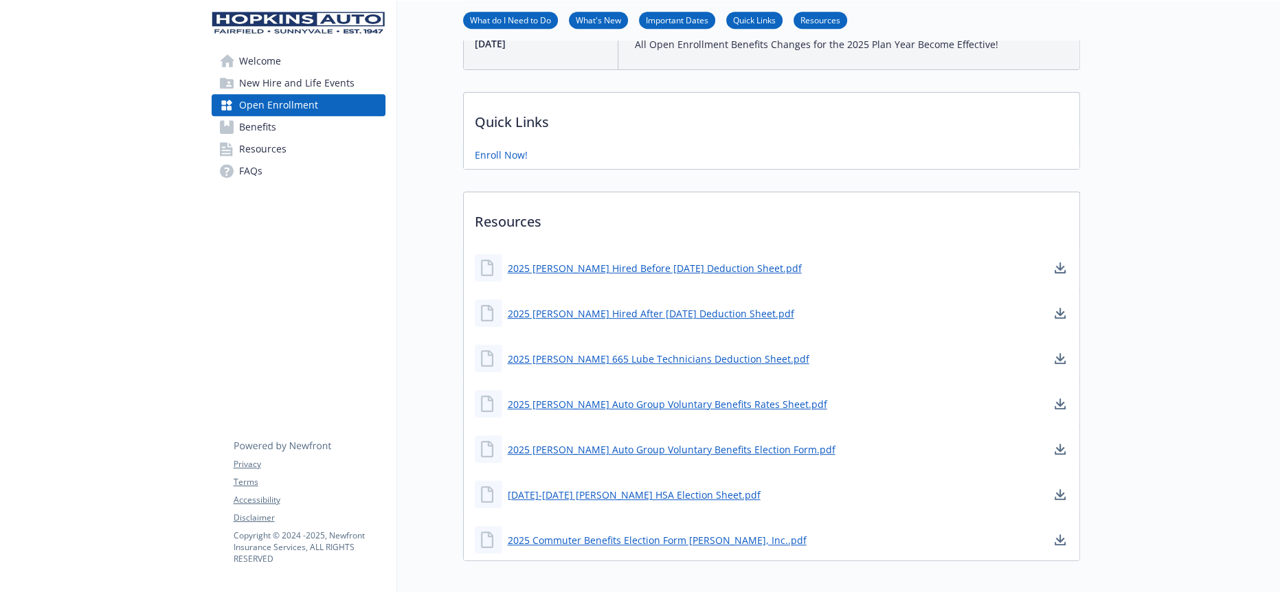
scroll to position [774, 0]
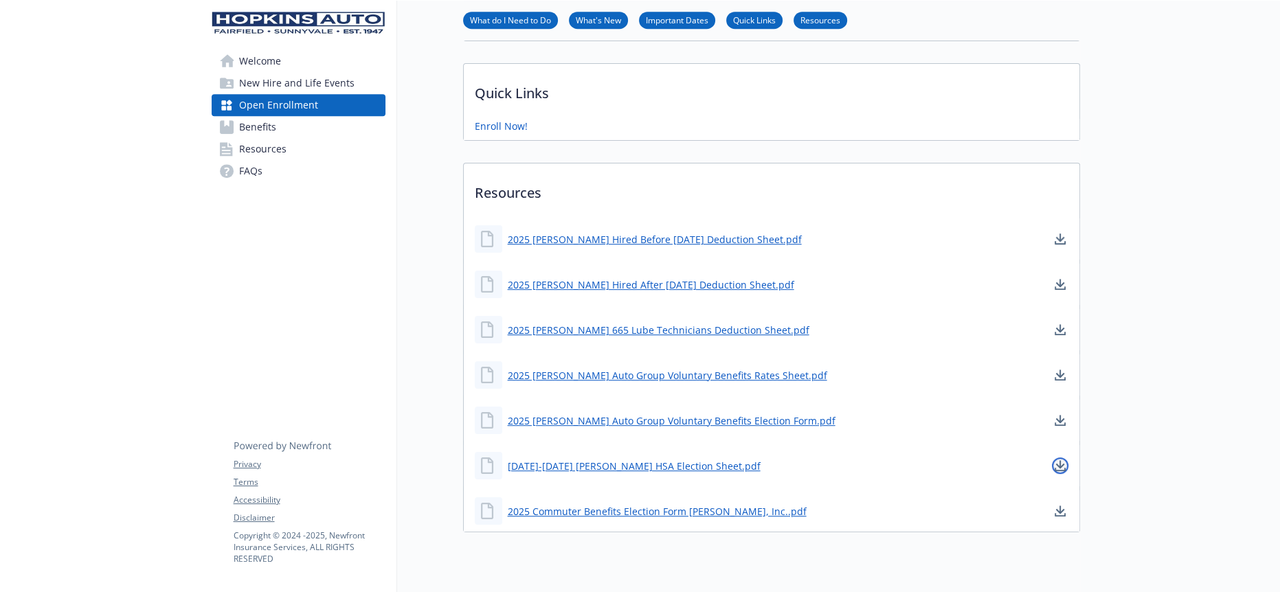
click at [1064, 460] on icon "download document" at bounding box center [1060, 465] width 11 height 11
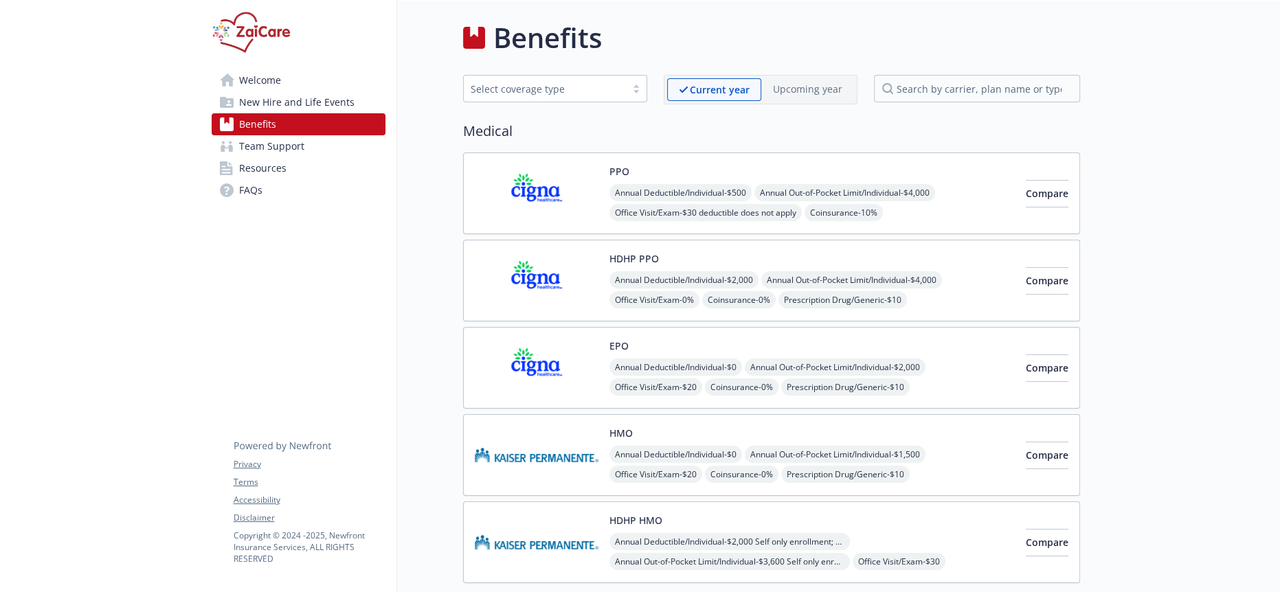
click at [266, 157] on span "Resources" at bounding box center [262, 168] width 47 height 22
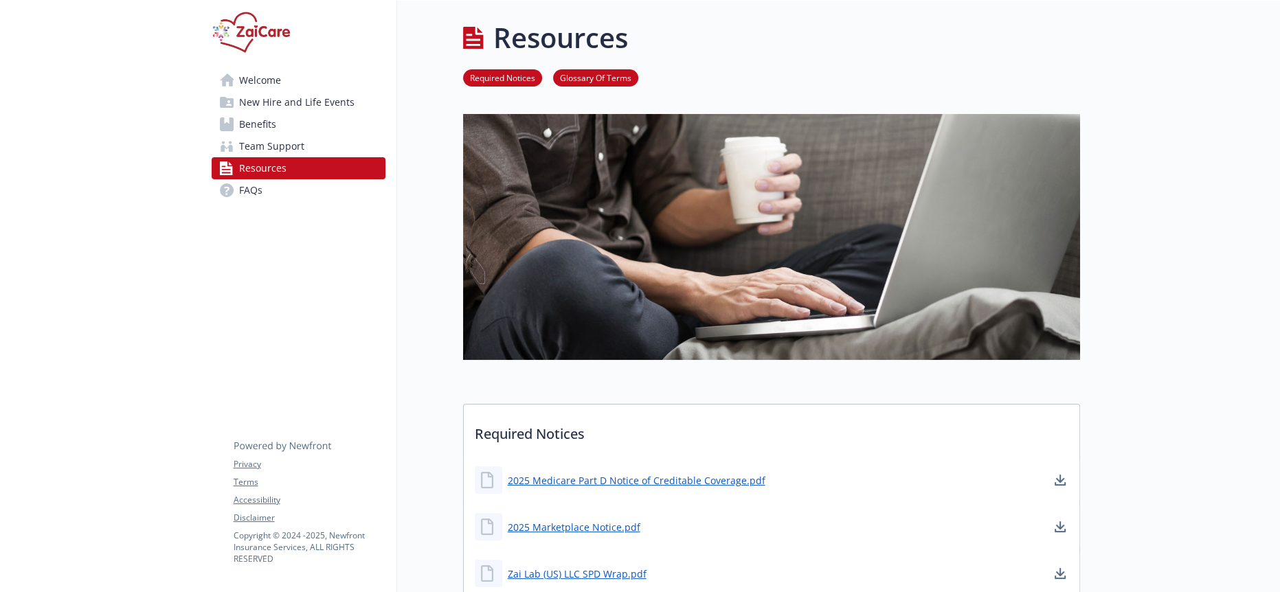
click at [266, 179] on link "FAQs" at bounding box center [299, 190] width 174 height 22
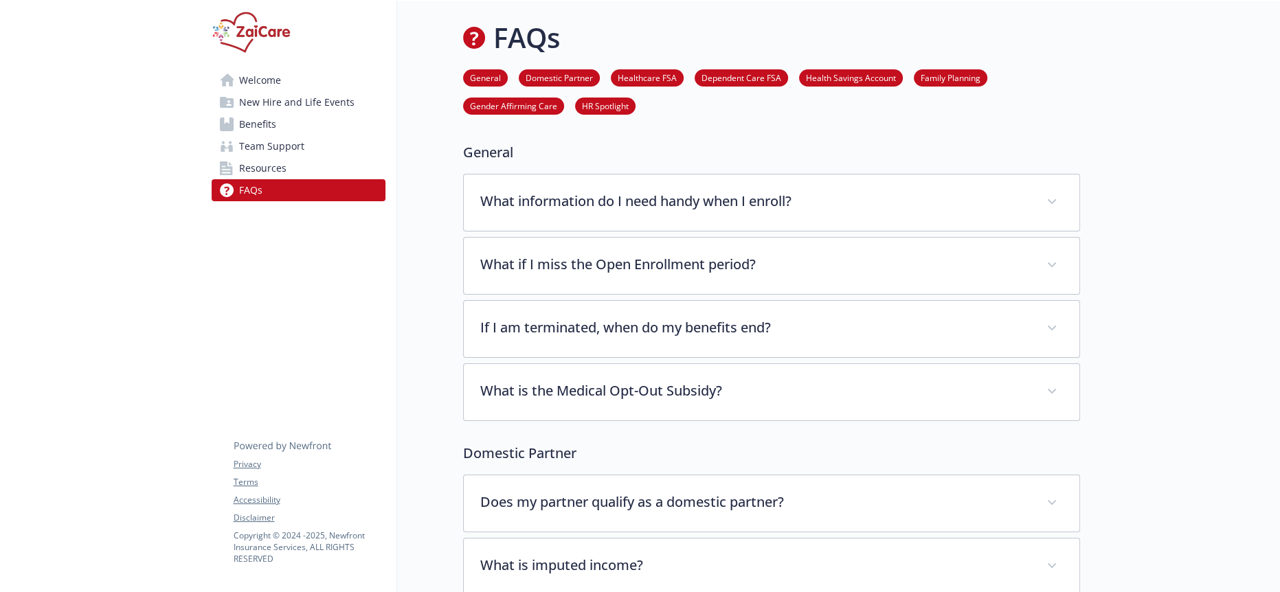
scroll to position [153, 0]
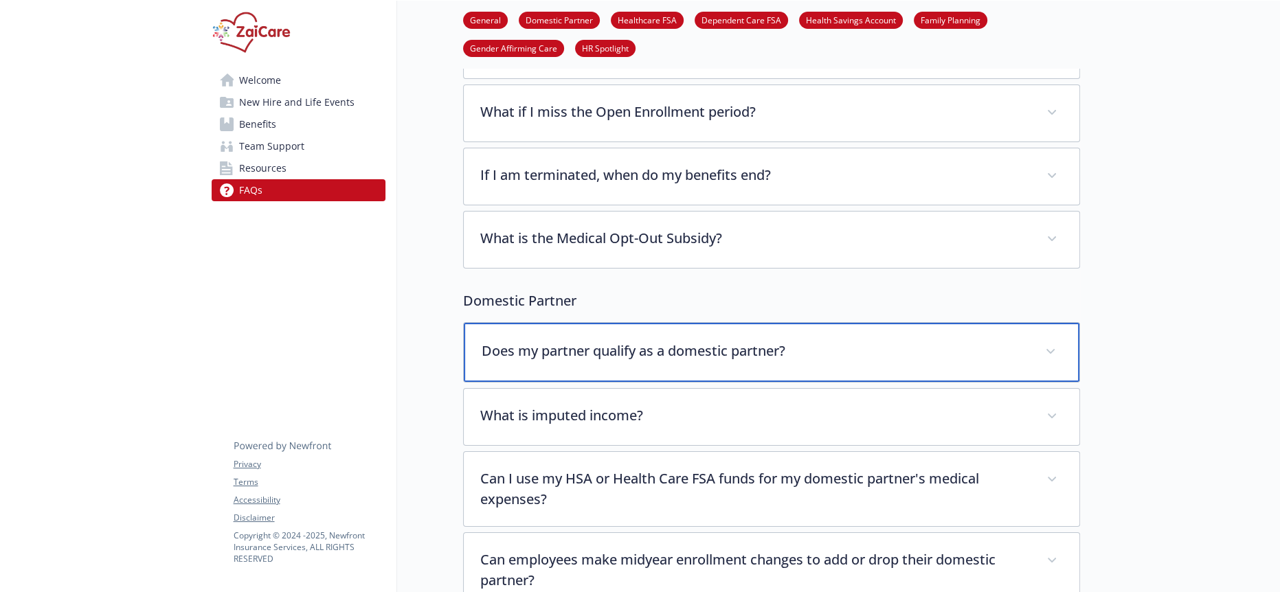
click at [536, 341] on p "Does my partner qualify as a domestic partner?" at bounding box center [755, 351] width 547 height 21
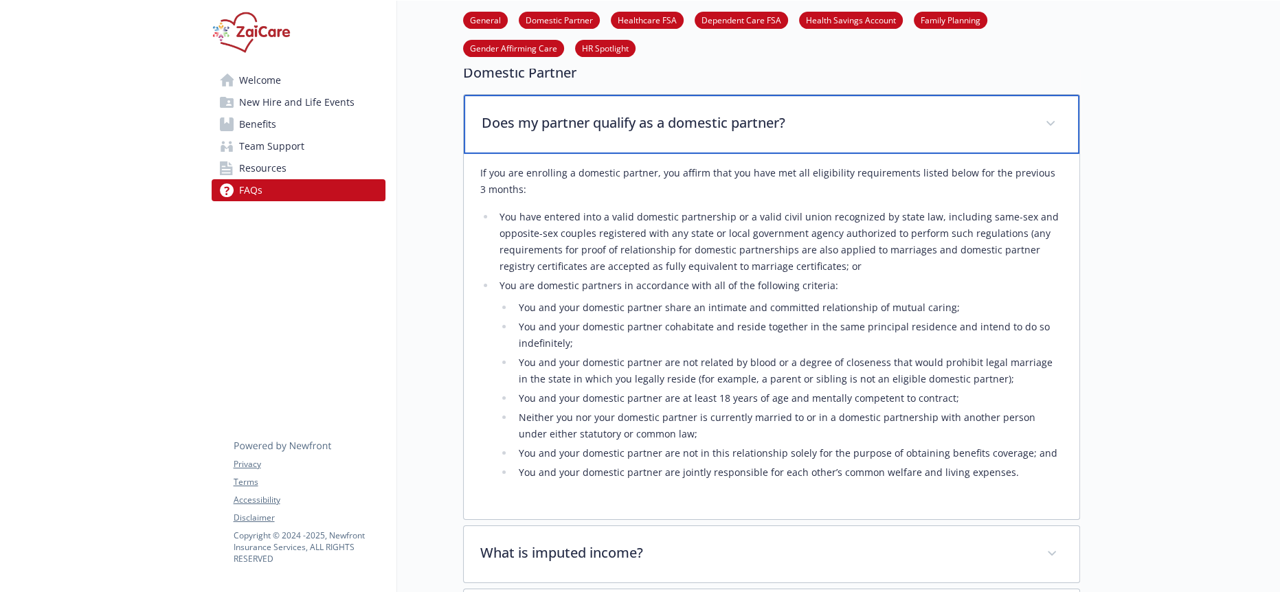
scroll to position [381, 0]
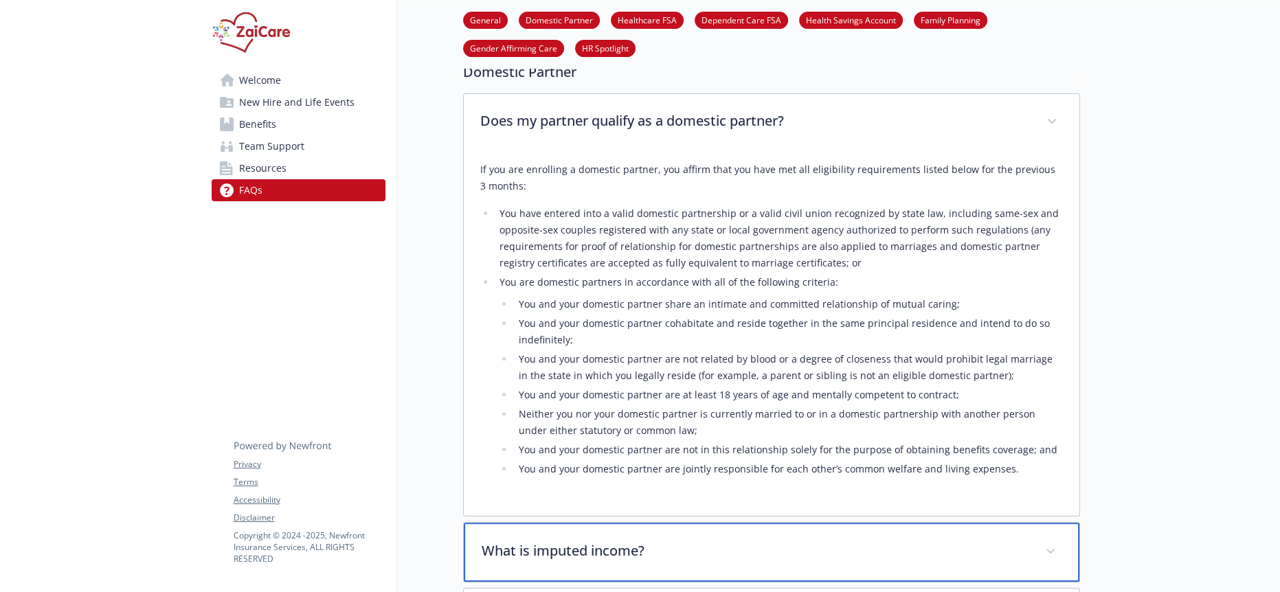
click at [559, 541] on p "What is imputed income?" at bounding box center [755, 551] width 547 height 21
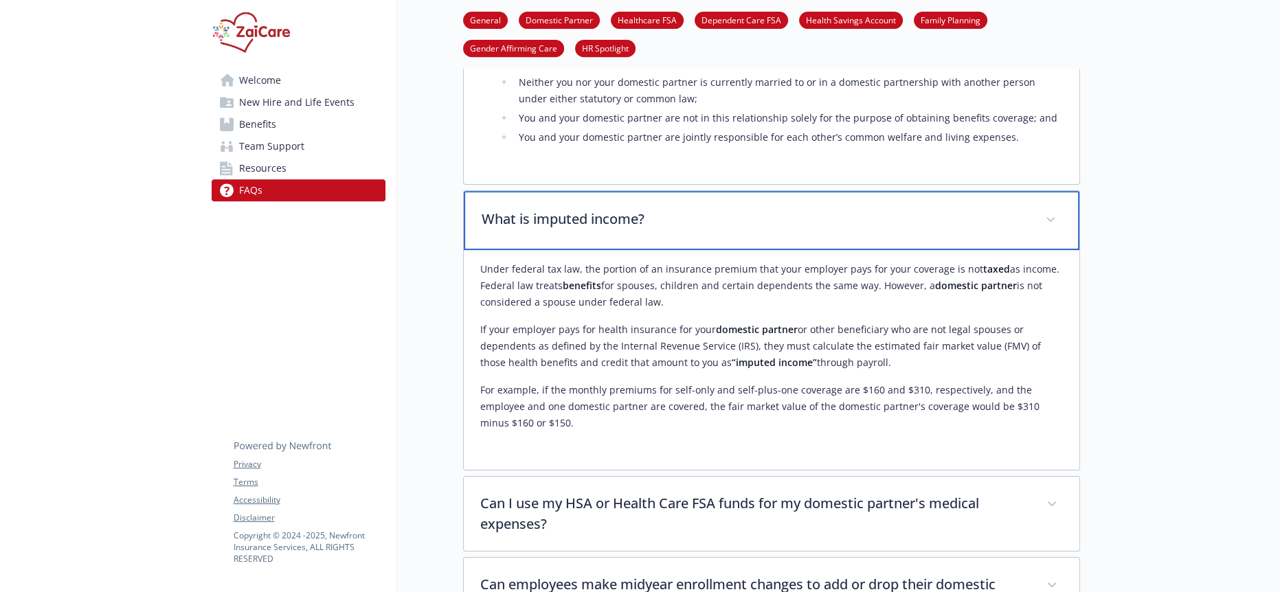
scroll to position [686, 0]
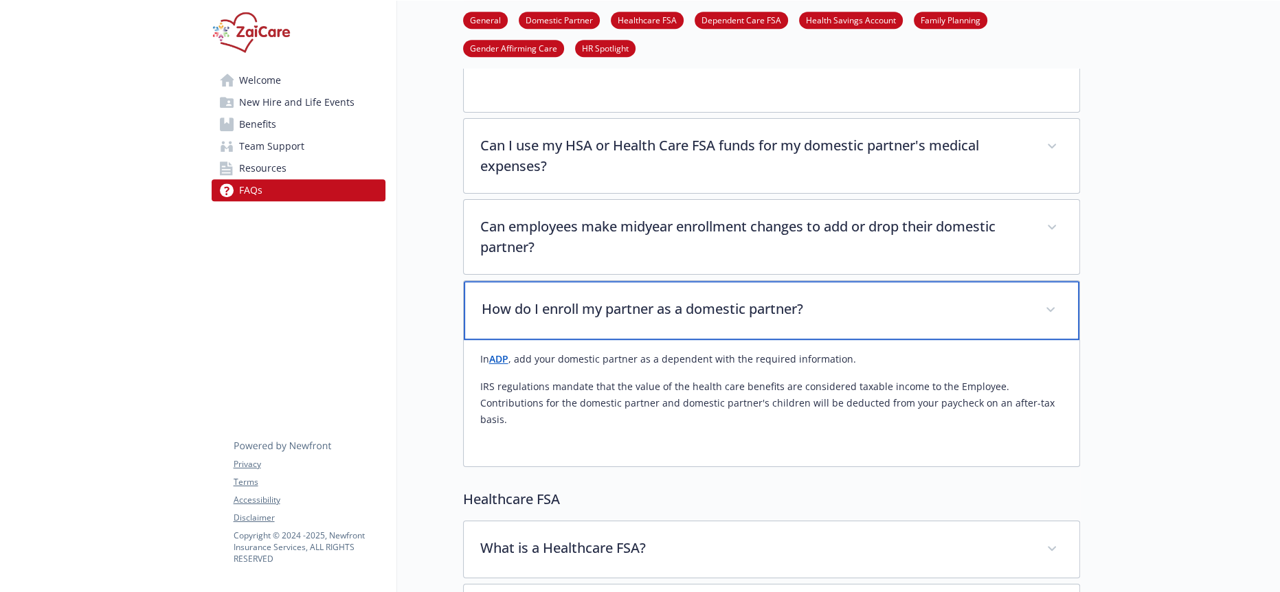
click at [539, 299] on p "How do I enroll my partner as a domestic partner?" at bounding box center [755, 309] width 547 height 21
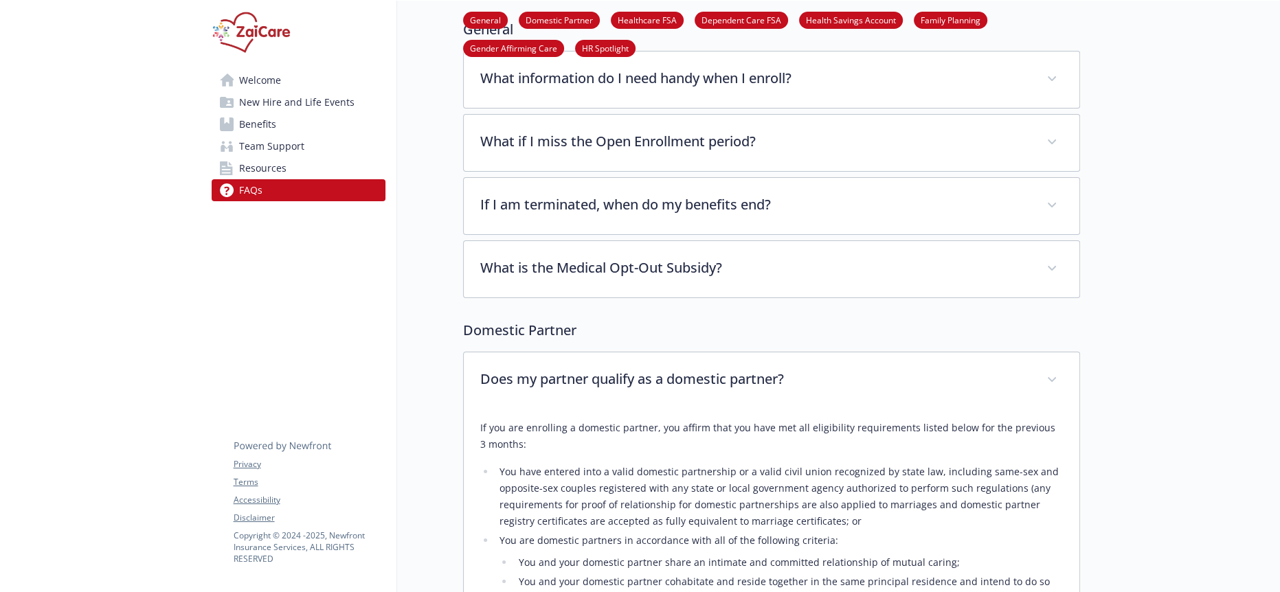
scroll to position [153, 0]
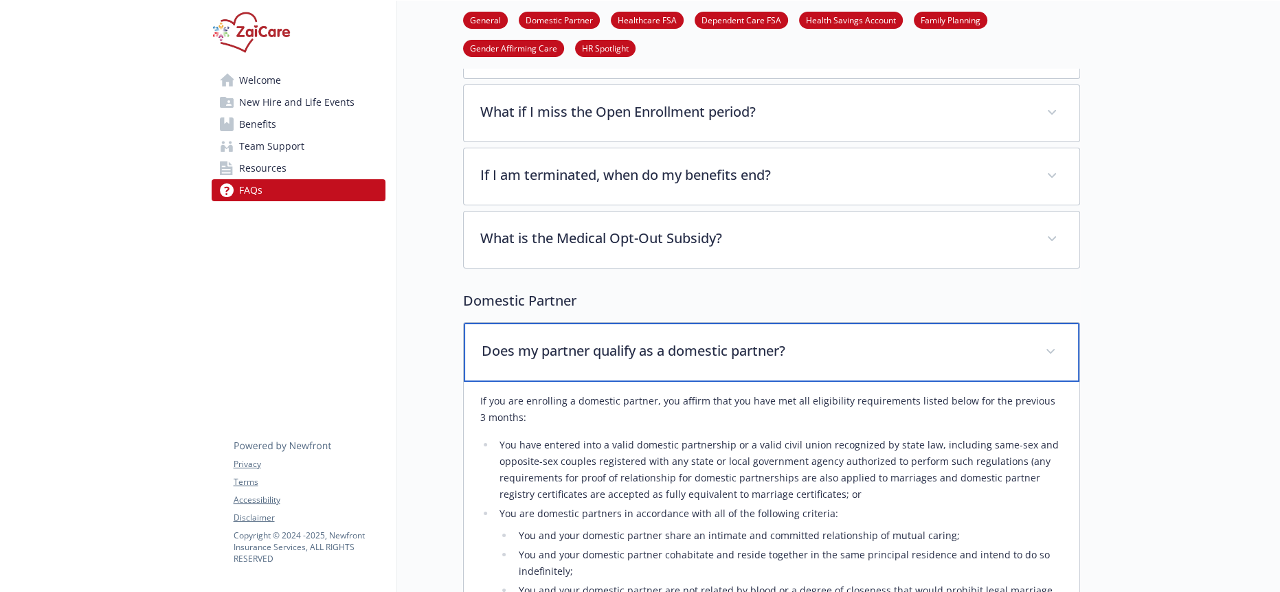
click at [581, 341] on p "Does my partner qualify as a domestic partner?" at bounding box center [755, 351] width 547 height 21
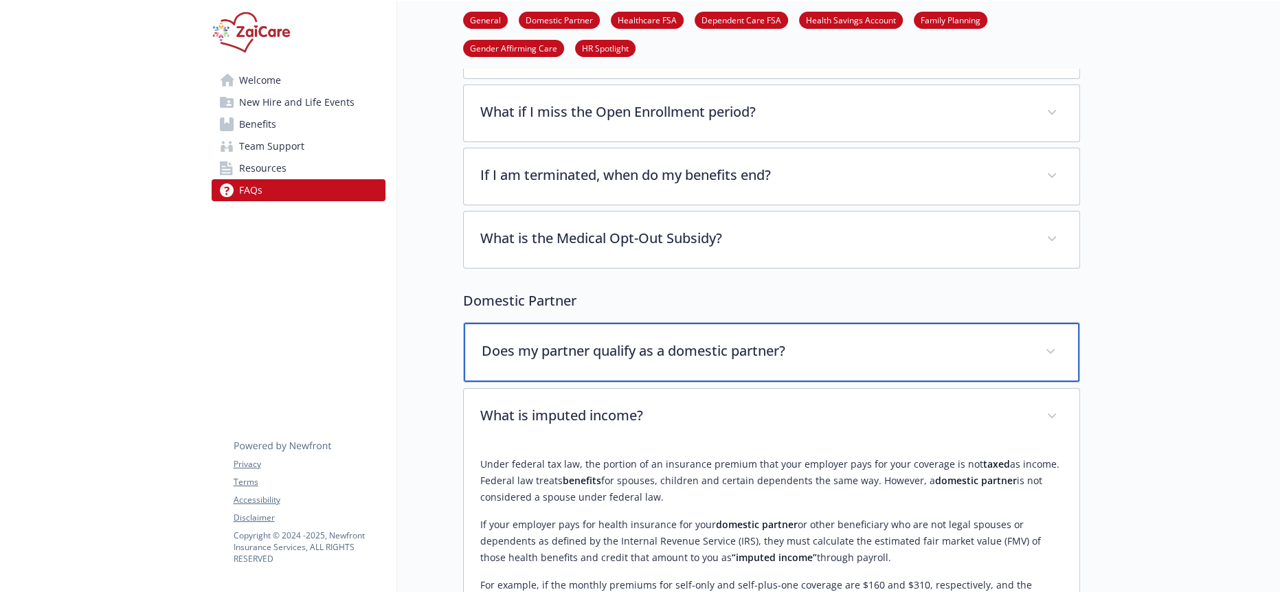
click at [617, 341] on p "Does my partner qualify as a domestic partner?" at bounding box center [755, 351] width 547 height 21
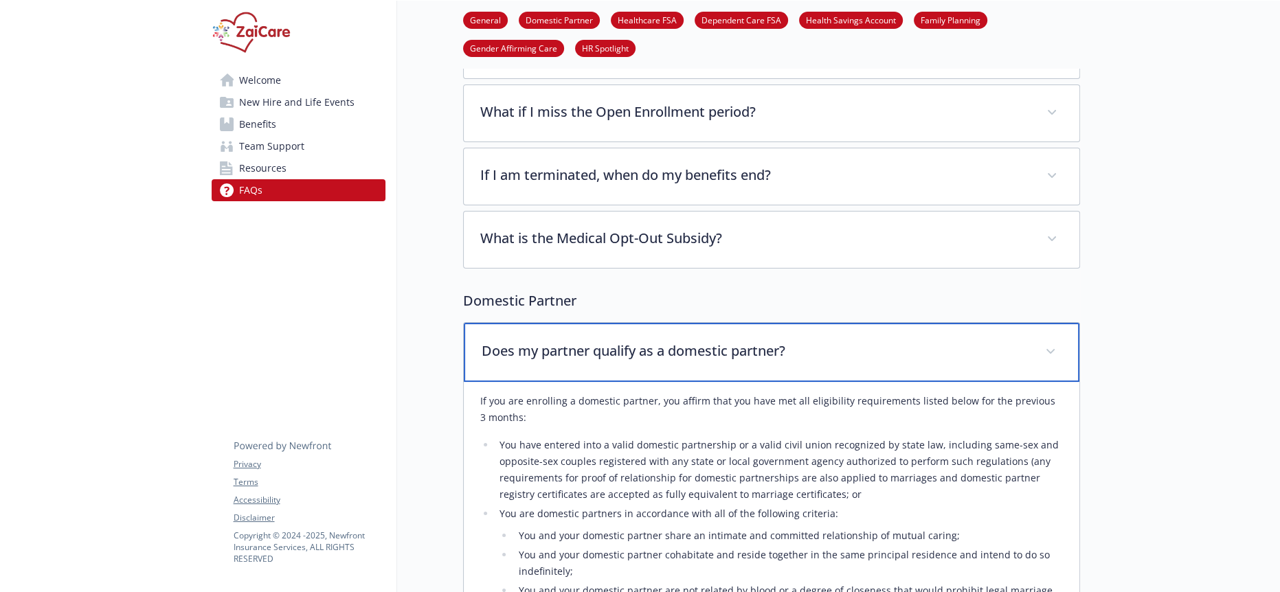
click at [625, 341] on p "Does my partner qualify as a domestic partner?" at bounding box center [755, 351] width 547 height 21
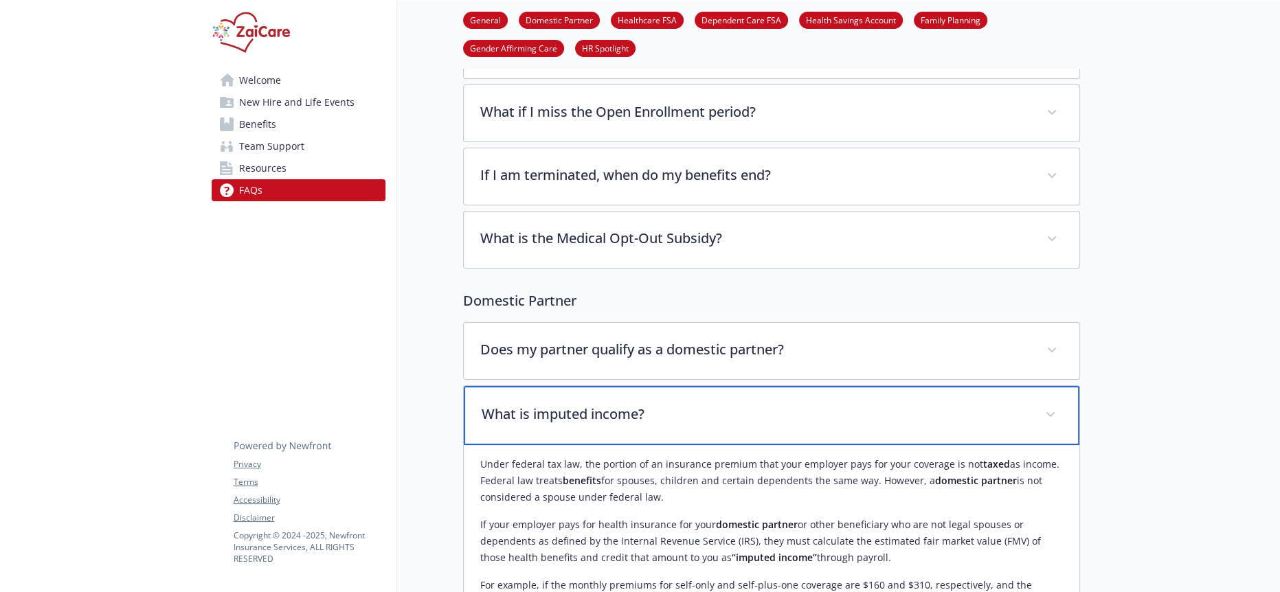
click at [577, 386] on div "What is imputed income?" at bounding box center [772, 415] width 616 height 59
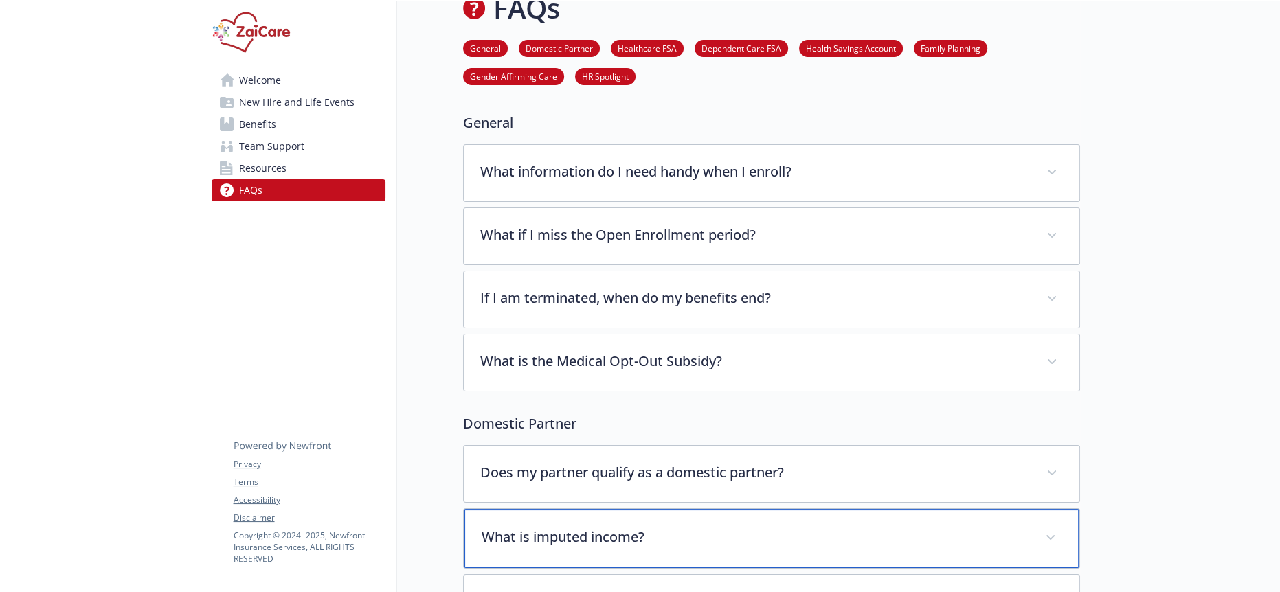
scroll to position [0, 0]
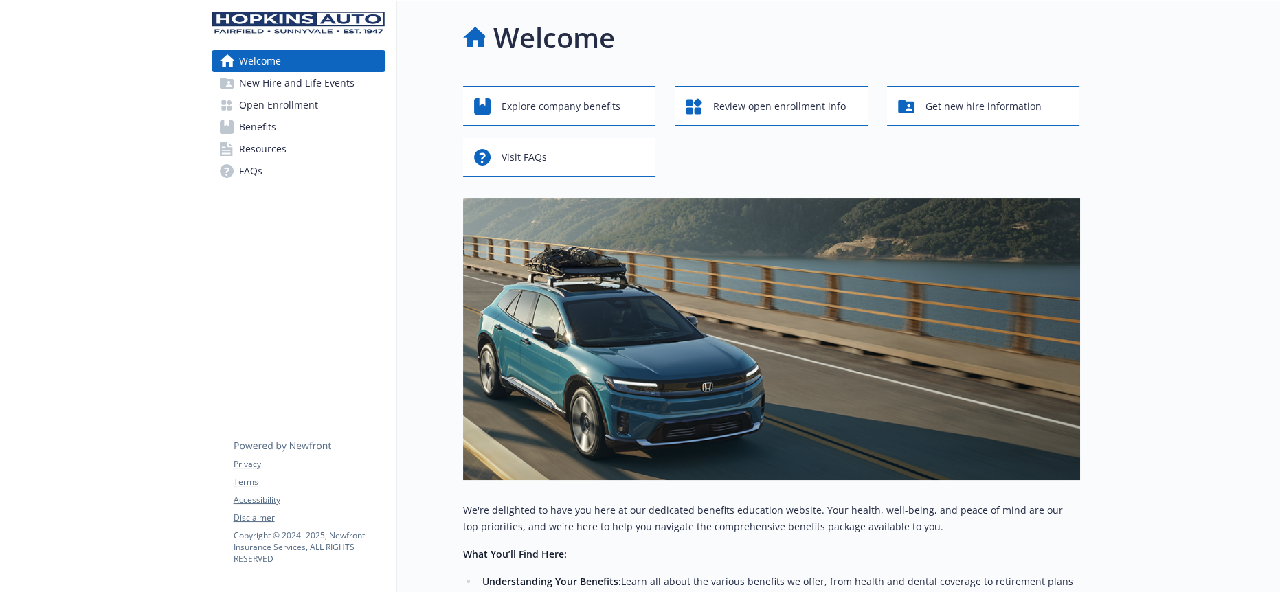
click at [243, 142] on span "Resources" at bounding box center [262, 149] width 47 height 22
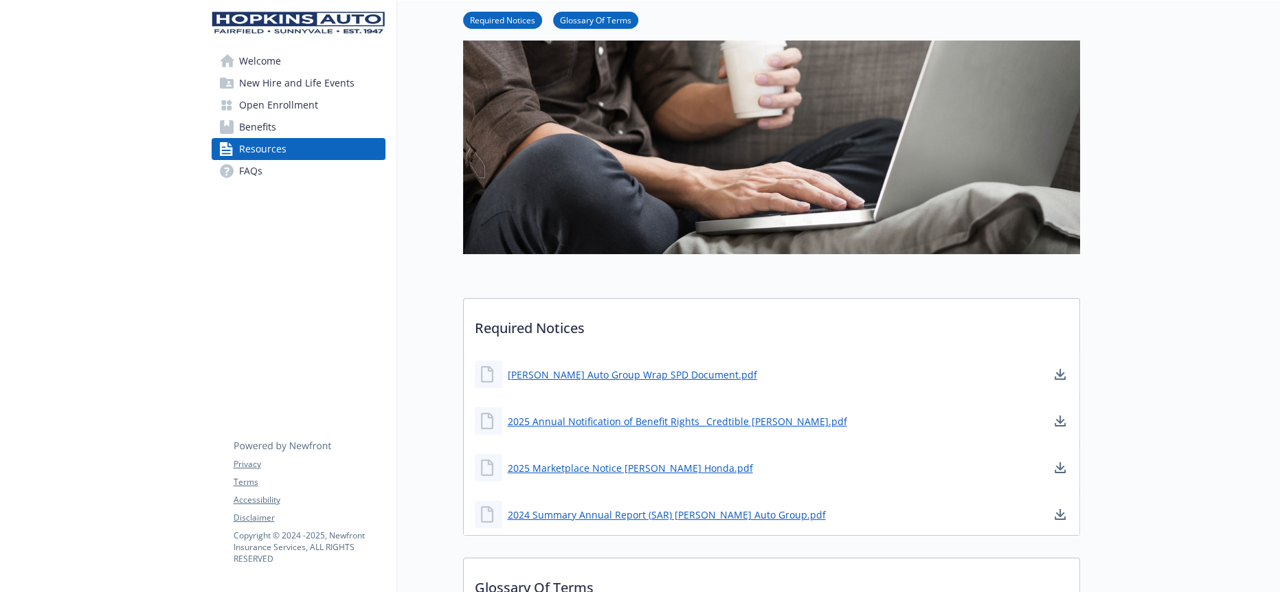
scroll to position [153, 0]
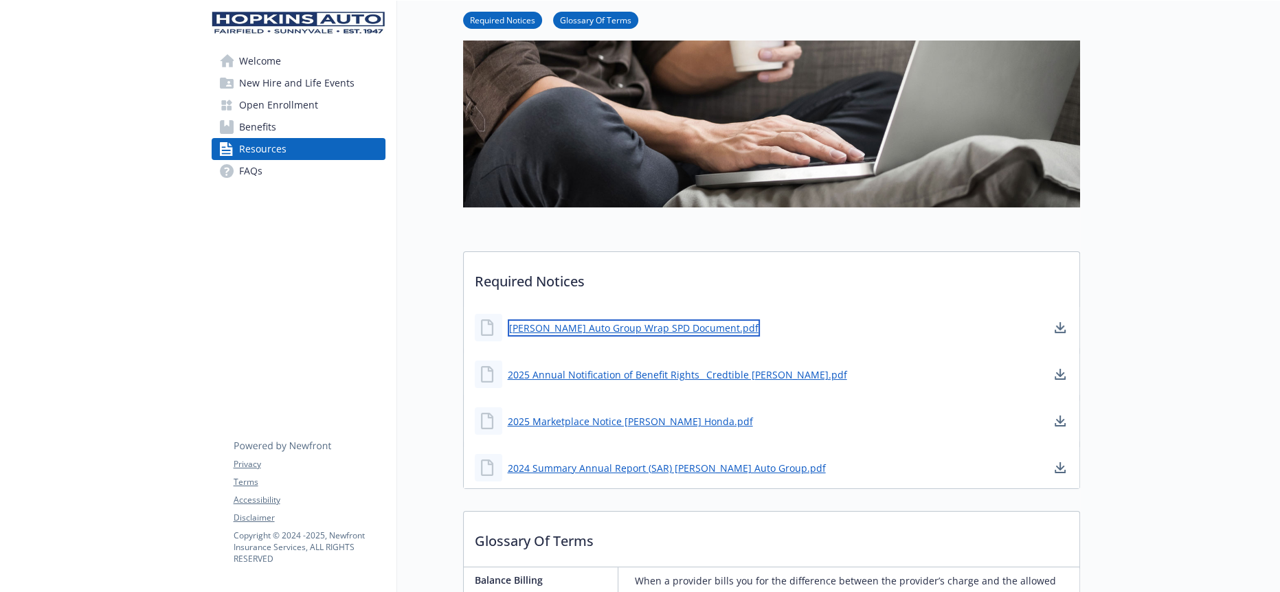
click at [598, 320] on link "Hopkins Auto Group Wrap SPD Document.pdf" at bounding box center [634, 328] width 252 height 17
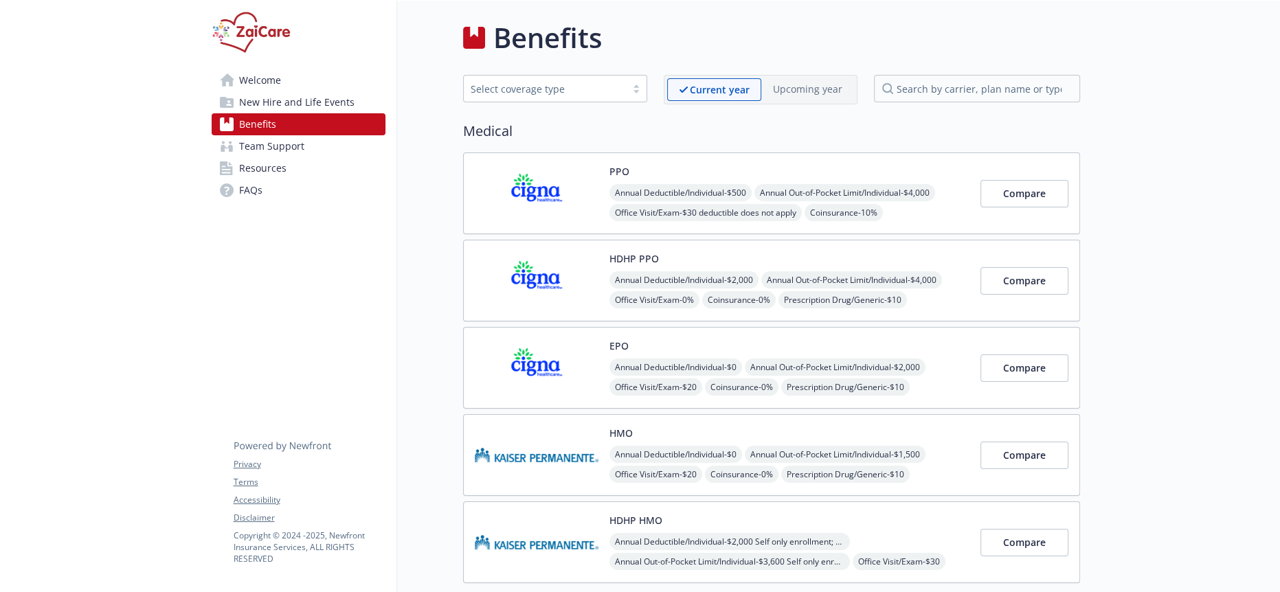
click at [359, 159] on link "Resources" at bounding box center [299, 168] width 174 height 22
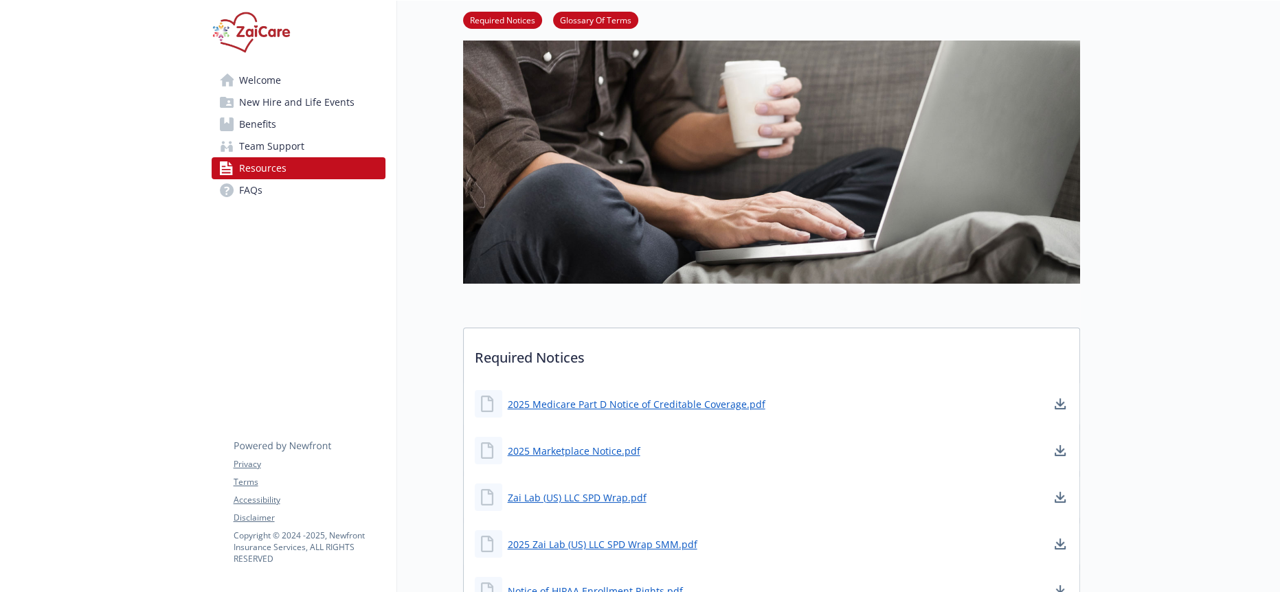
click at [304, 179] on link "FAQs" at bounding box center [299, 190] width 174 height 22
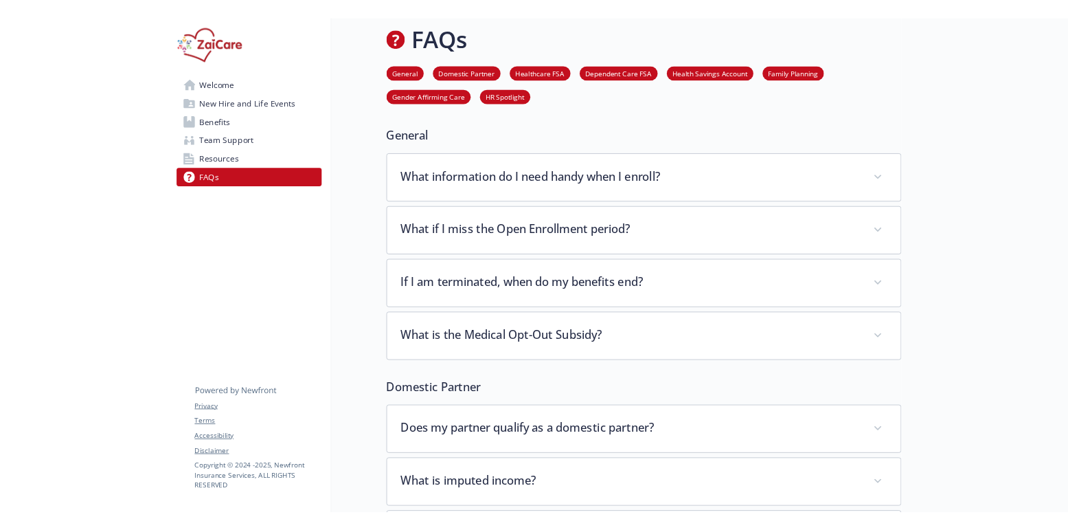
scroll to position [76, 0]
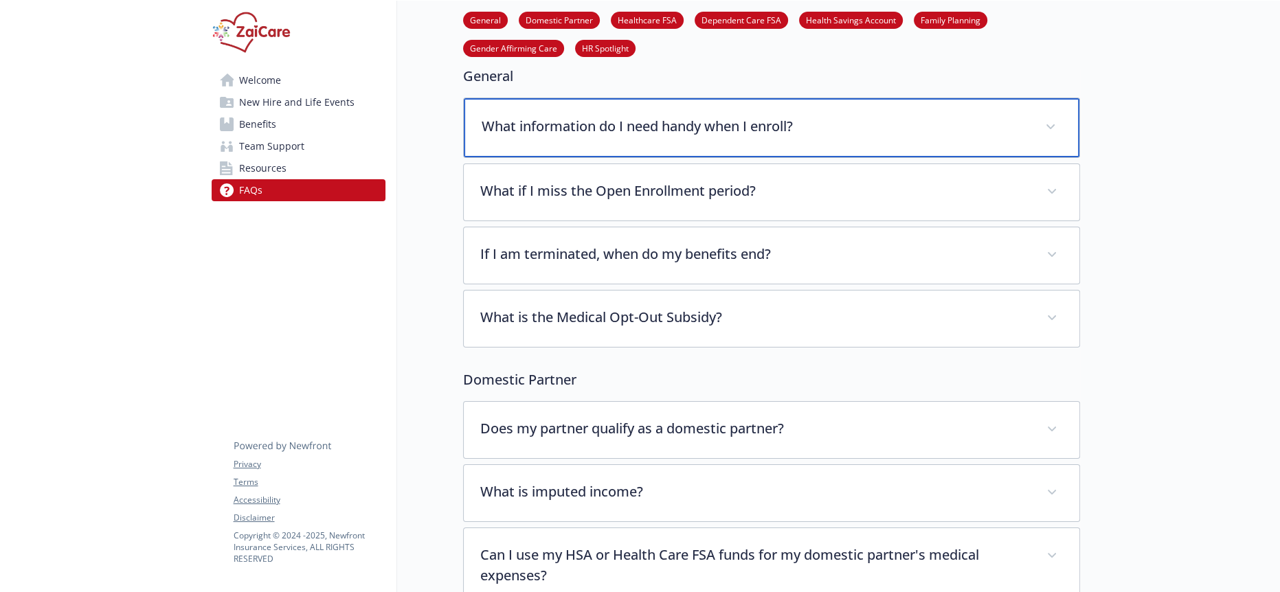
click at [682, 131] on div "What information do I need handy when I enroll?" at bounding box center [772, 127] width 616 height 59
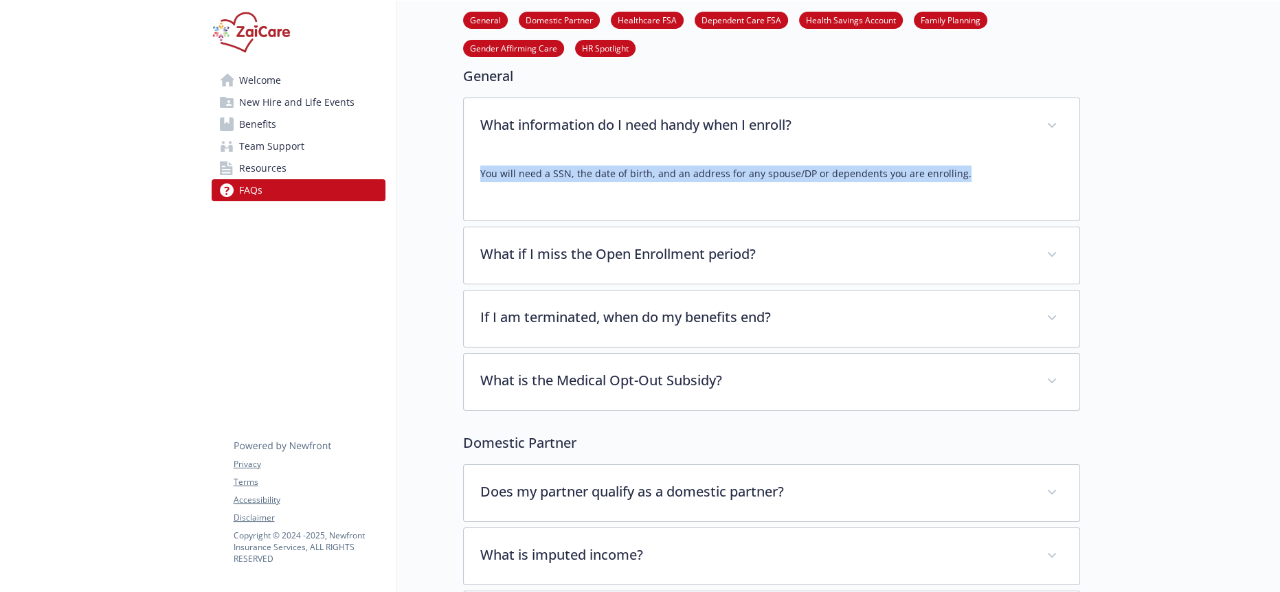
drag, startPoint x: 895, startPoint y: 159, endPoint x: 455, endPoint y: 157, distance: 439.8
click at [464, 157] on div "You will need a SSN, the date of birth, and an address for any spouse/DP or dep…" at bounding box center [772, 188] width 616 height 66
copy p "You will need a SSN, the date of birth, and an address for any spouse/DP or dep…"
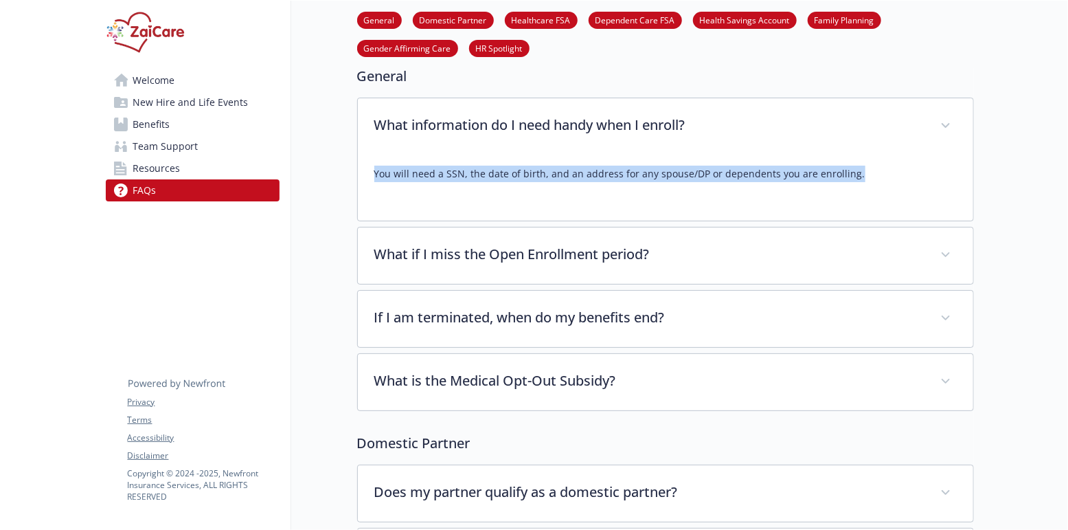
click at [133, 115] on span "Benefits" at bounding box center [151, 124] width 37 height 22
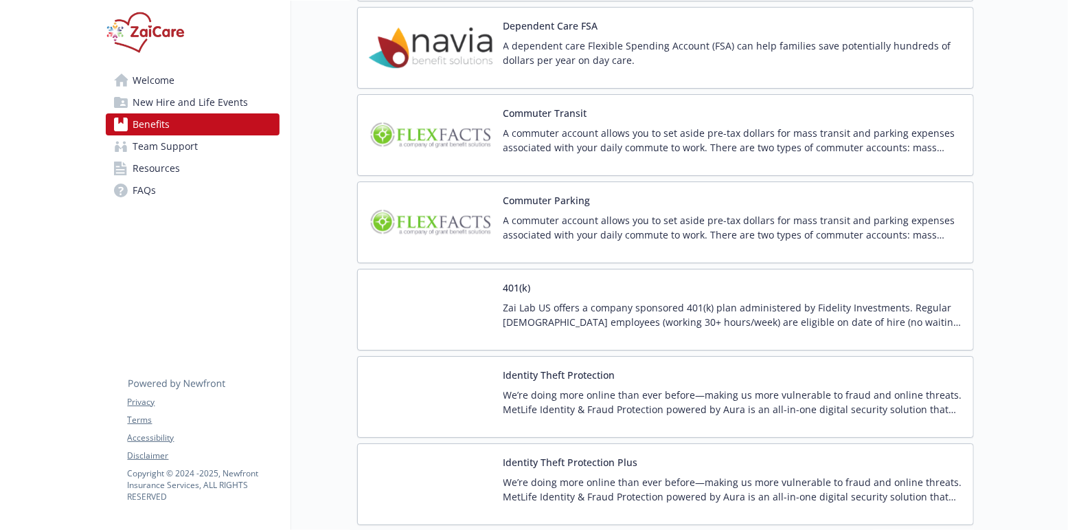
scroll to position [2595, 0]
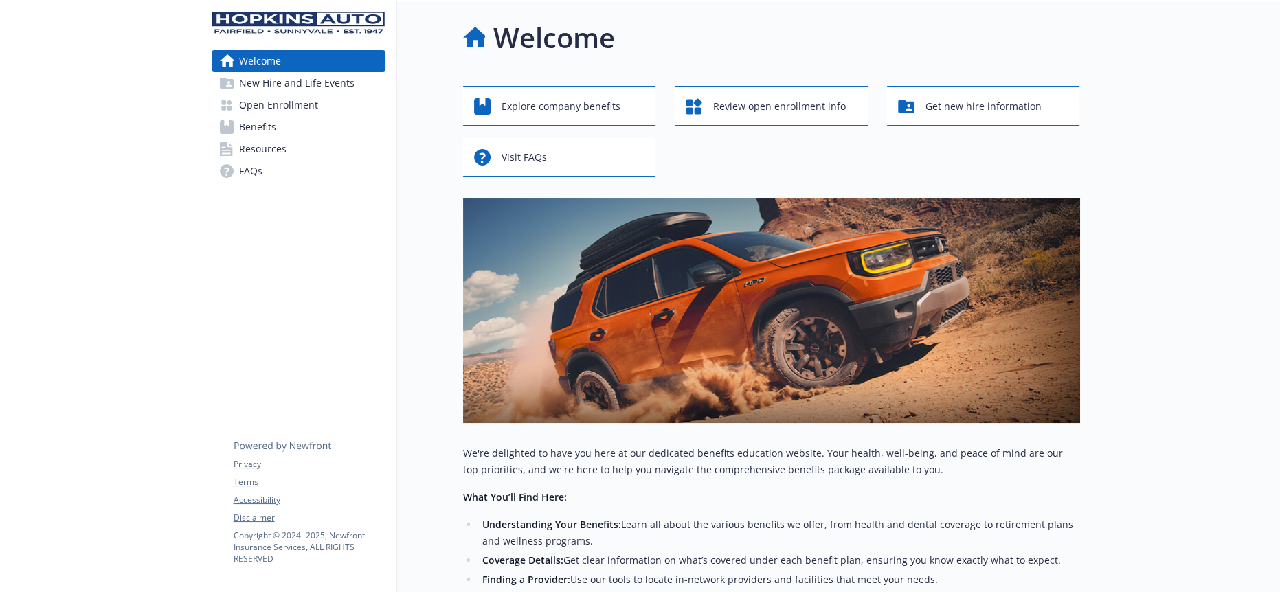
click at [309, 80] on span "New Hire and Life Events" at bounding box center [296, 83] width 115 height 22
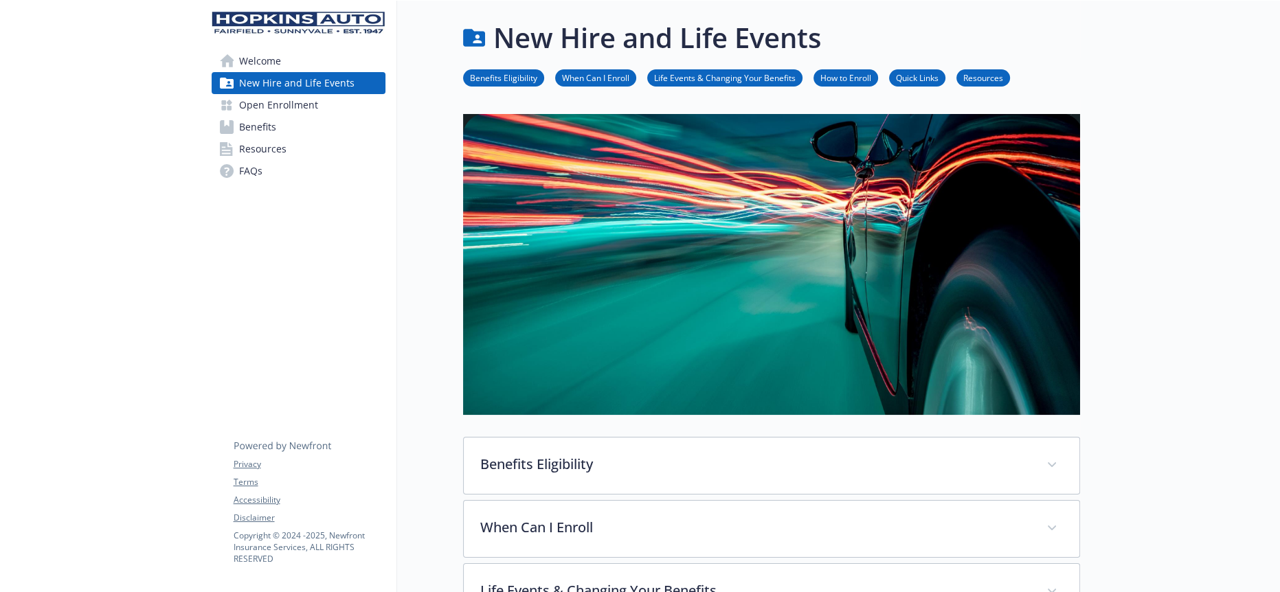
scroll to position [381, 0]
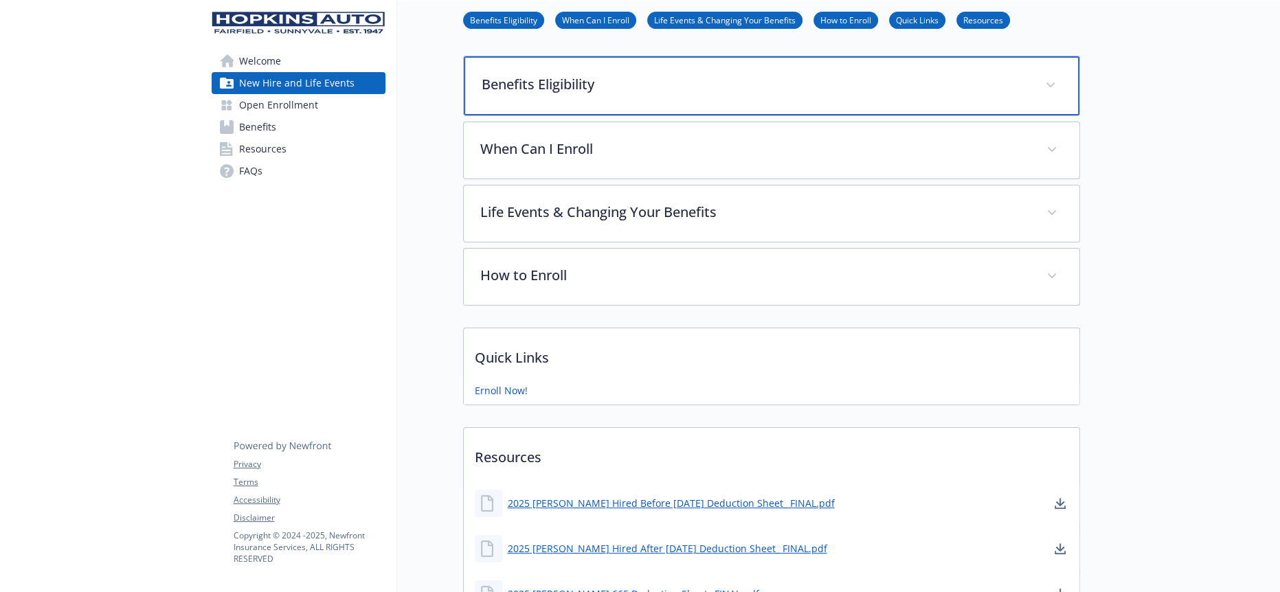
click at [537, 92] on div "Benefits Eligibility" at bounding box center [772, 85] width 616 height 59
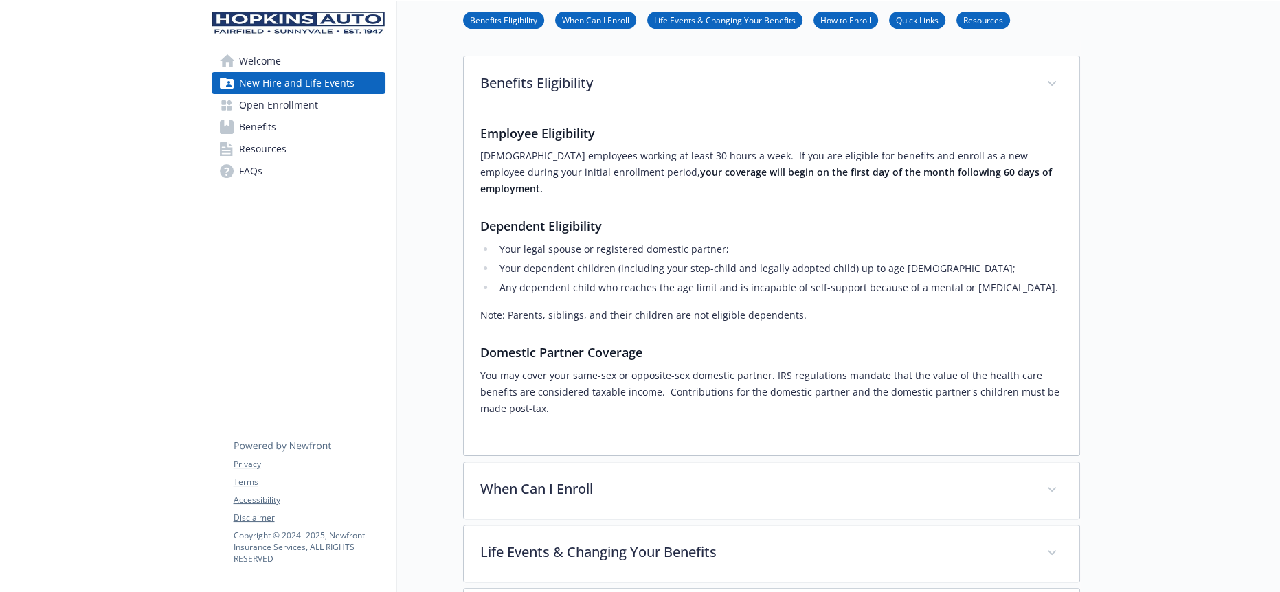
click at [311, 242] on div "Welcome New Hire and Life Events Open Enrollment Benefits Resources FAQs Privac…" at bounding box center [299, 427] width 197 height 1617
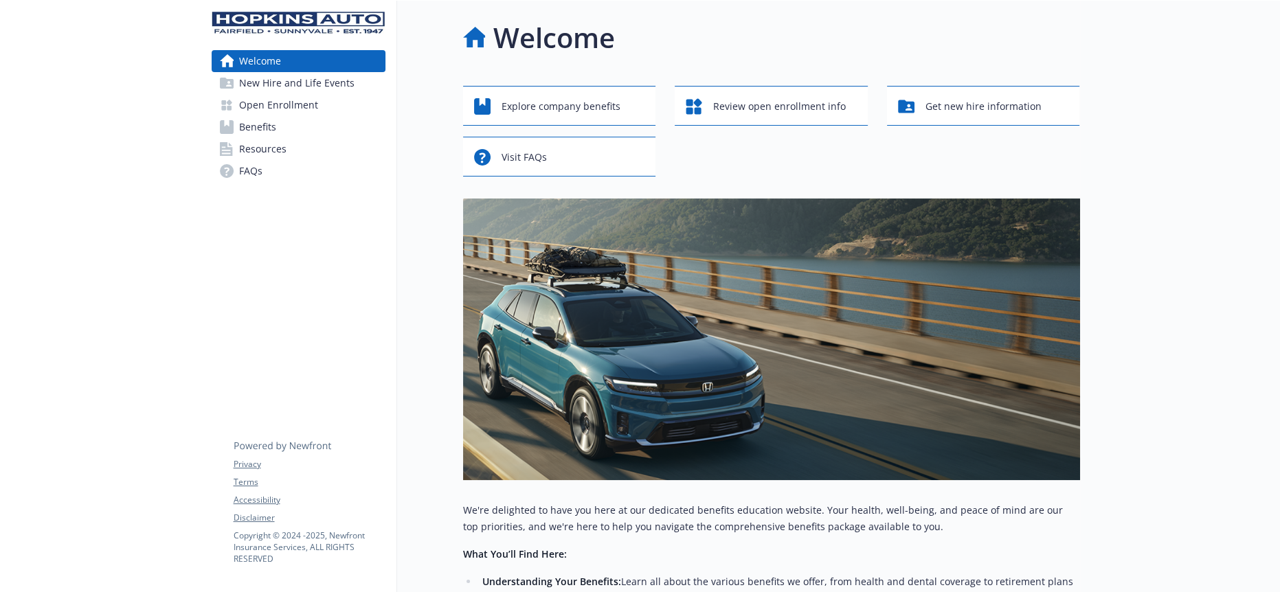
click at [330, 120] on link "Benefits" at bounding box center [299, 127] width 174 height 22
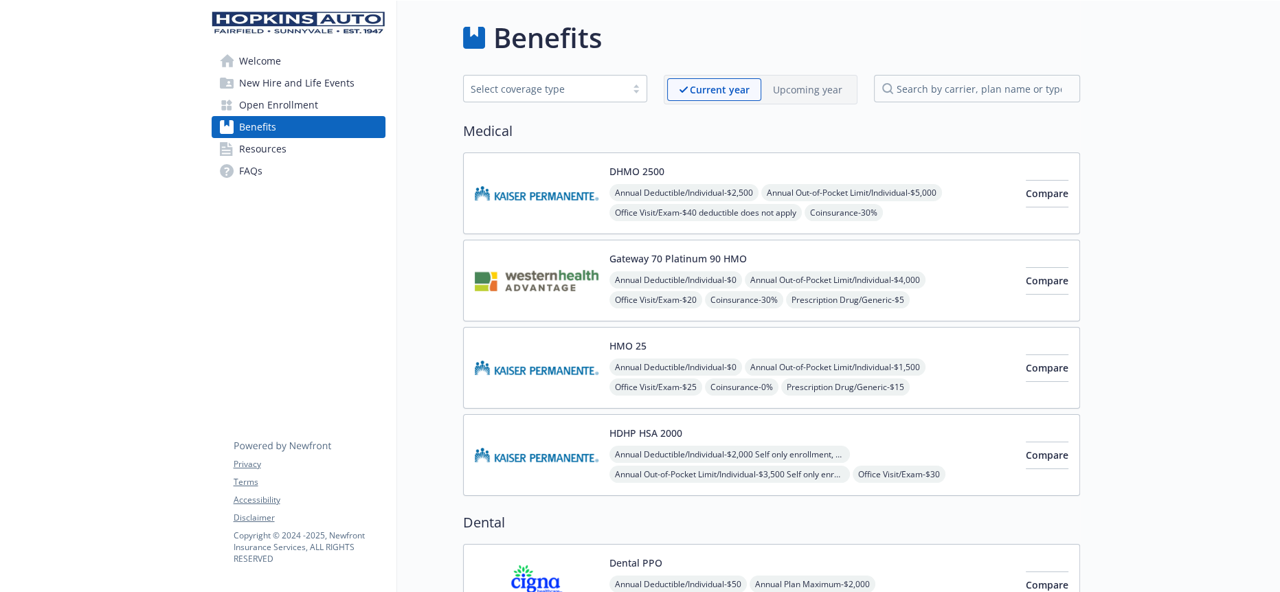
click at [329, 94] on link "Open Enrollment" at bounding box center [299, 105] width 174 height 22
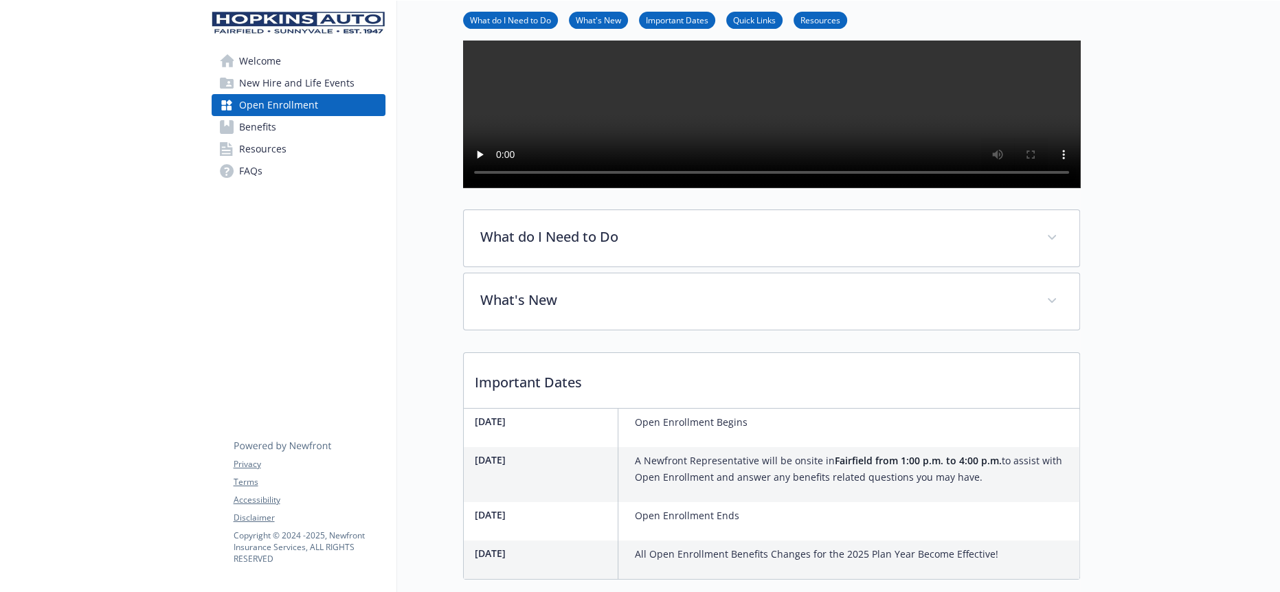
scroll to position [305, 0]
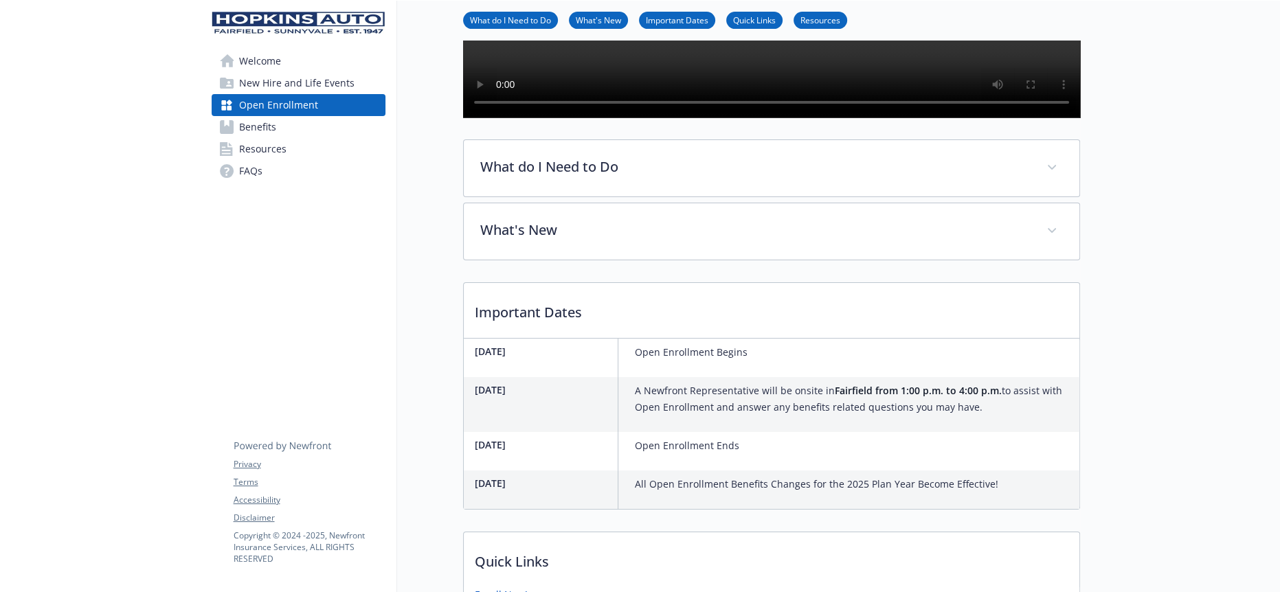
click at [315, 75] on span "New Hire and Life Events" at bounding box center [296, 83] width 115 height 22
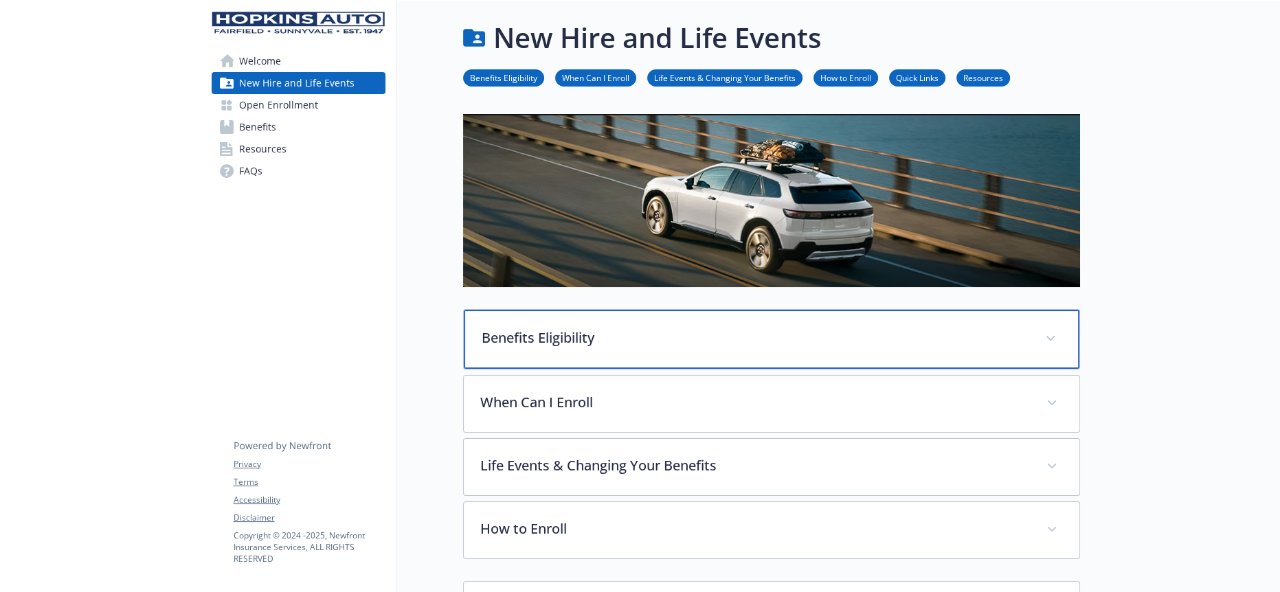
click at [550, 328] on p "Benefits Eligibility" at bounding box center [755, 338] width 547 height 21
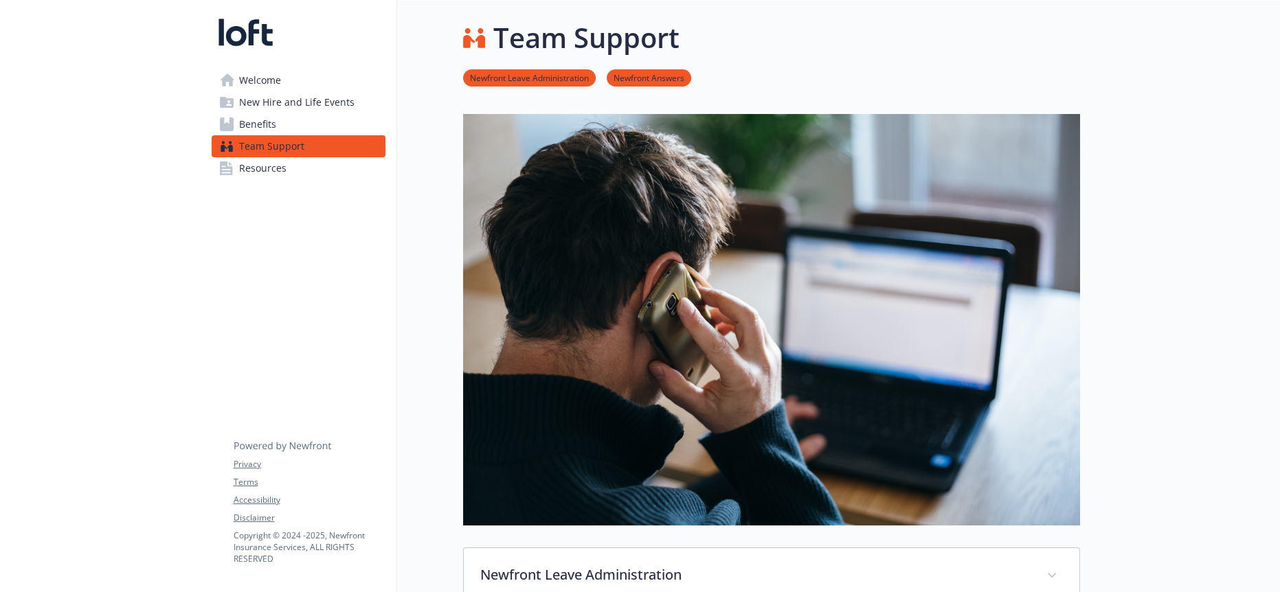
scroll to position [458, 0]
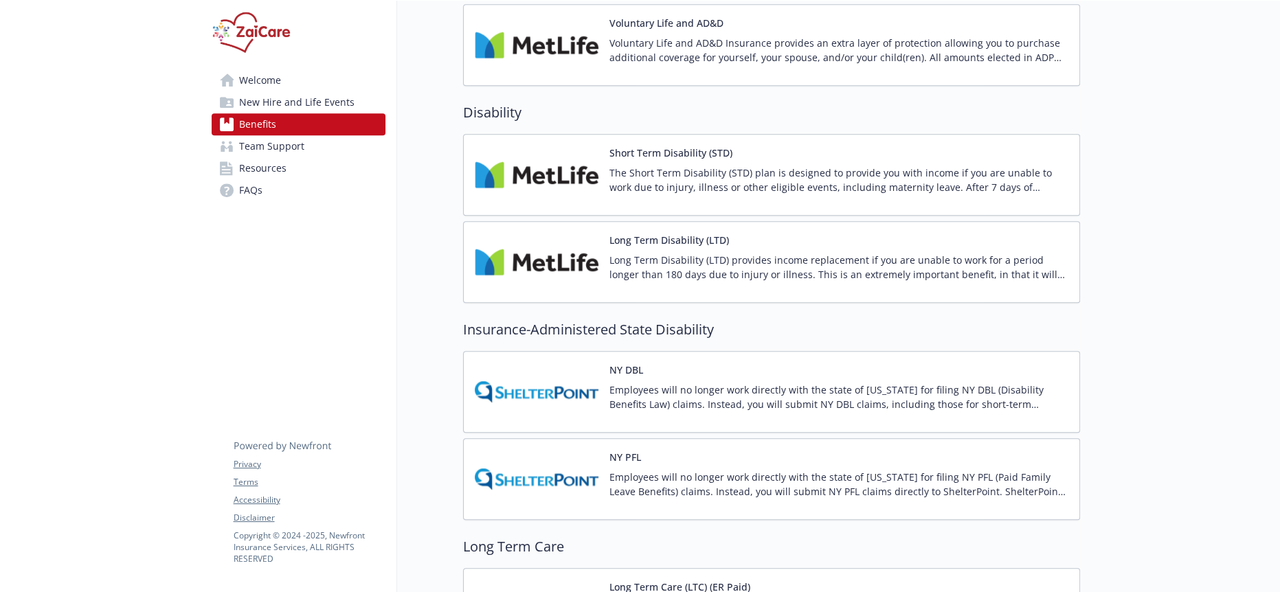
scroll to position [967, 0]
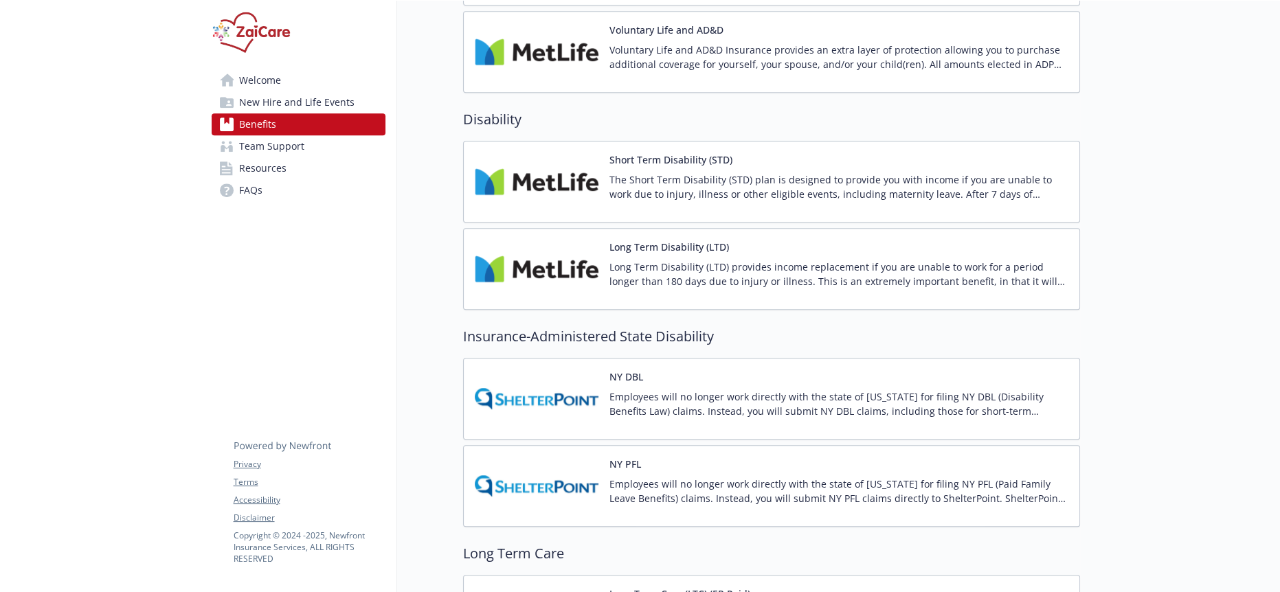
click at [633, 390] on p "Employees will no longer work directly with the state of [US_STATE] for filing …" at bounding box center [838, 404] width 459 height 29
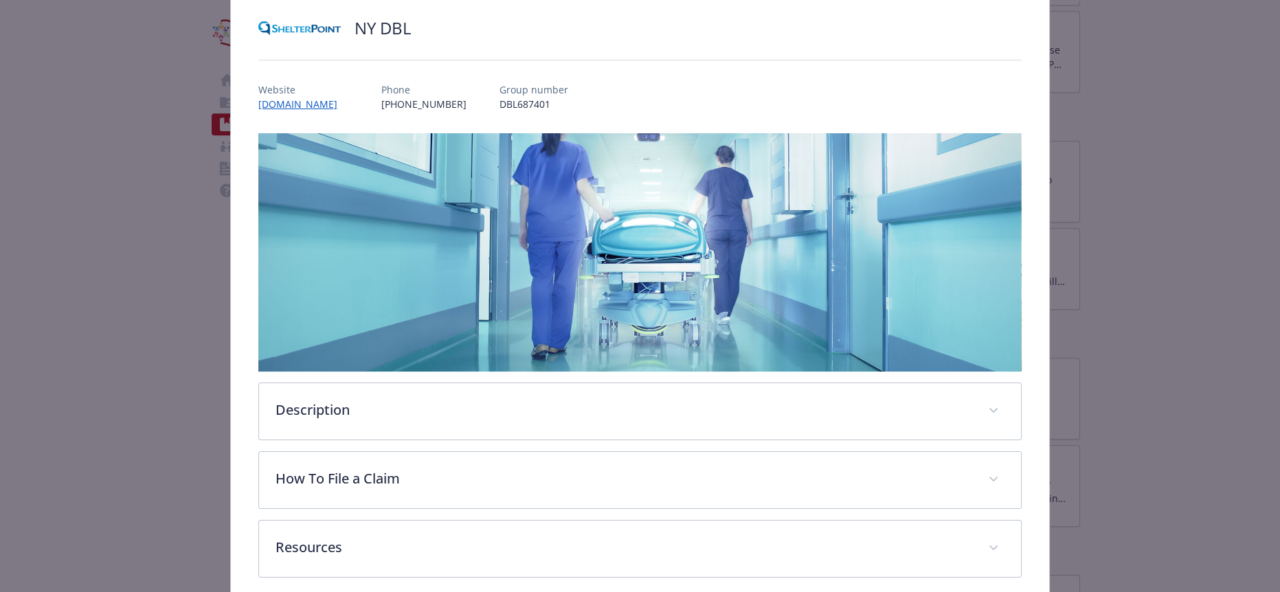
scroll to position [124, 0]
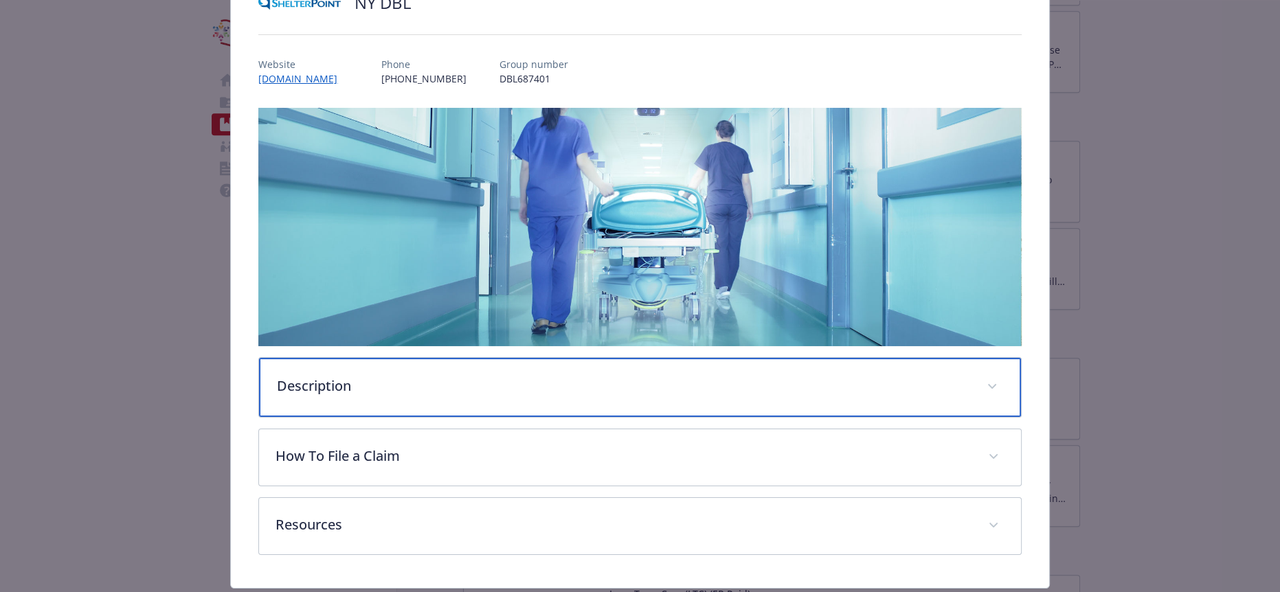
click at [316, 376] on p "Description" at bounding box center [623, 386] width 693 height 21
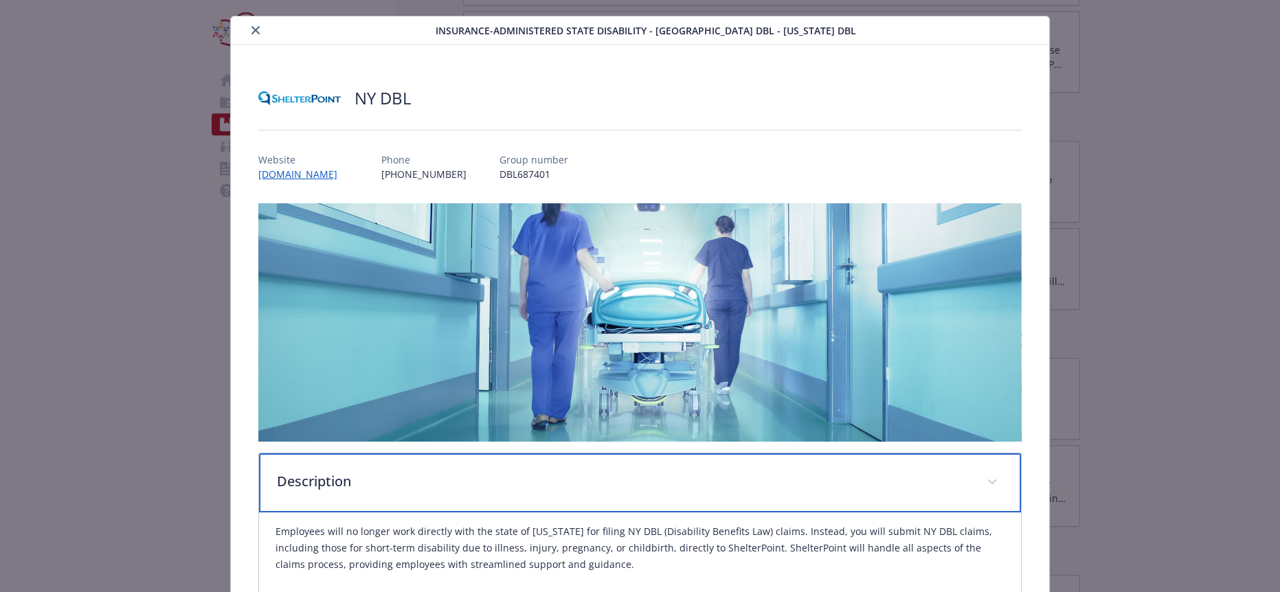
scroll to position [0, 0]
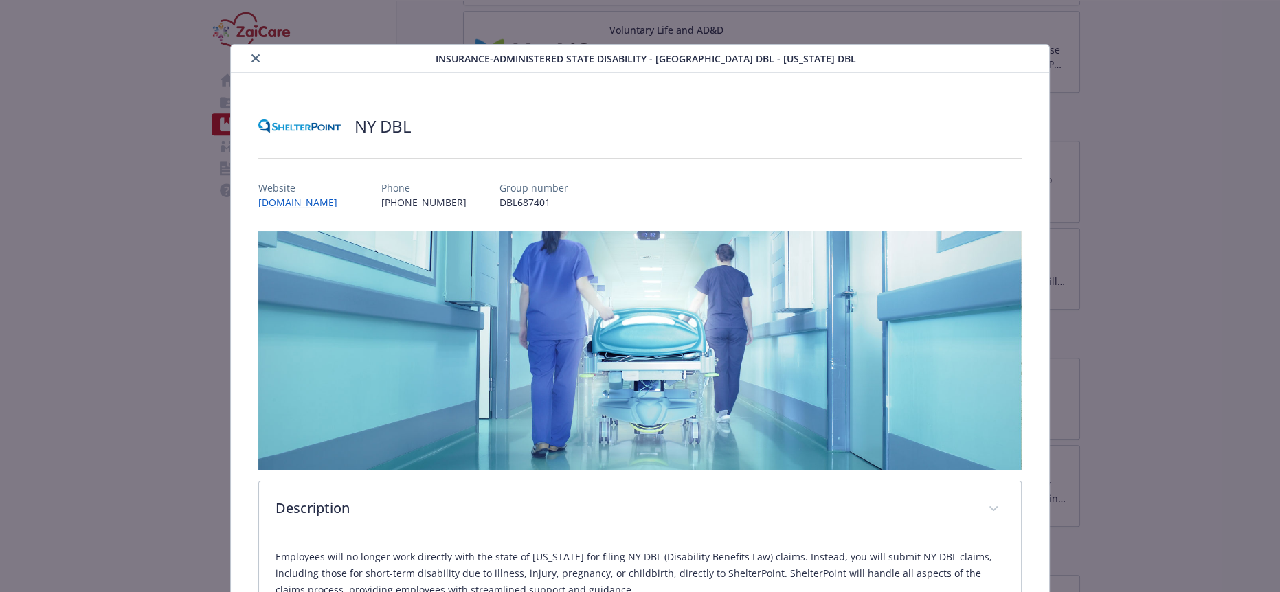
click at [251, 58] on icon "close" at bounding box center [255, 58] width 8 height 8
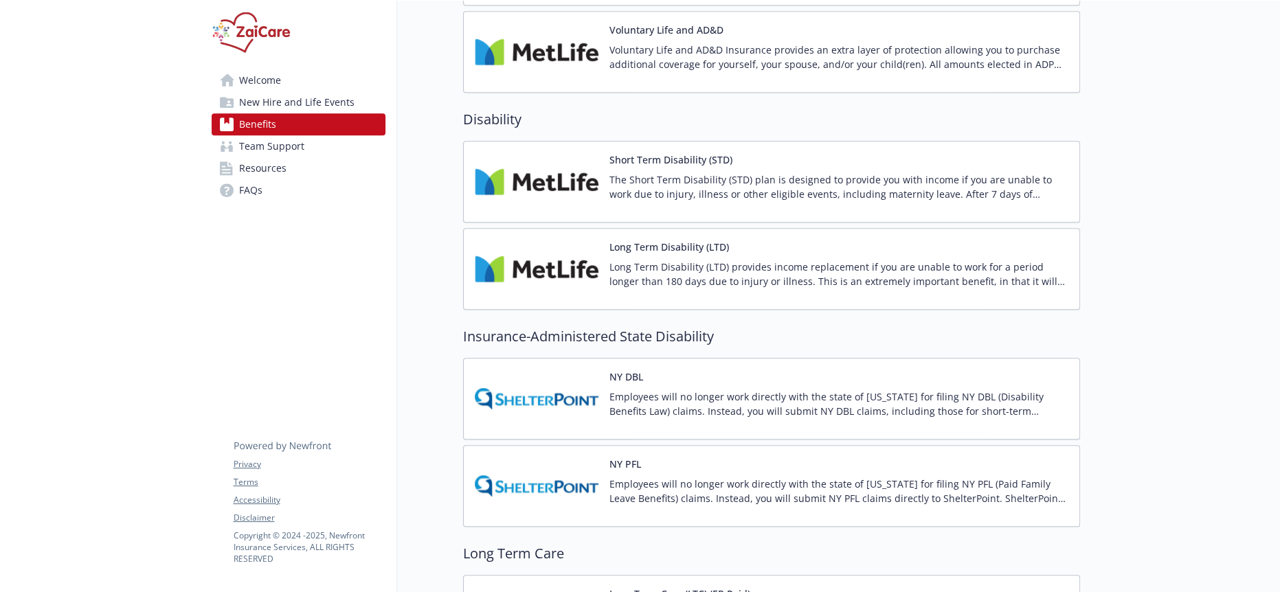
click at [667, 477] on p "Employees will no longer work directly with the state of [US_STATE] for filing …" at bounding box center [838, 491] width 459 height 29
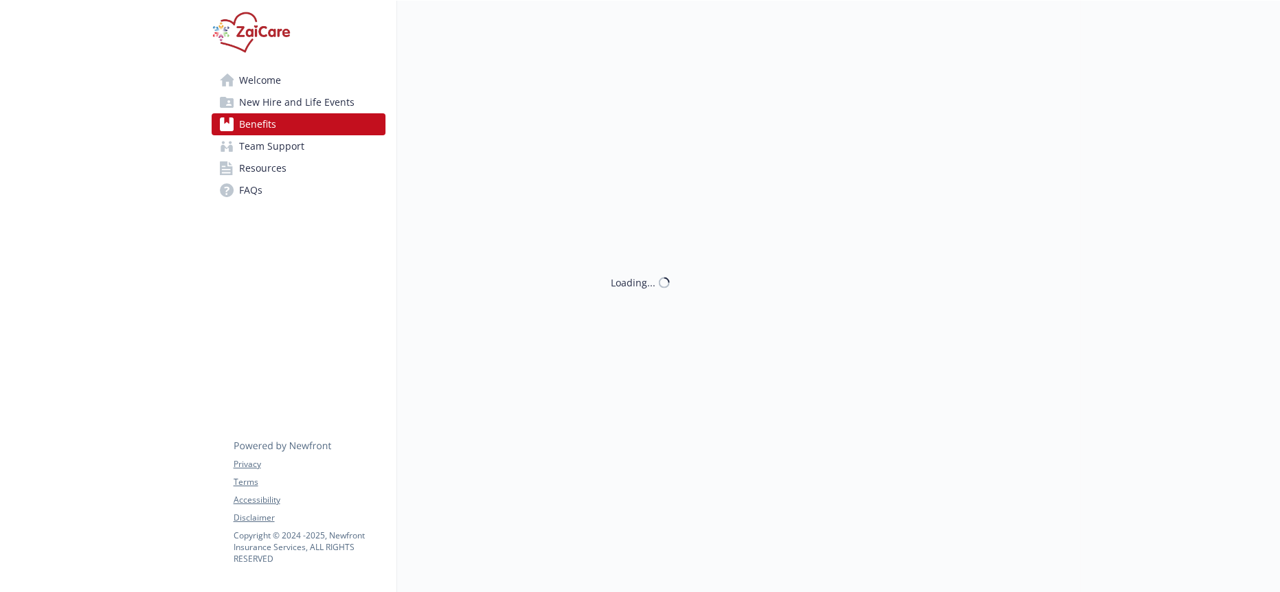
scroll to position [967, 0]
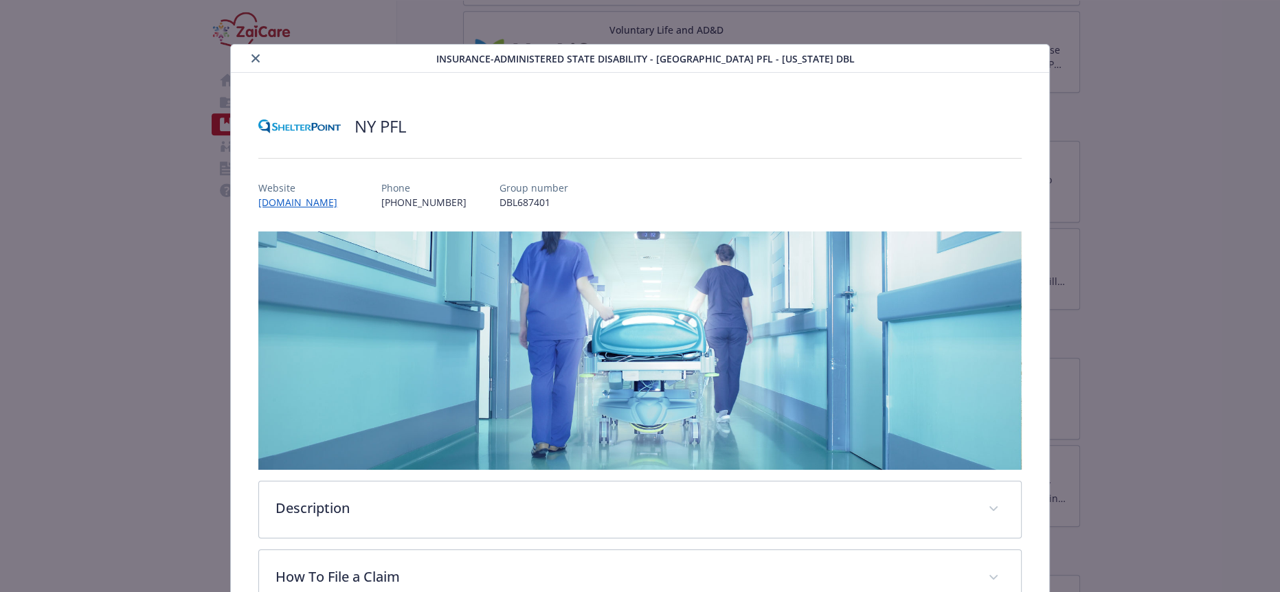
click at [931, 389] on img "details for plan Insurance-Administered State Disability - NY PFL - New York DBL" at bounding box center [639, 351] width 763 height 238
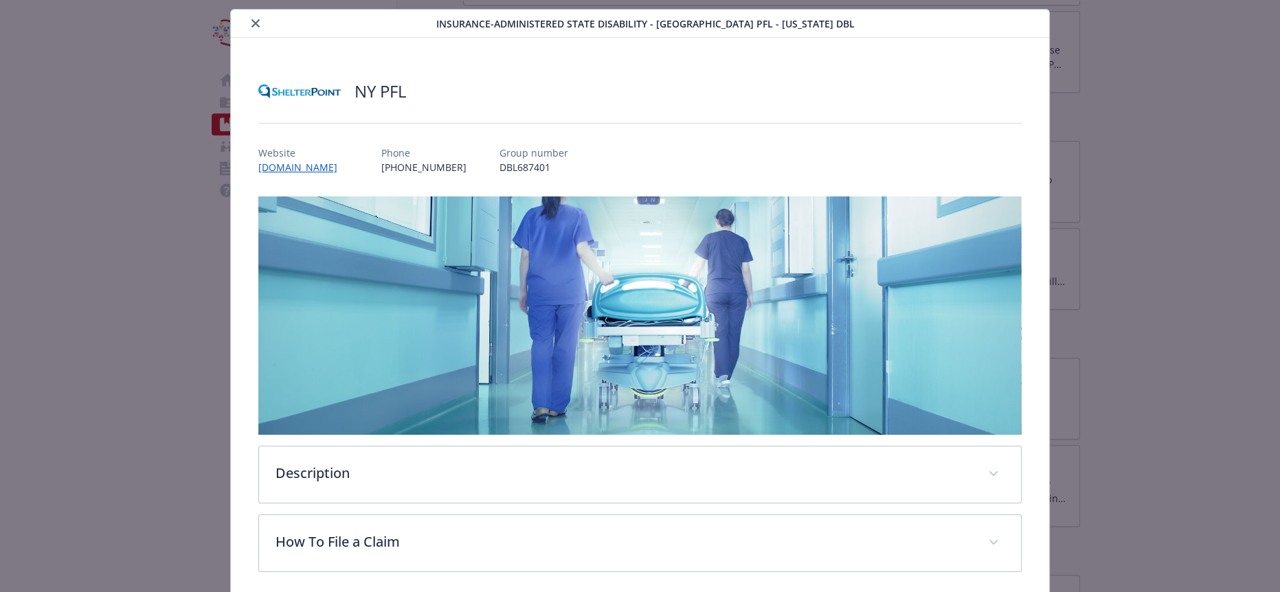
scroll to position [63, 0]
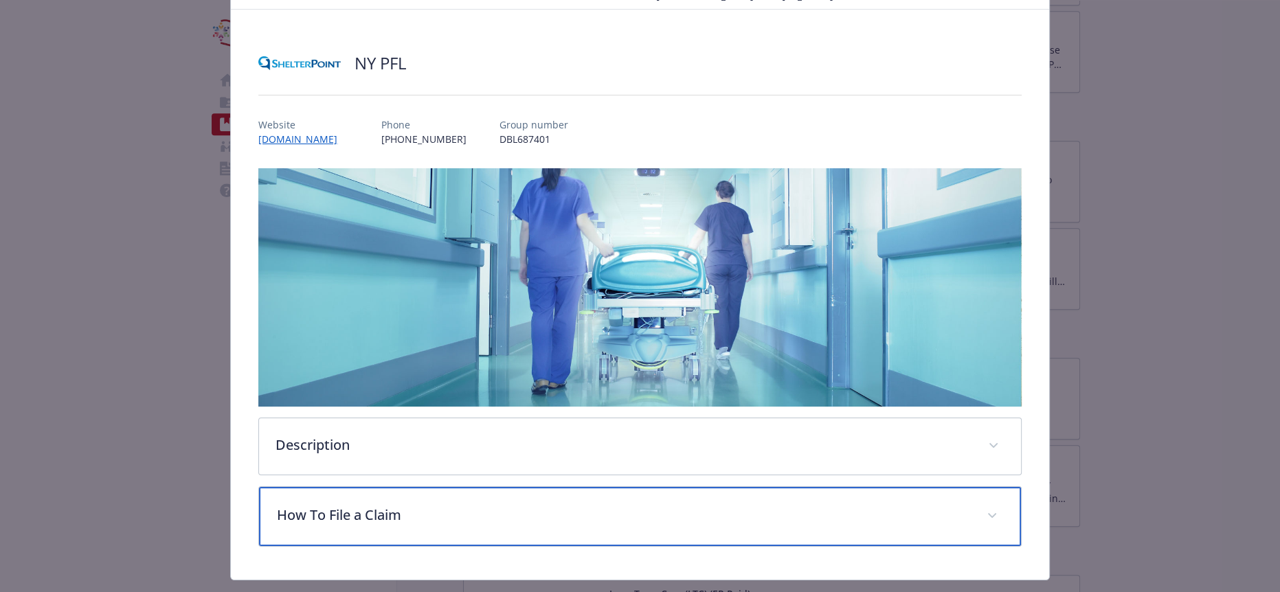
click at [355, 504] on div "How To File a Claim" at bounding box center [639, 516] width 761 height 59
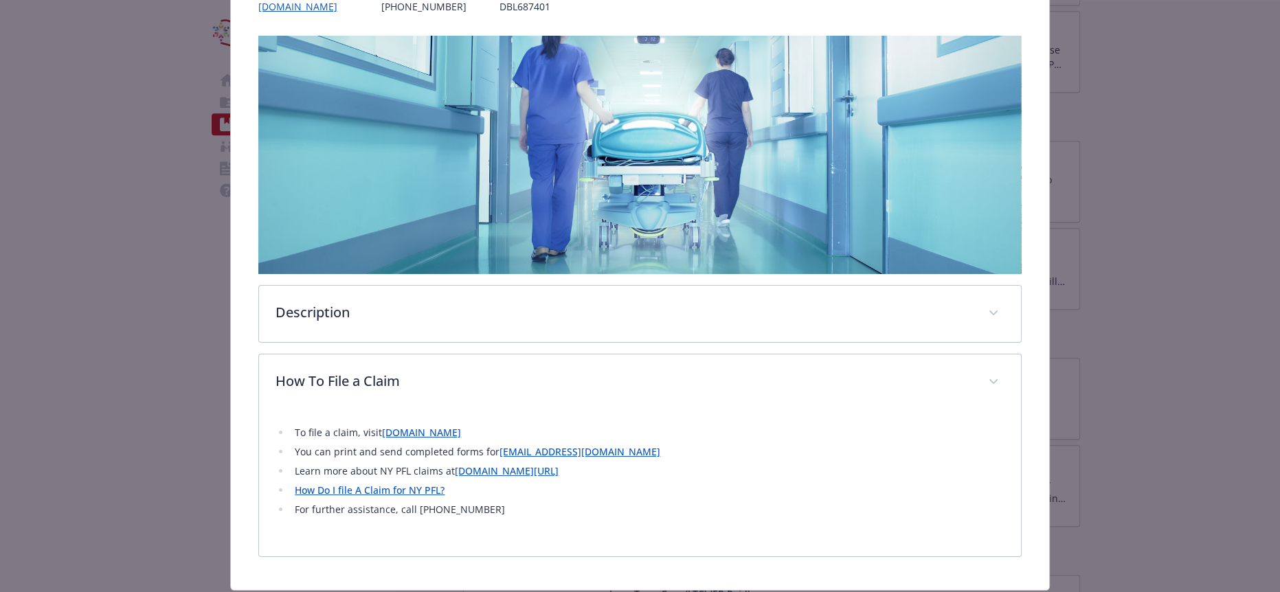
scroll to position [193, 0]
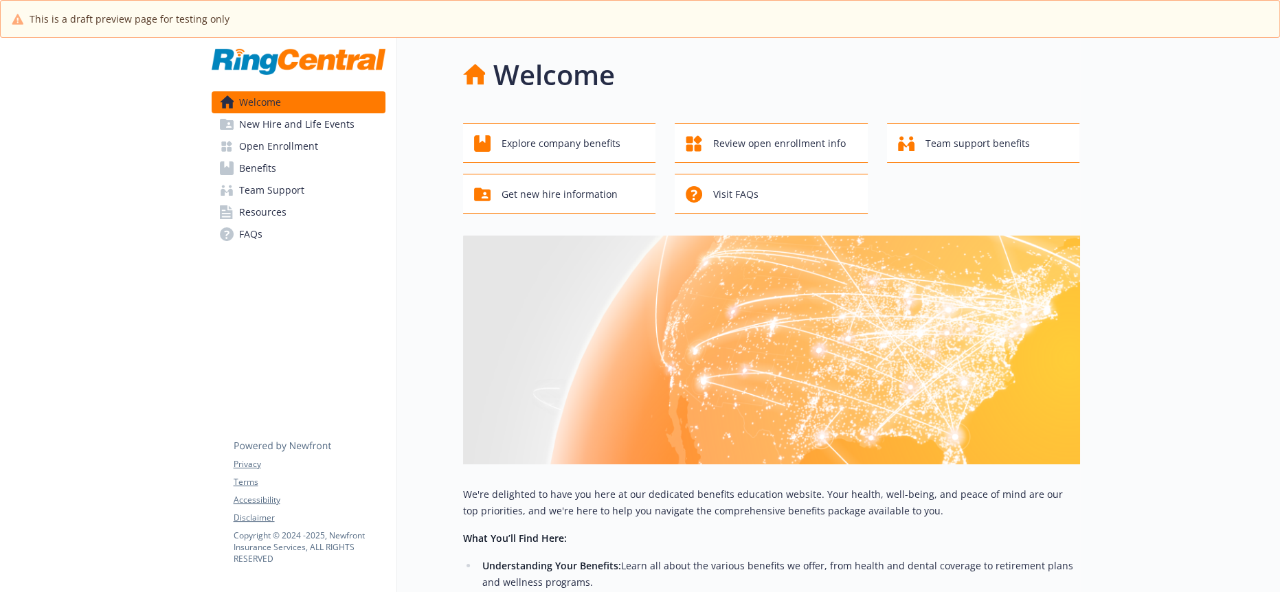
click at [269, 157] on span "Benefits" at bounding box center [257, 168] width 37 height 22
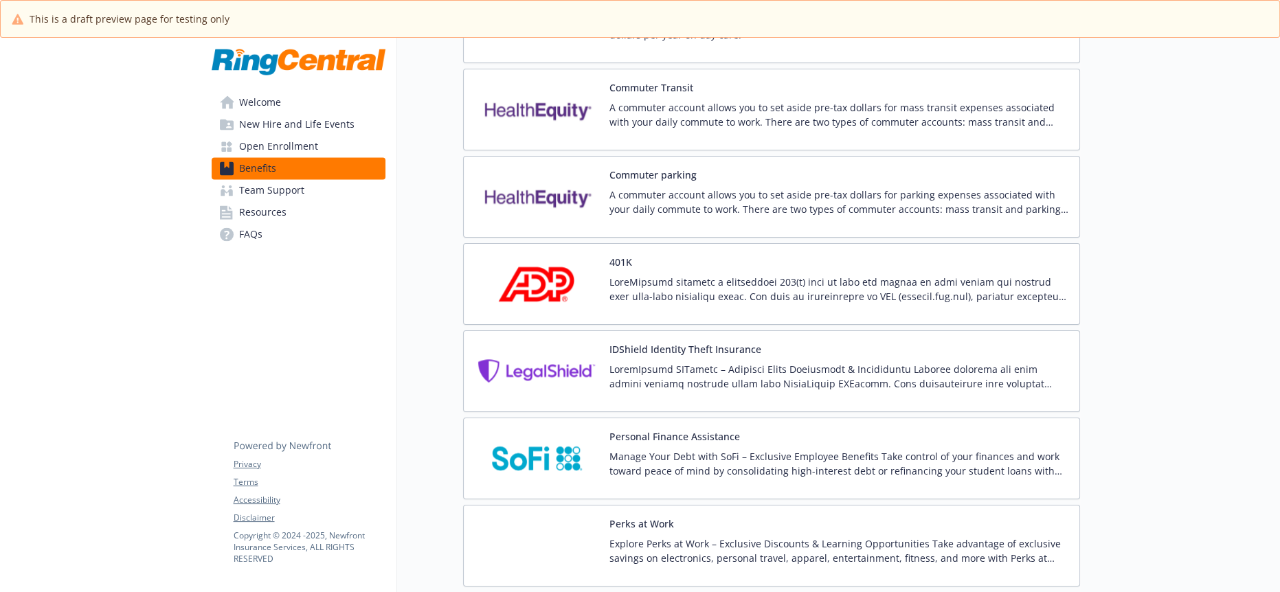
scroll to position [2492, 0]
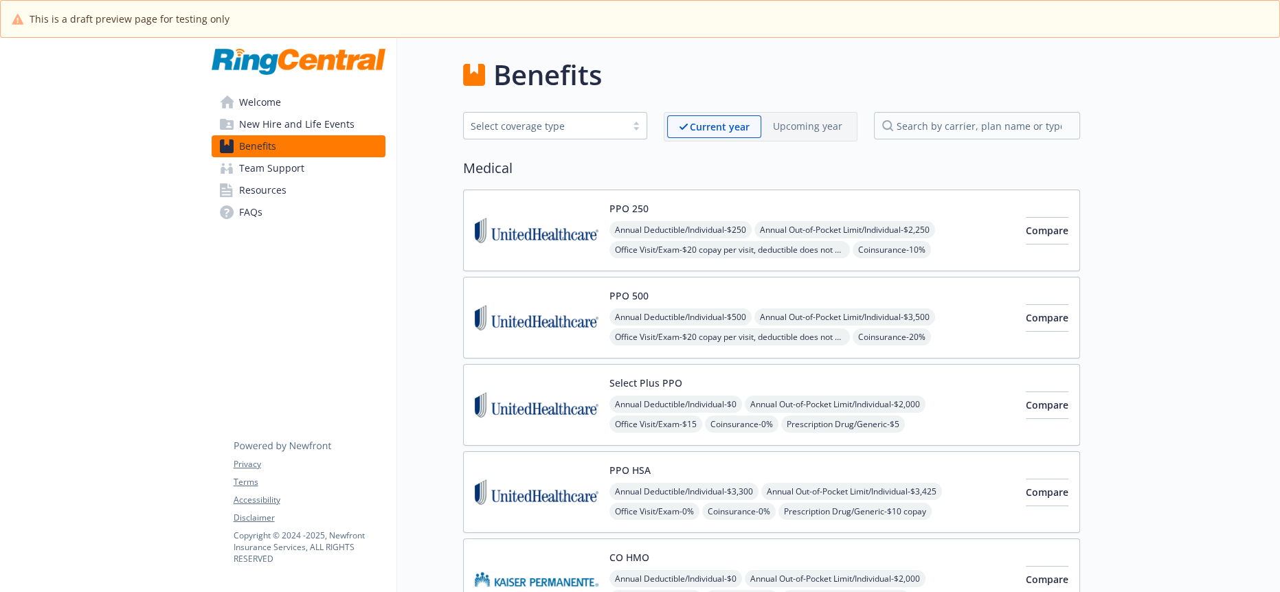
scroll to position [2492, 0]
